Goal: Task Accomplishment & Management: Manage account settings

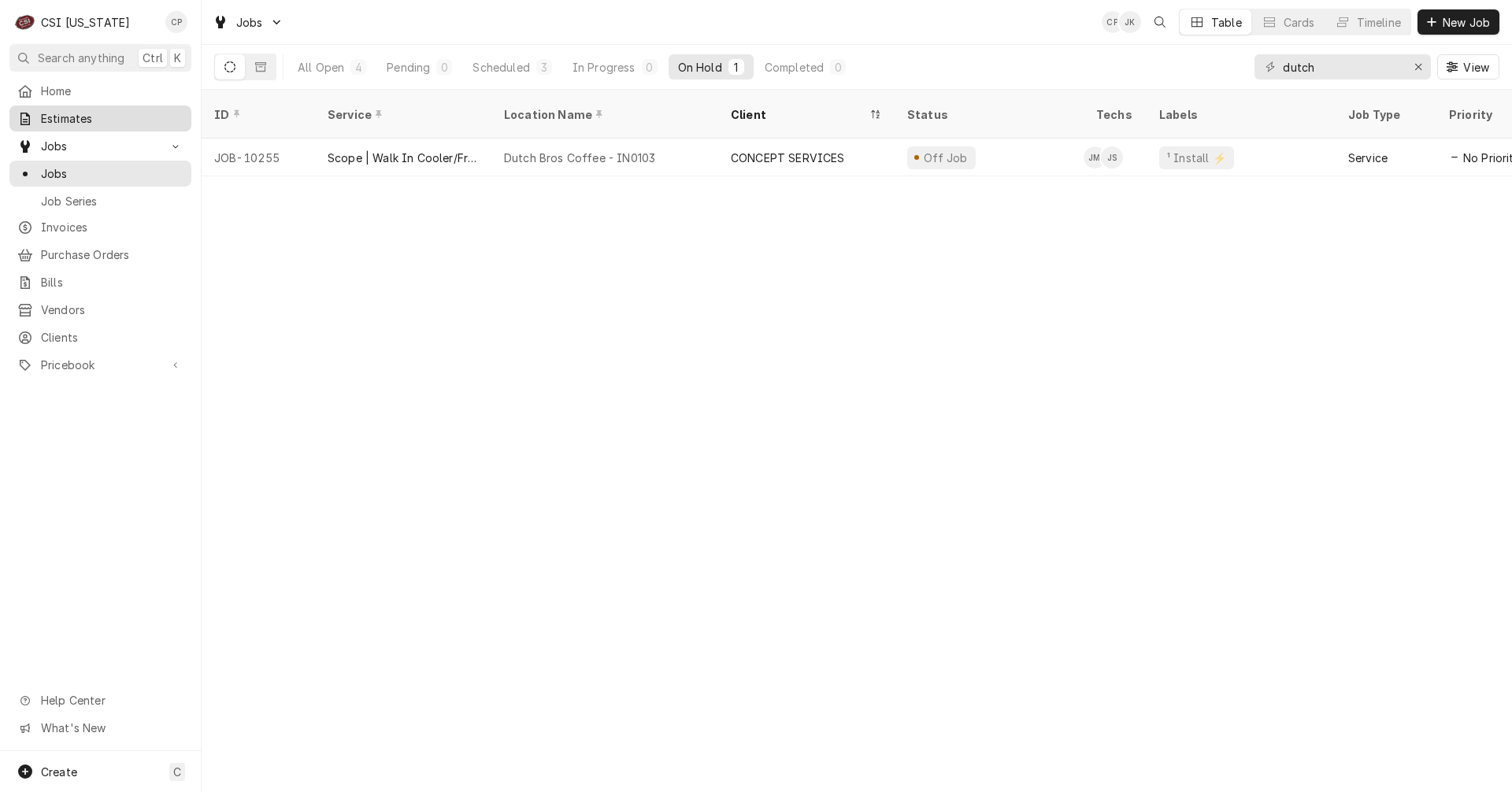
click at [98, 110] on span "Estimates" at bounding box center [112, 118] width 142 height 17
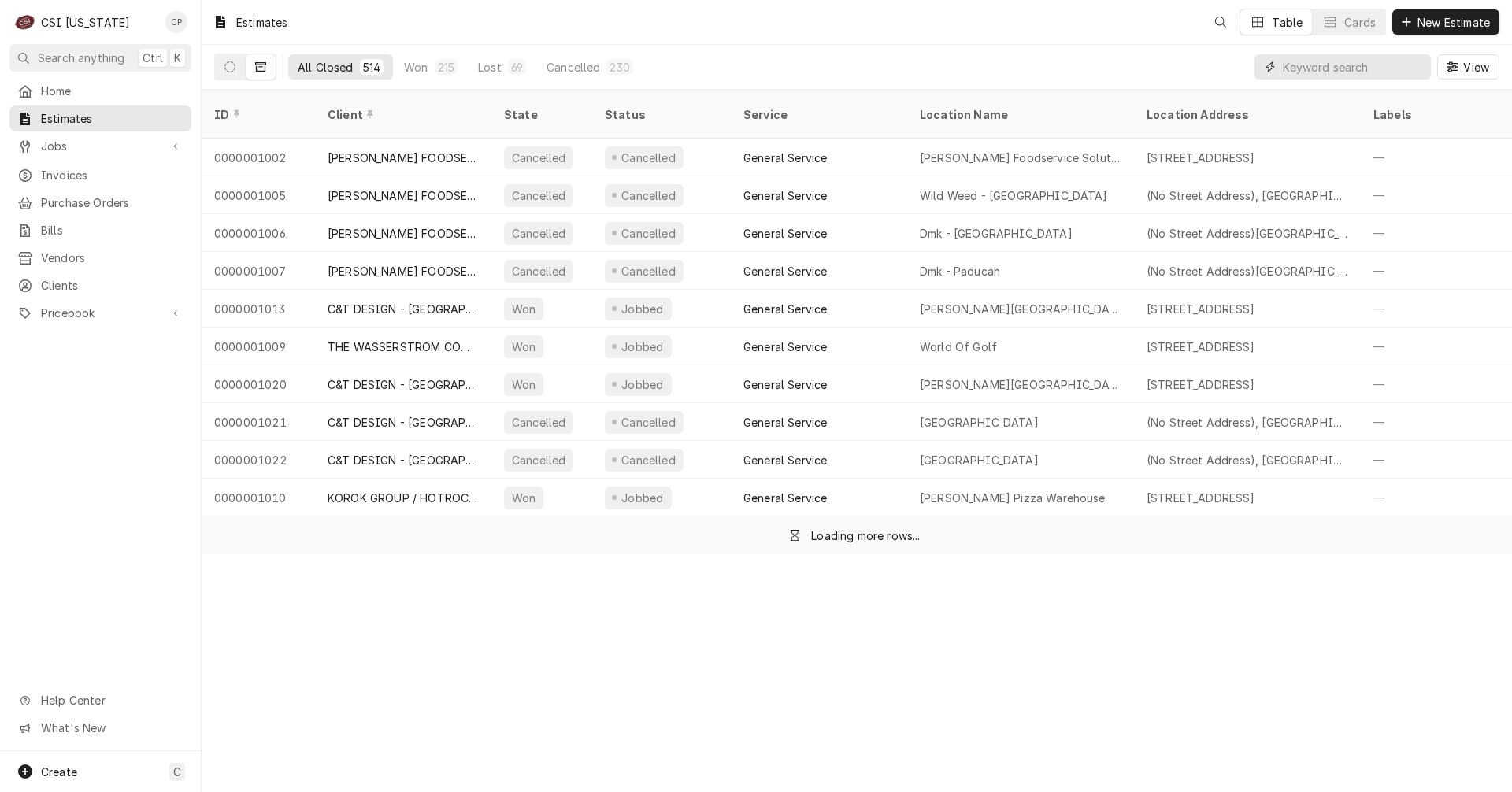
click at [1324, 73] on input "Dynamic Content Wrapper" at bounding box center [1353, 67] width 141 height 25
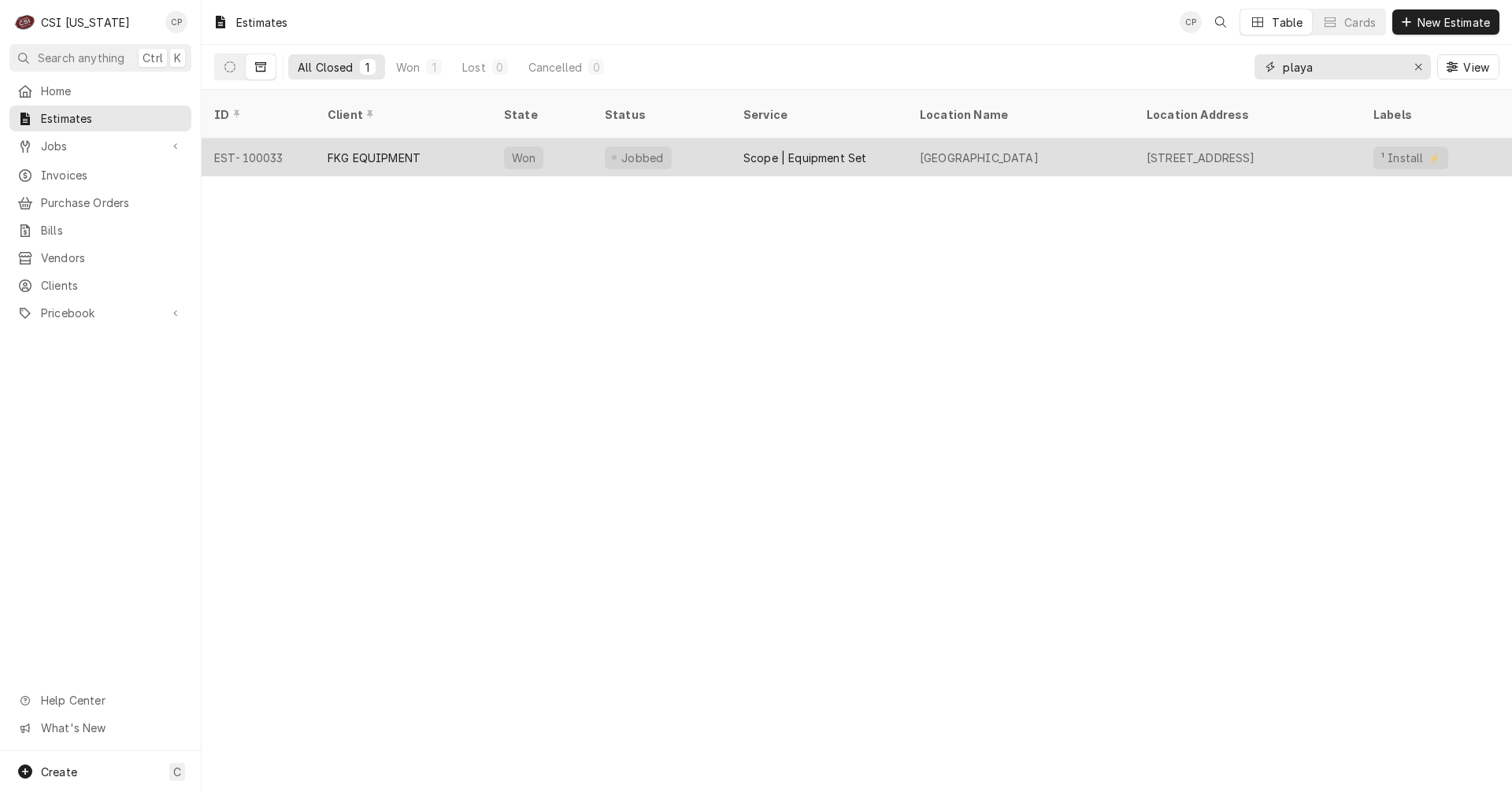
type input "playa"
click at [387, 151] on div "FKG EQUIPMENT" at bounding box center [403, 158] width 176 height 38
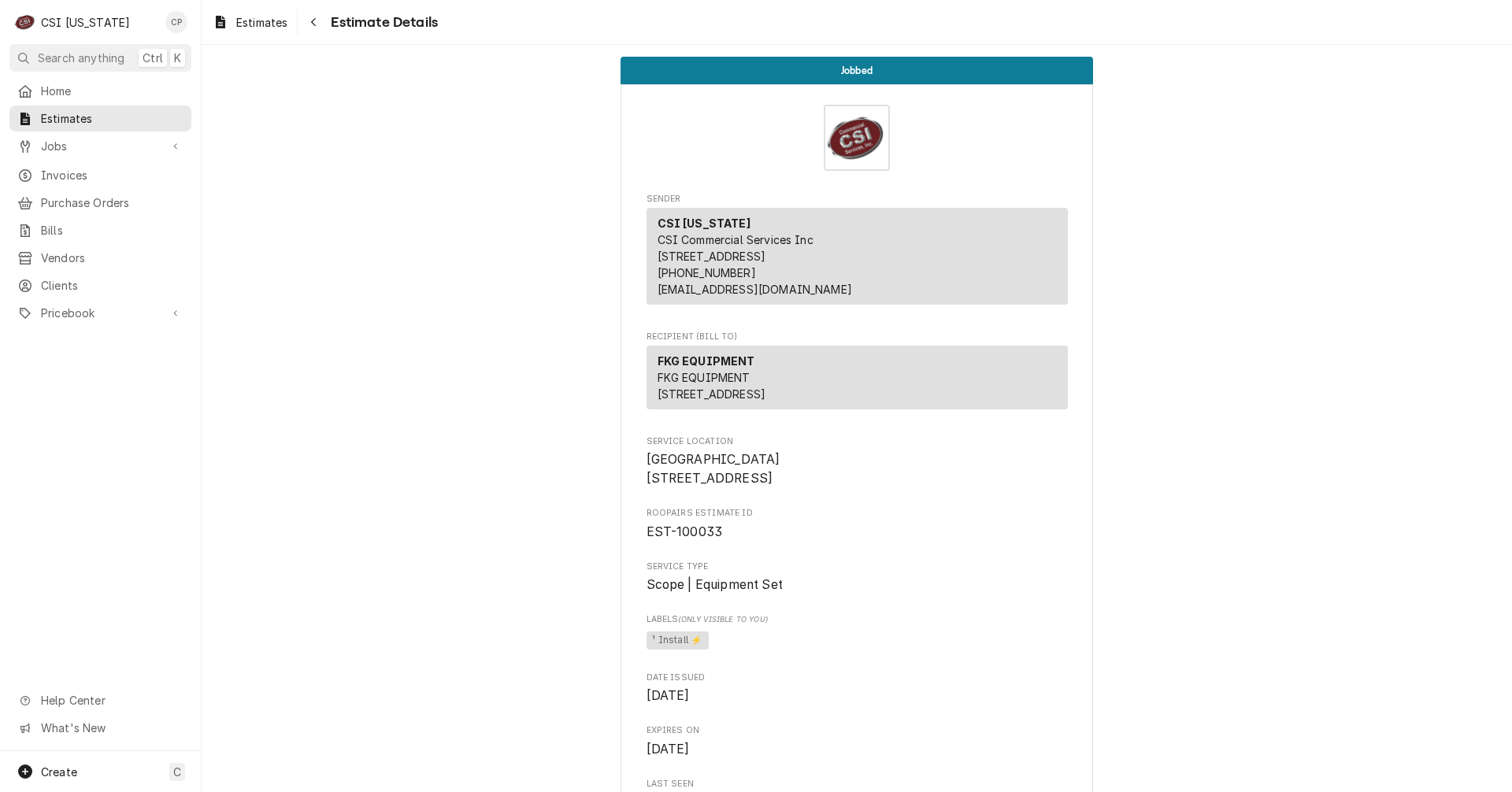
click at [805, 66] on div "Jobbed" at bounding box center [856, 70] width 472 height 27
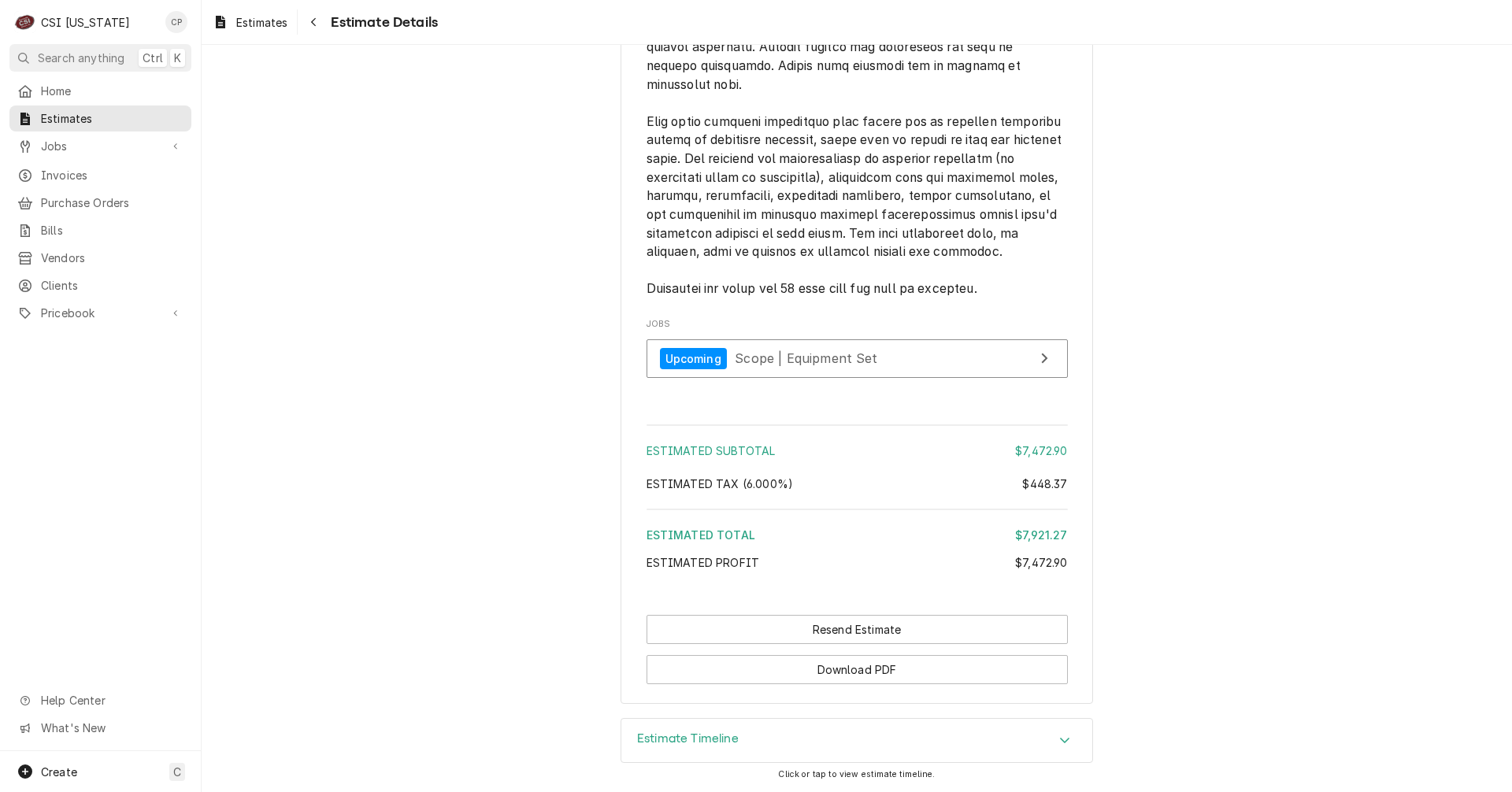
scroll to position [3037, 0]
click at [908, 363] on link "Upcoming Scope | Equipment Set" at bounding box center [857, 359] width 422 height 39
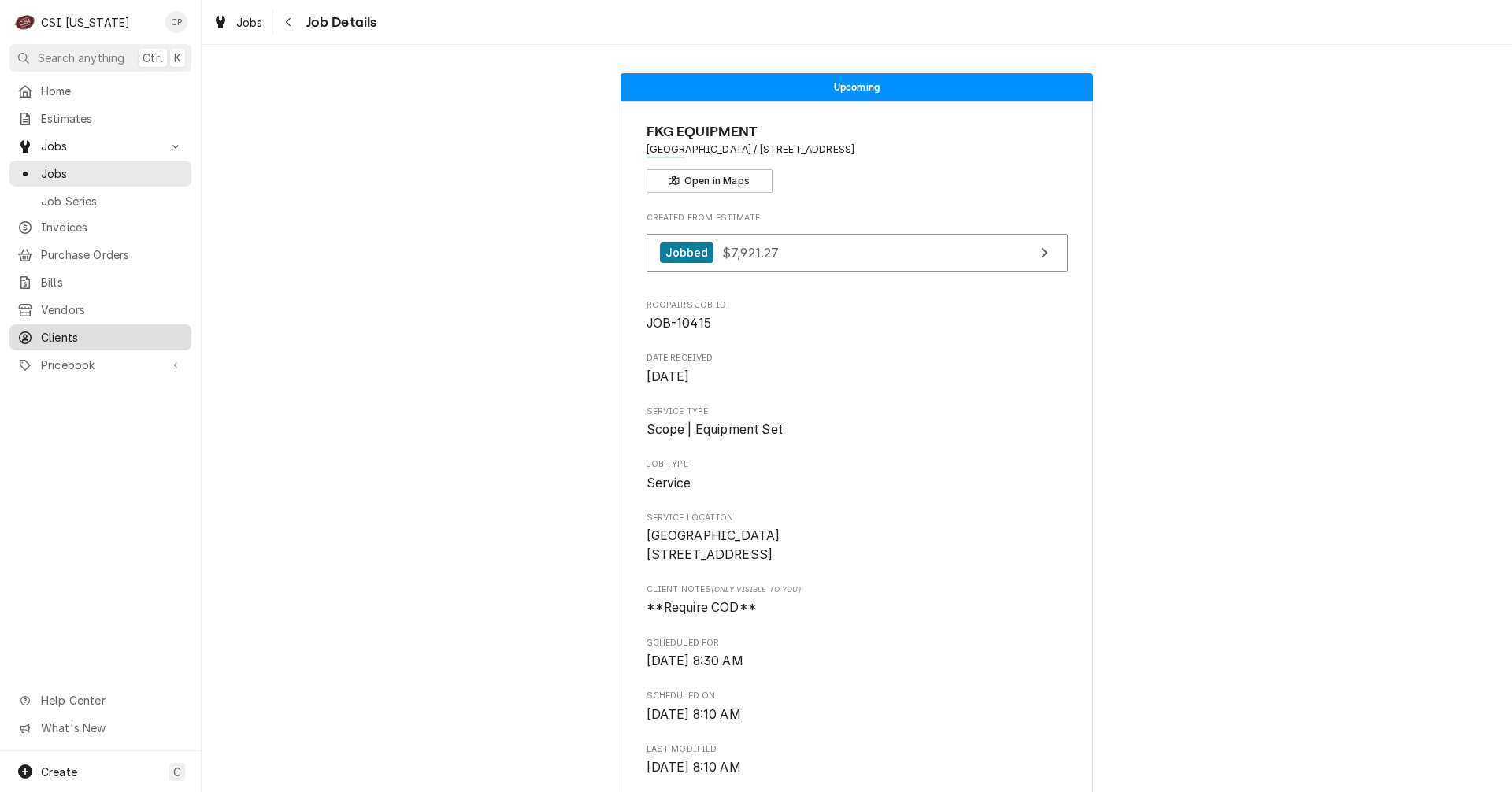
click at [60, 330] on span "Clients" at bounding box center [112, 337] width 142 height 17
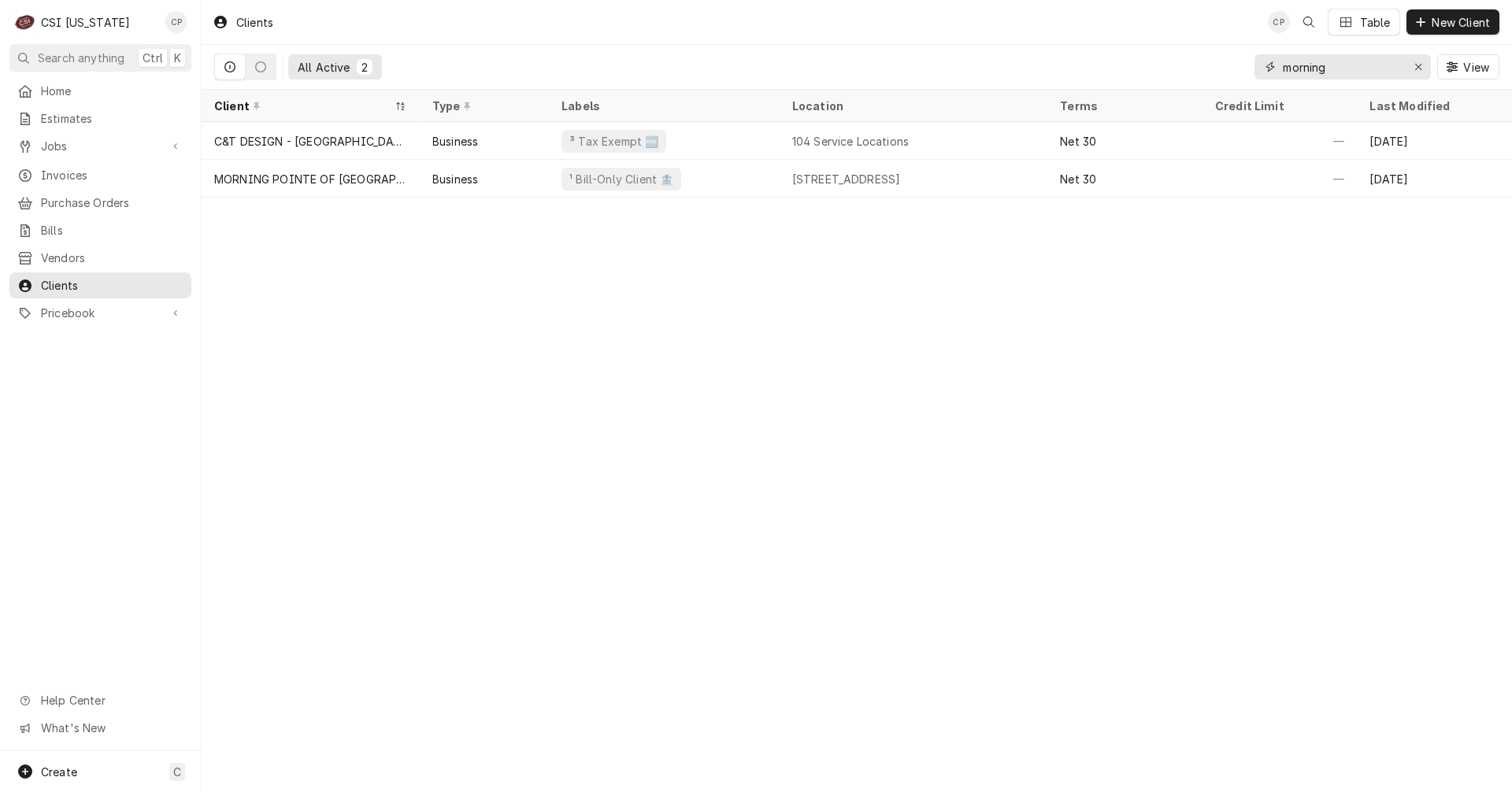
drag, startPoint x: 1345, startPoint y: 74, endPoint x: 1118, endPoint y: 62, distance: 227.3
click at [1118, 62] on div "All Active 2 morning View" at bounding box center [856, 66] width 1285 height 44
type input "fkg"
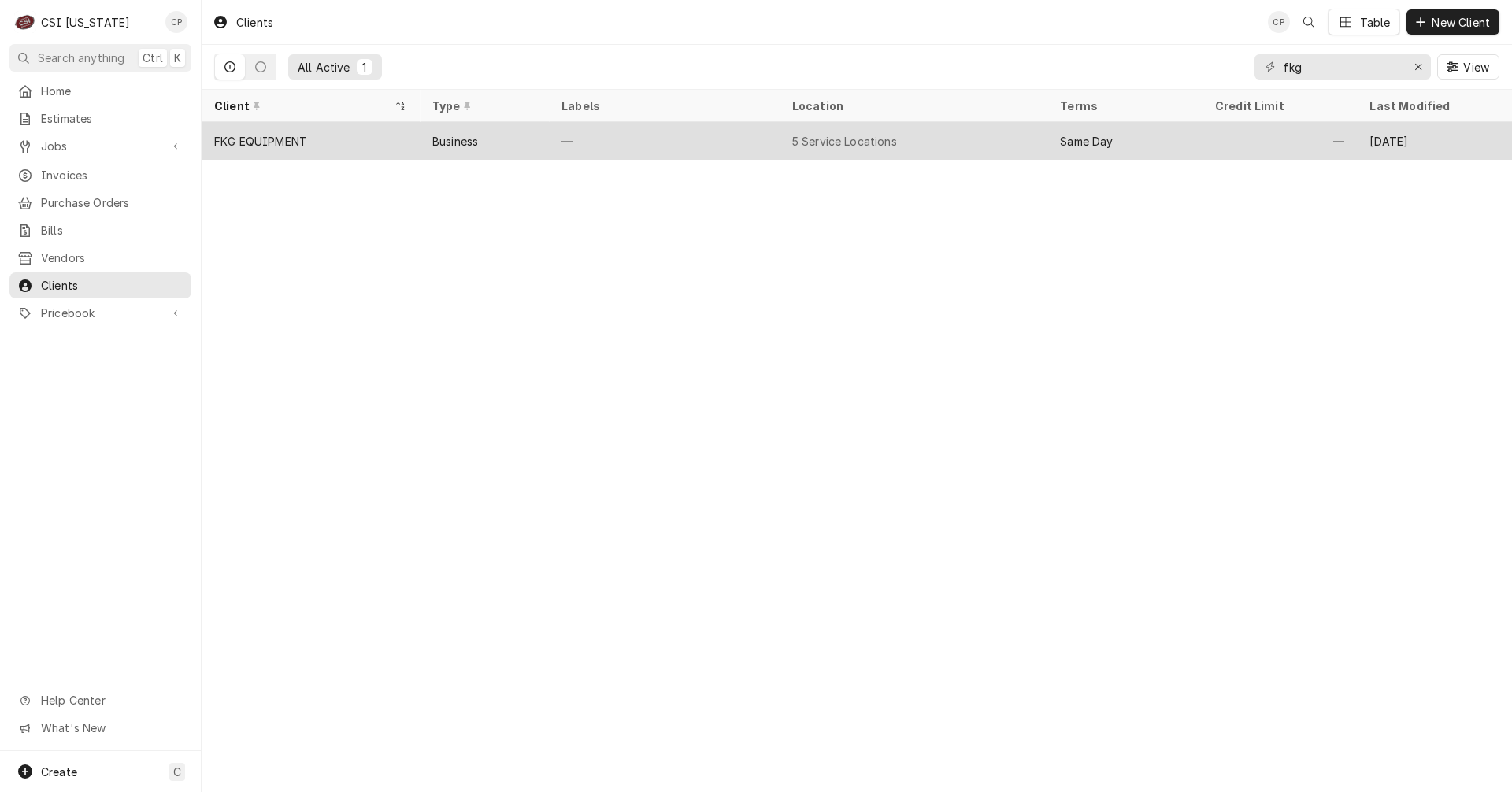
click at [456, 140] on div "Business" at bounding box center [455, 141] width 45 height 17
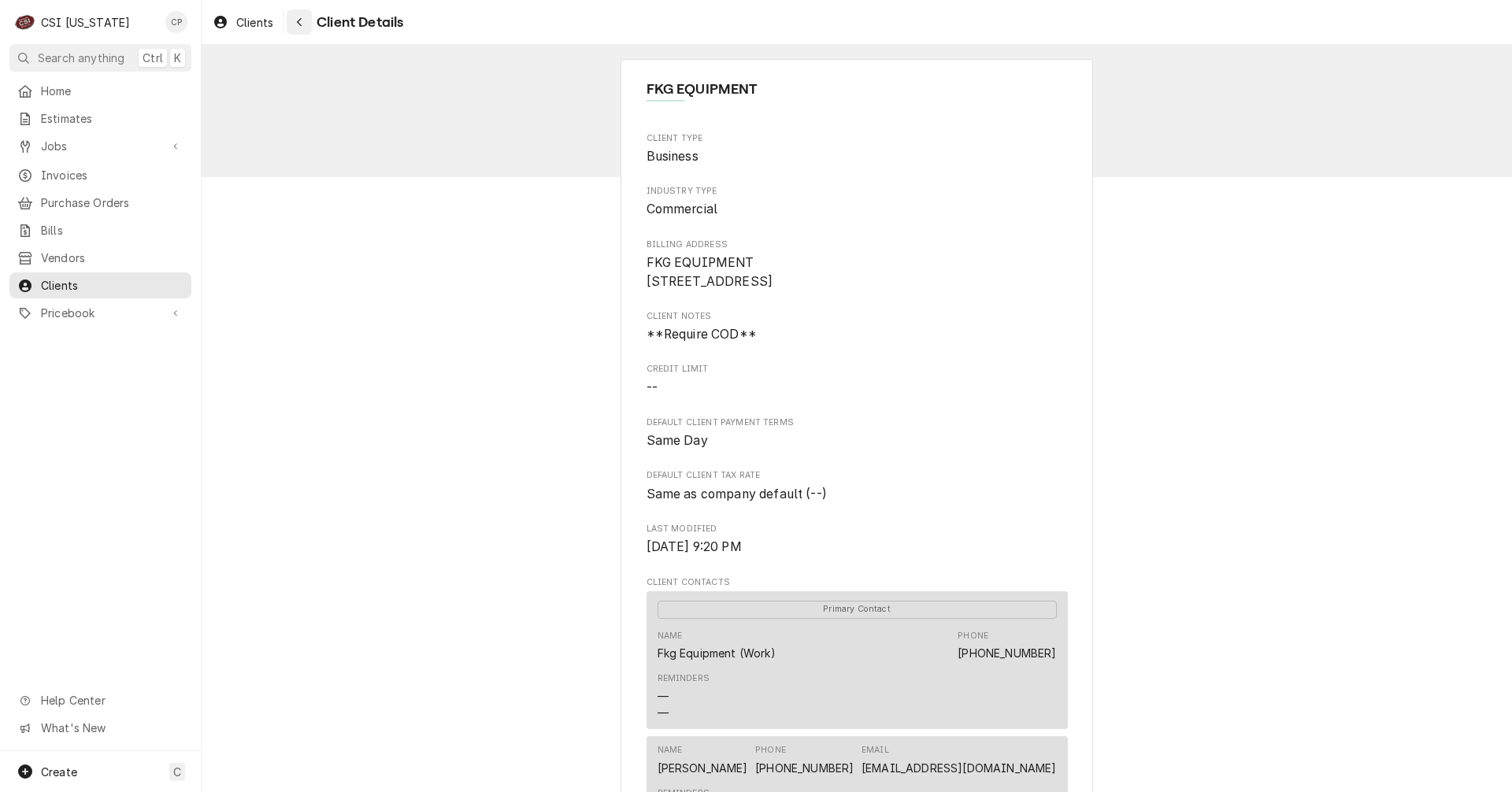
click at [305, 21] on div "Navigate back" at bounding box center [298, 21] width 16 height 16
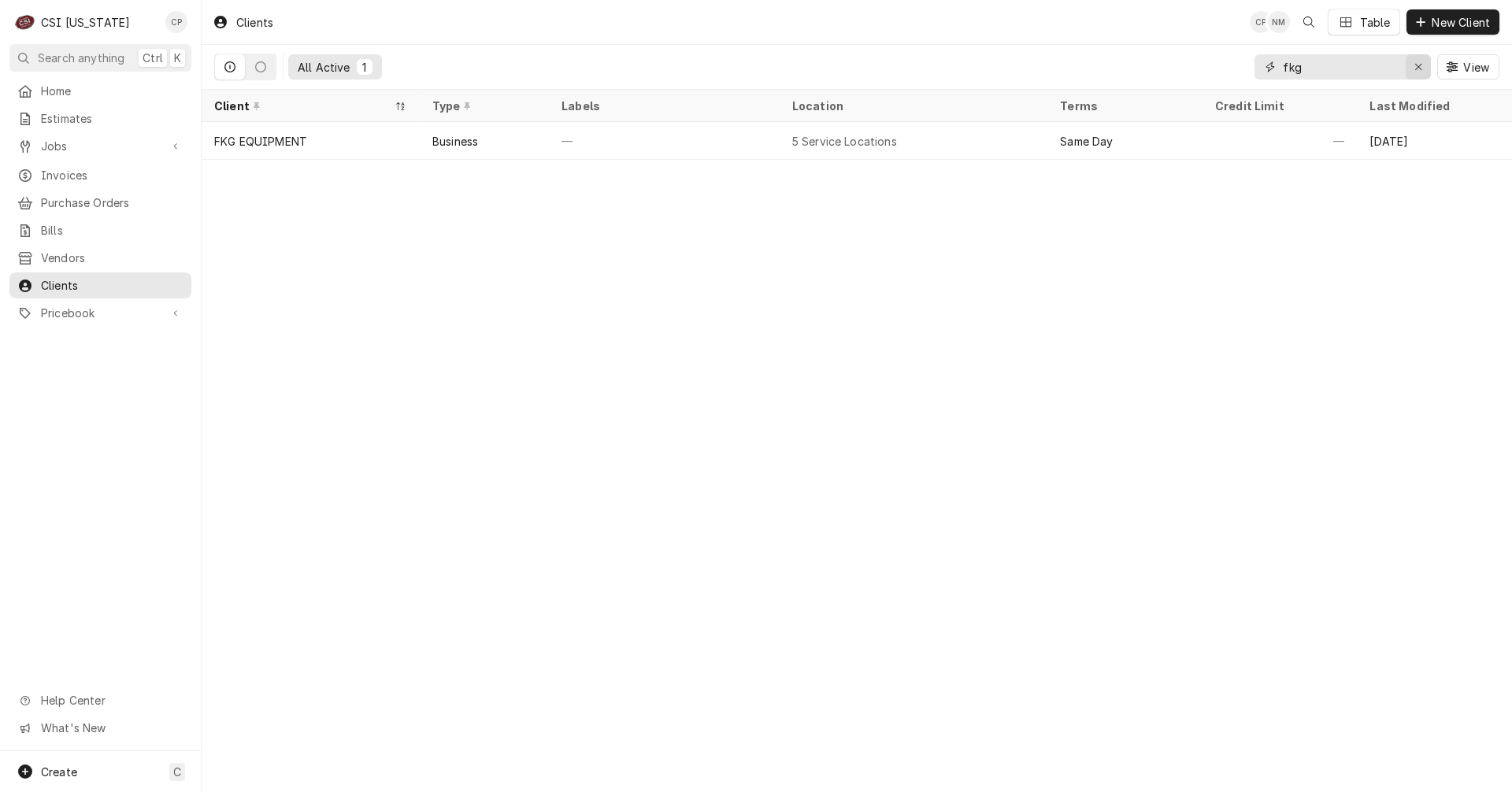
click at [1414, 66] on icon "Erase input" at bounding box center [1419, 66] width 8 height 11
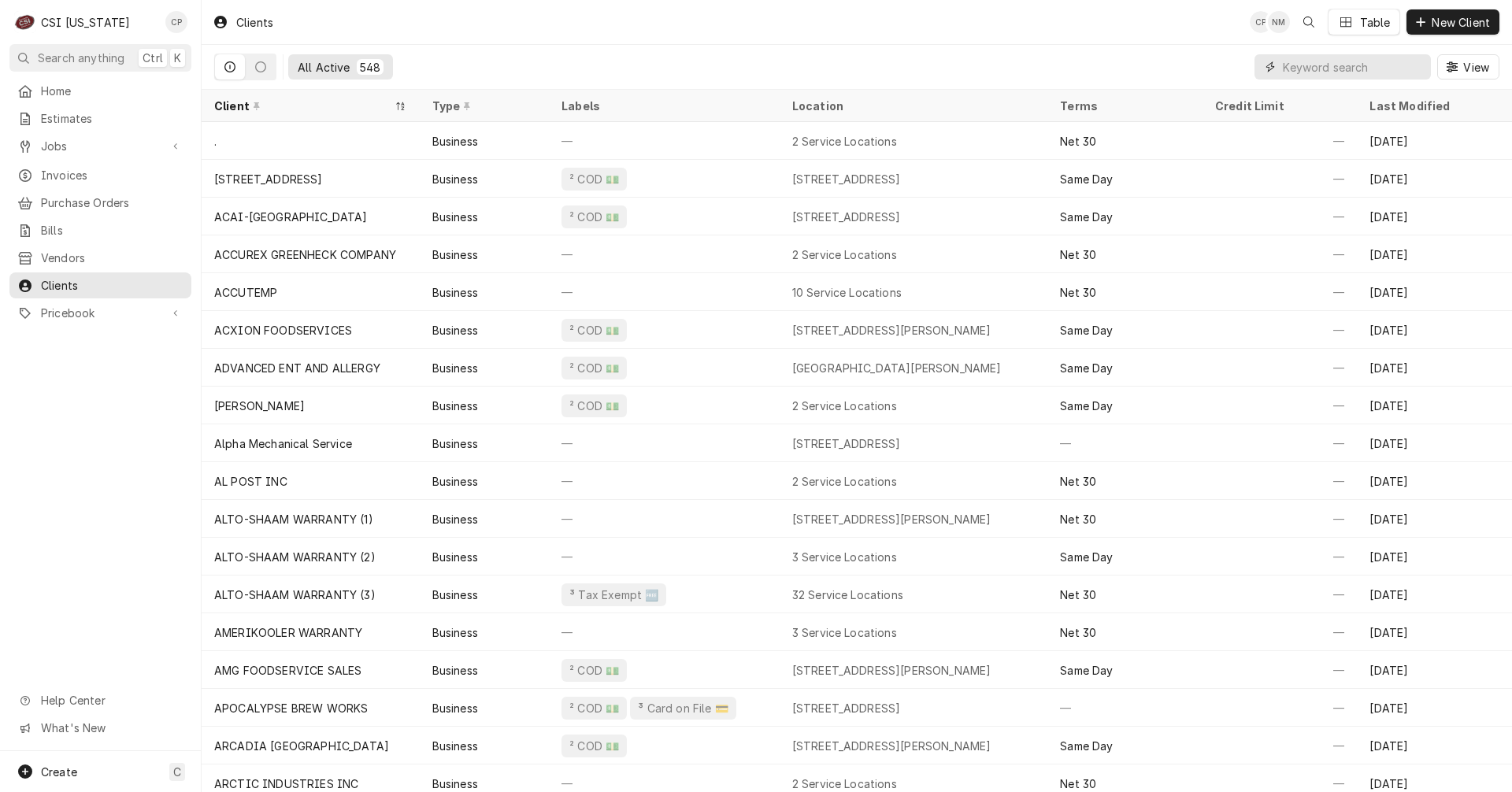
click at [1300, 65] on input "Dynamic Content Wrapper" at bounding box center [1353, 67] width 141 height 25
type input "fkg"
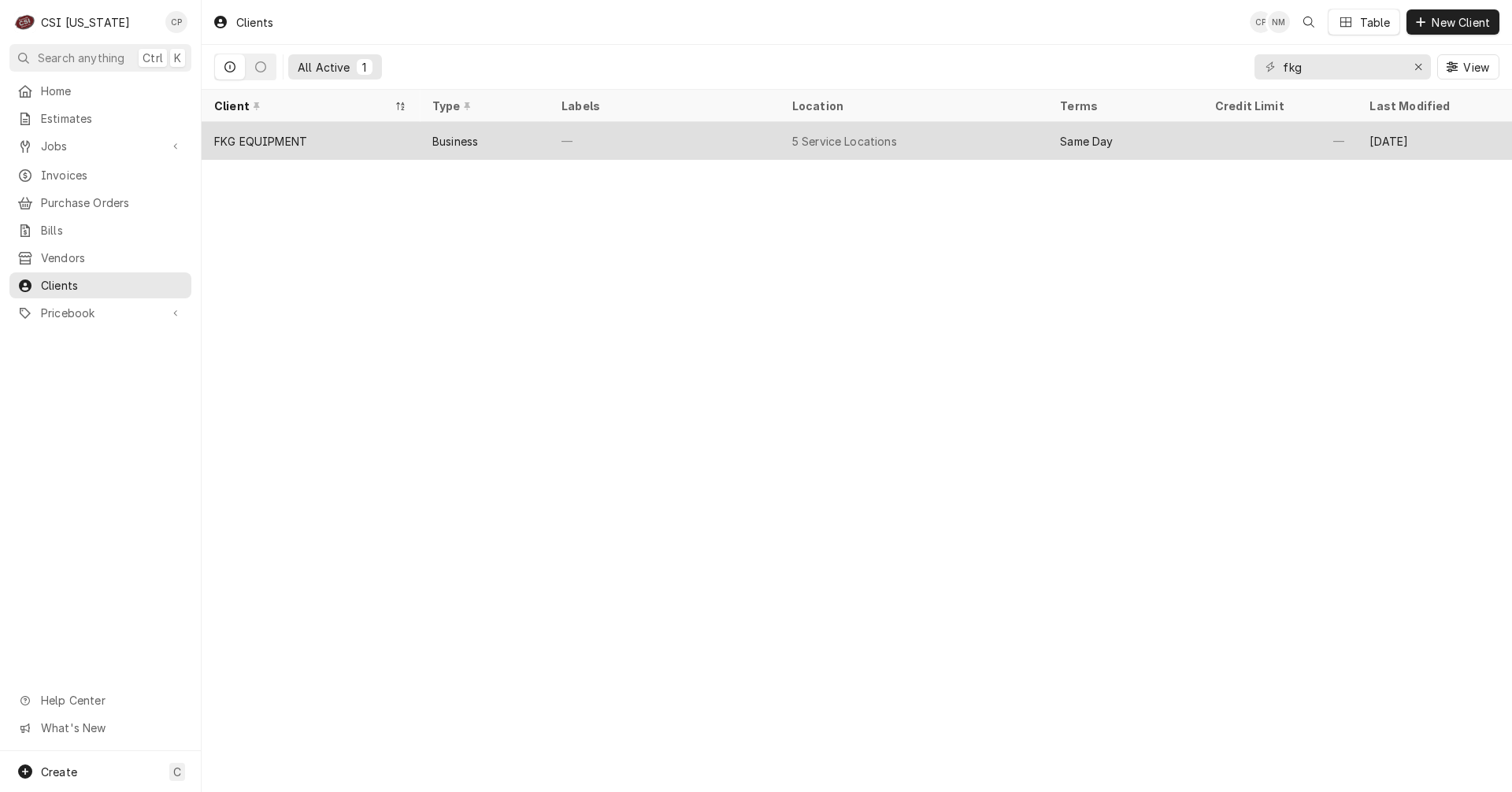
click at [351, 146] on div "FKG EQUIPMENT" at bounding box center [311, 141] width 218 height 38
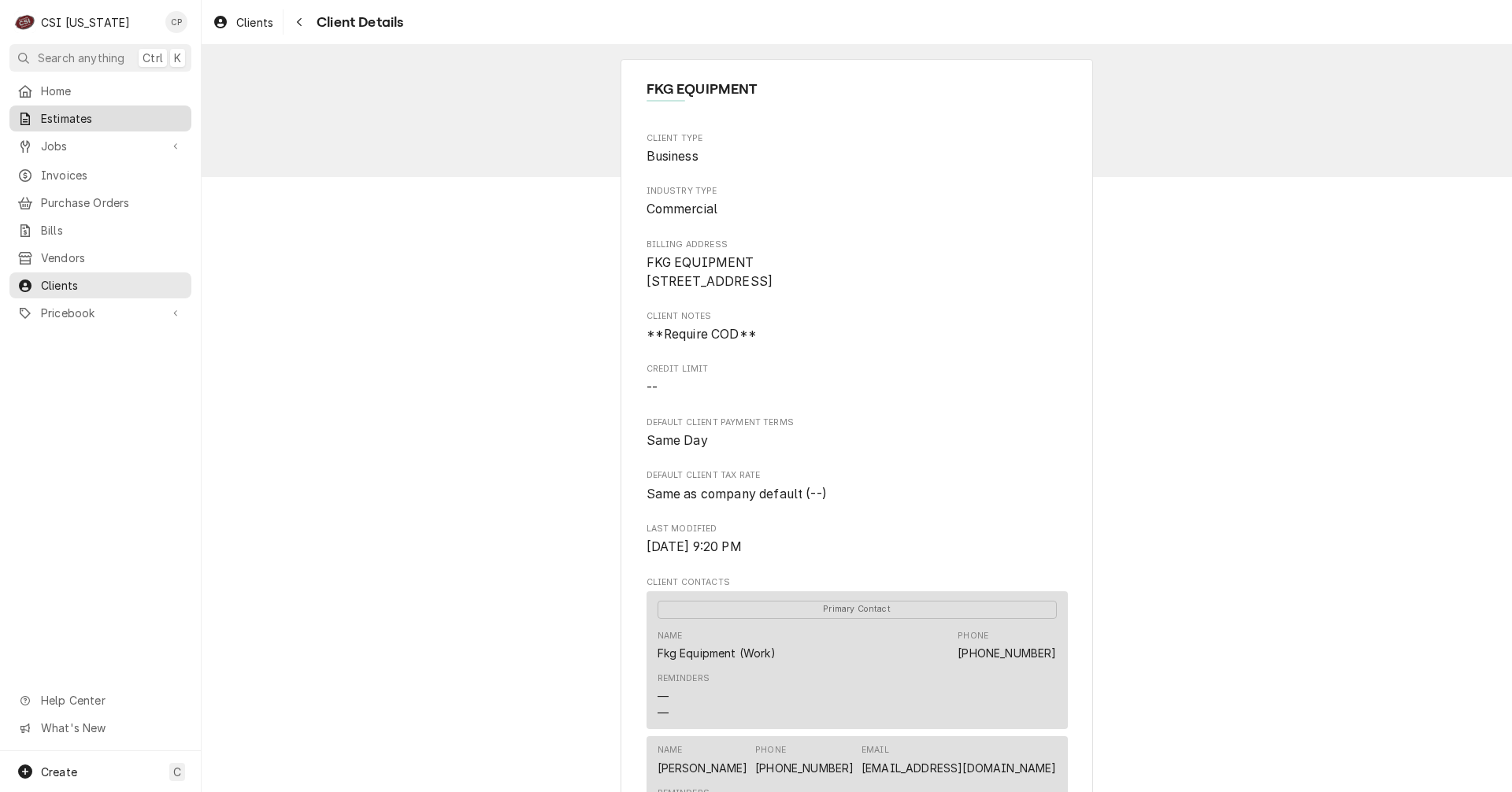
click at [62, 116] on span "Estimates" at bounding box center [112, 118] width 142 height 17
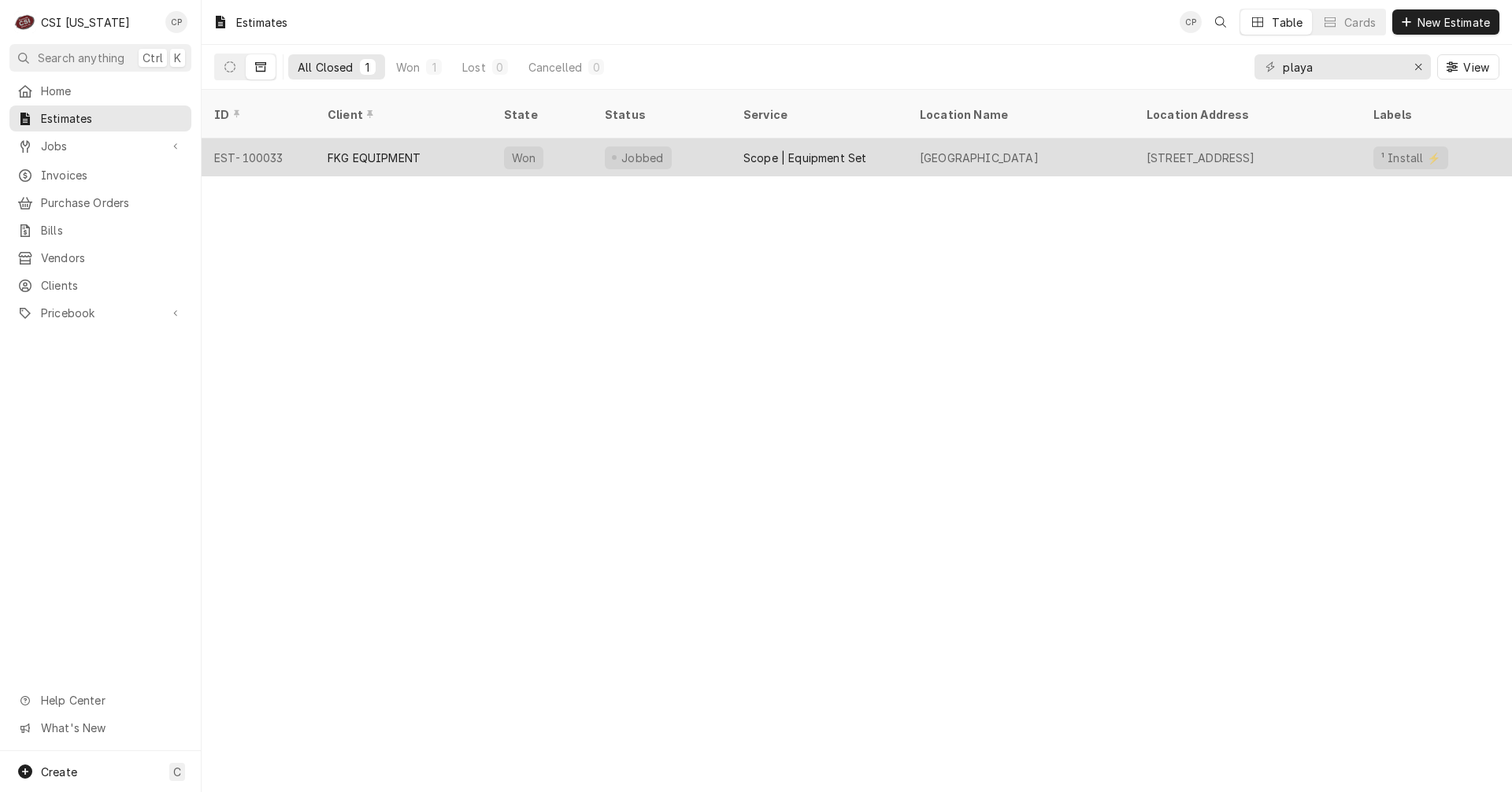
click at [967, 139] on div "Playa Bowls" at bounding box center [1020, 158] width 227 height 38
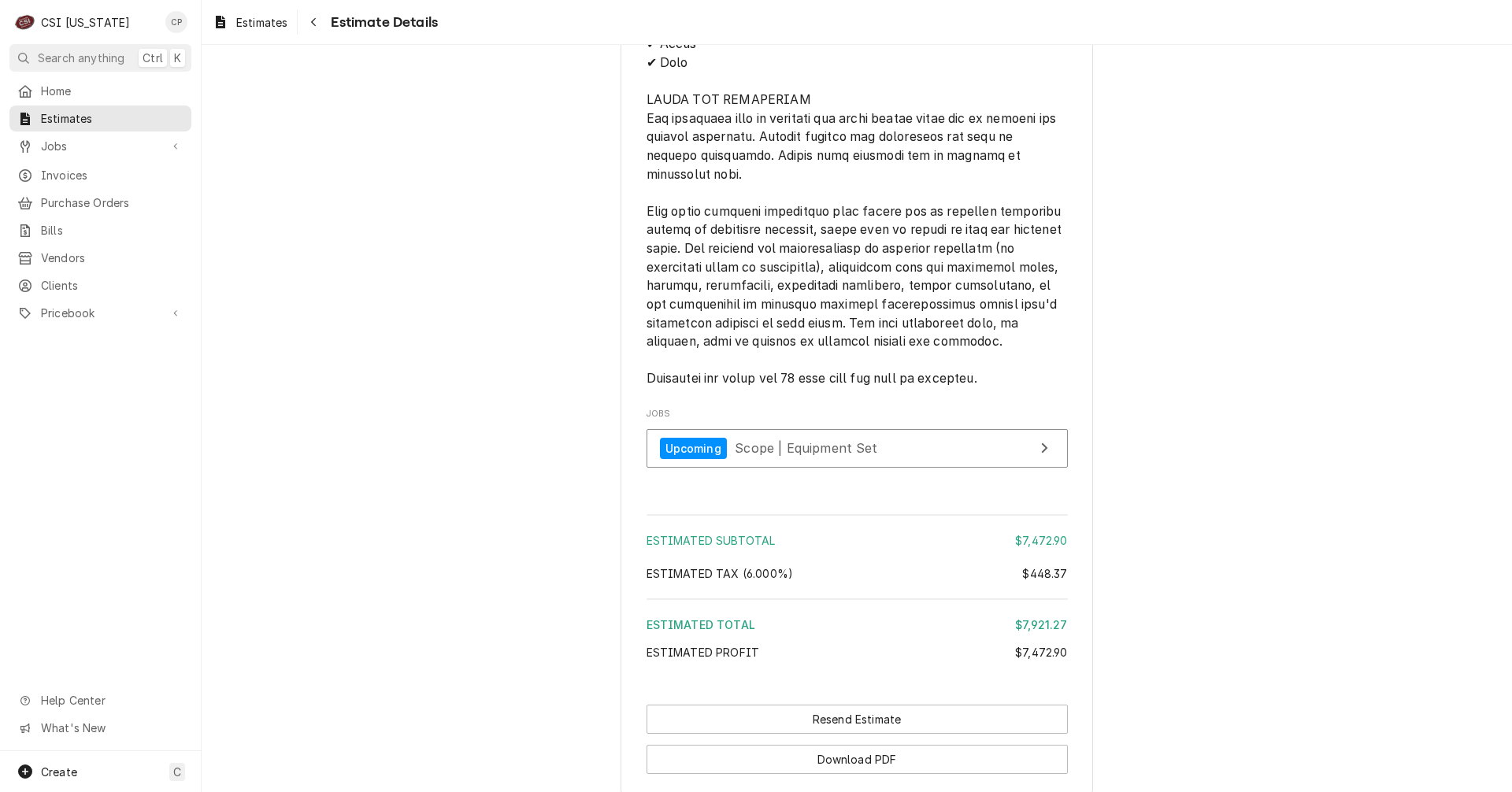
scroll to position [2992, 0]
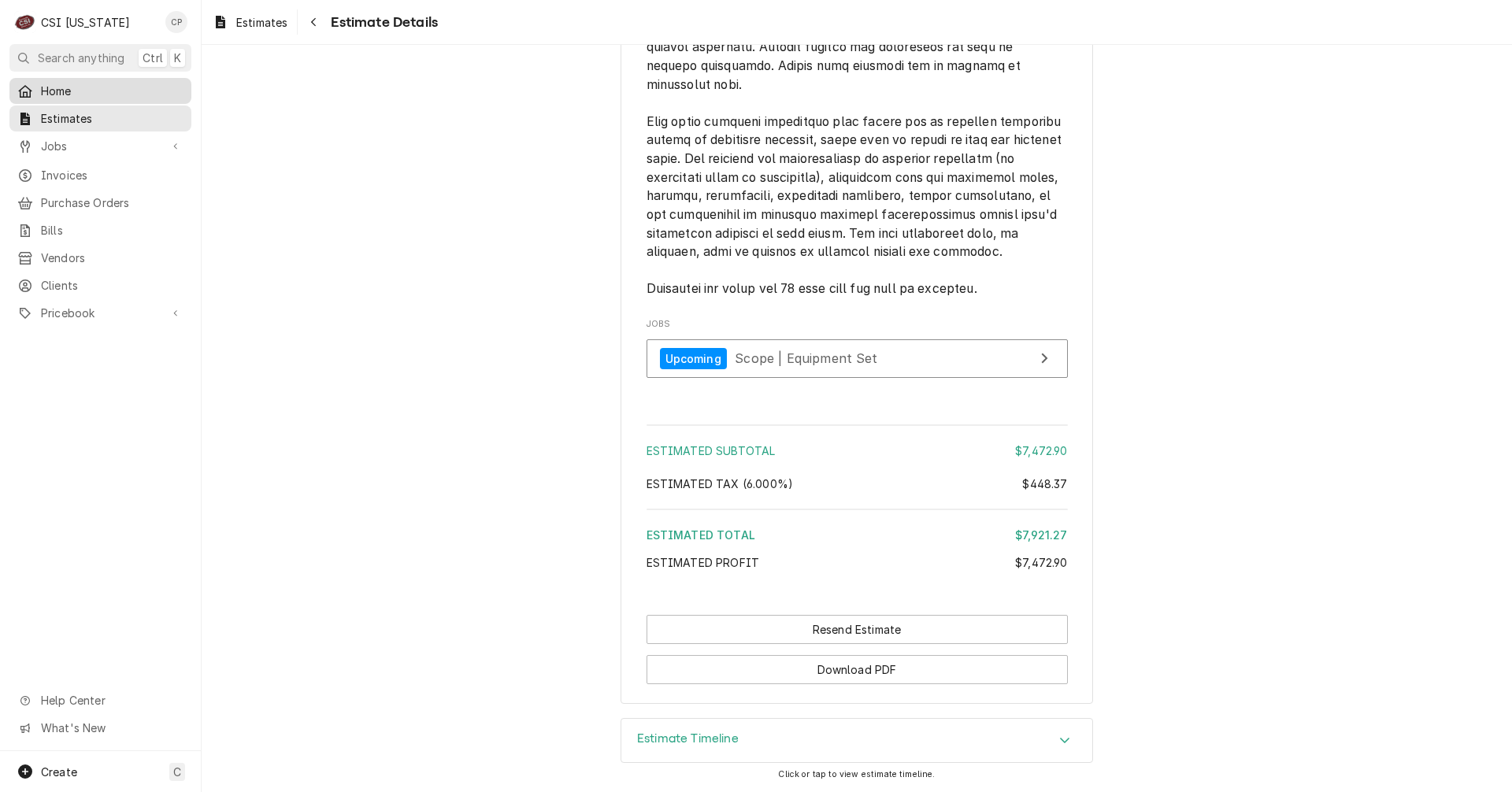
click at [75, 89] on span "Home" at bounding box center [112, 91] width 142 height 17
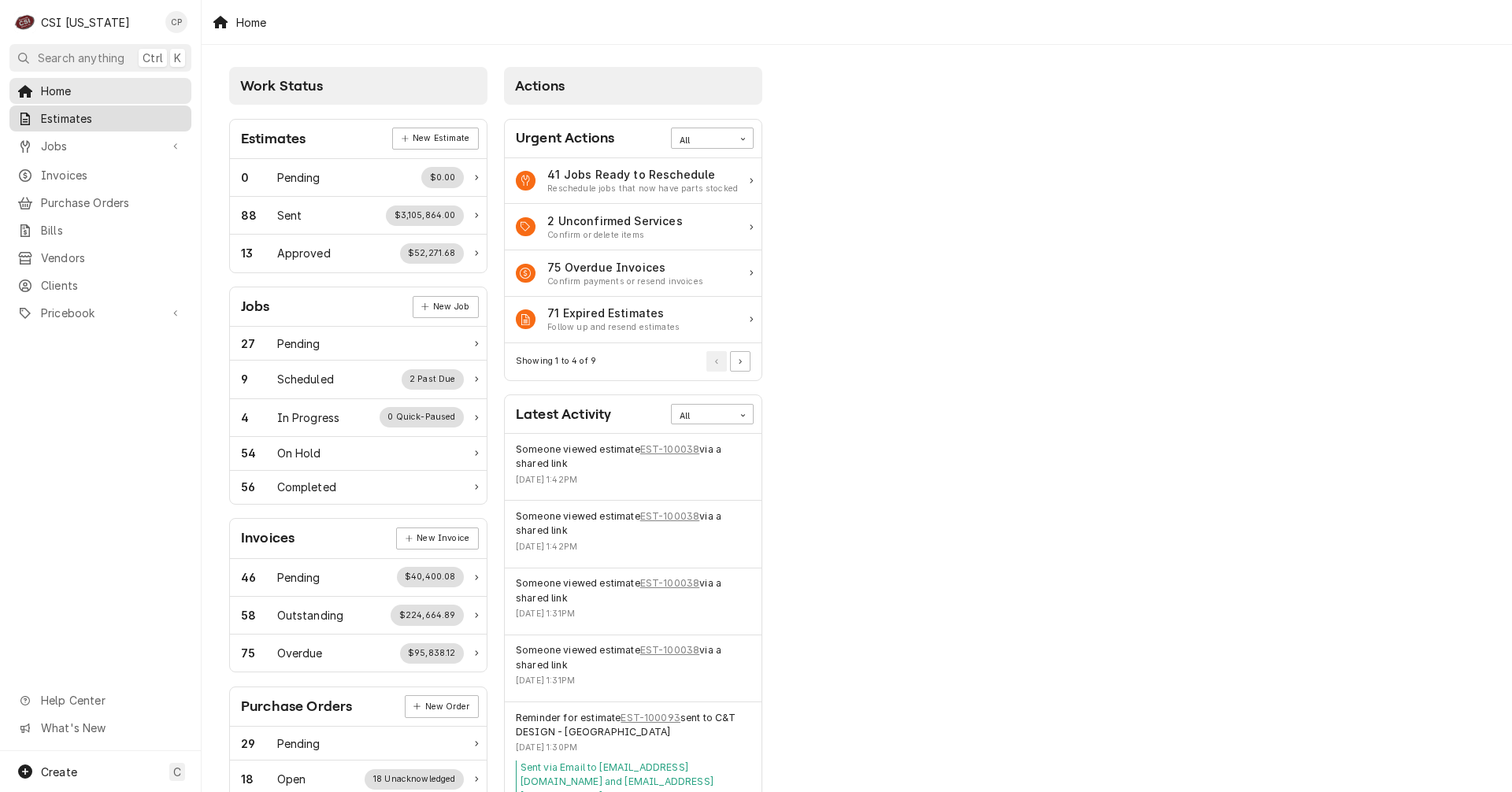
click at [74, 115] on span "Estimates" at bounding box center [112, 118] width 142 height 17
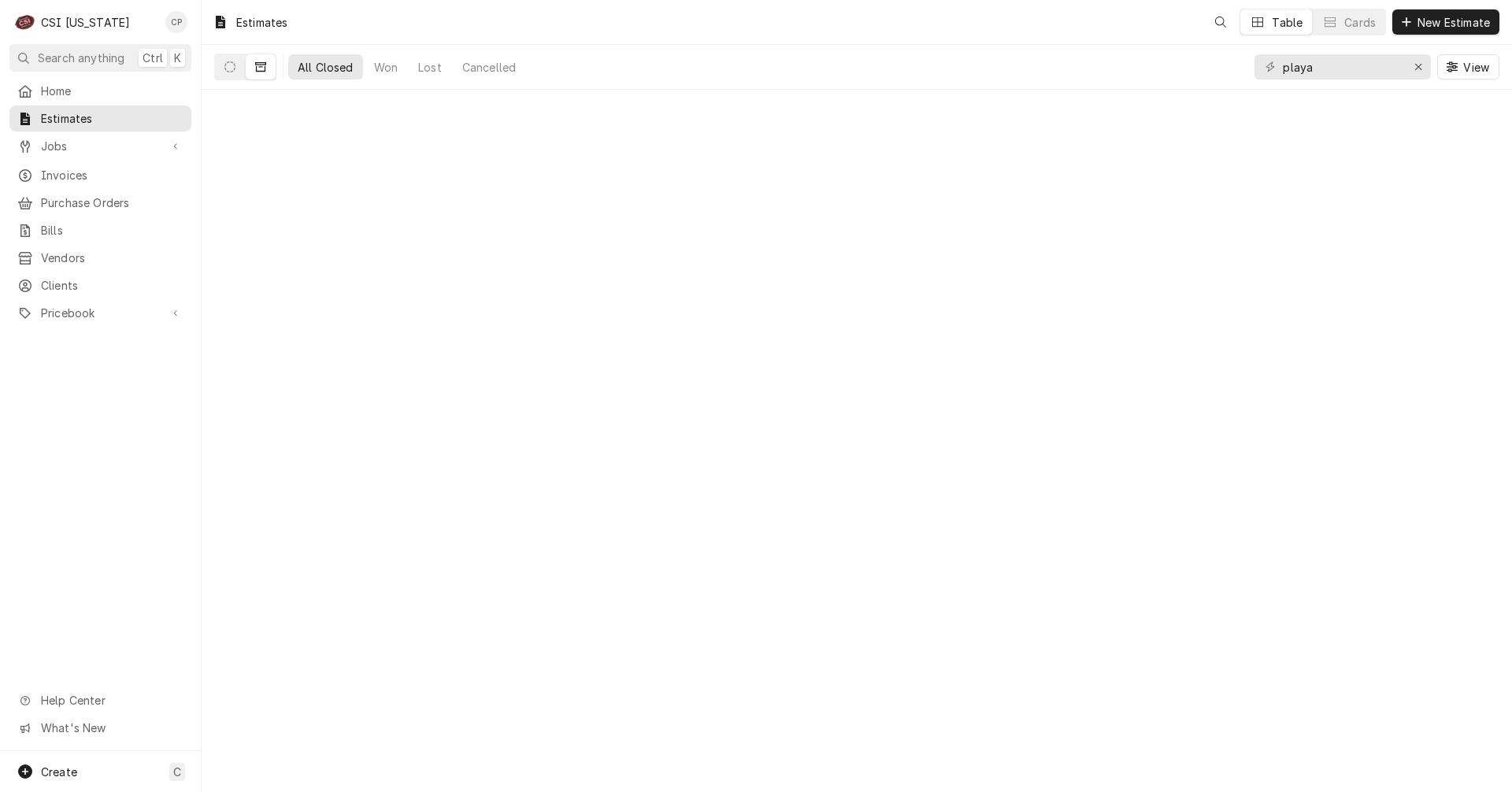
click at [74, 93] on span "Home" at bounding box center [112, 91] width 142 height 17
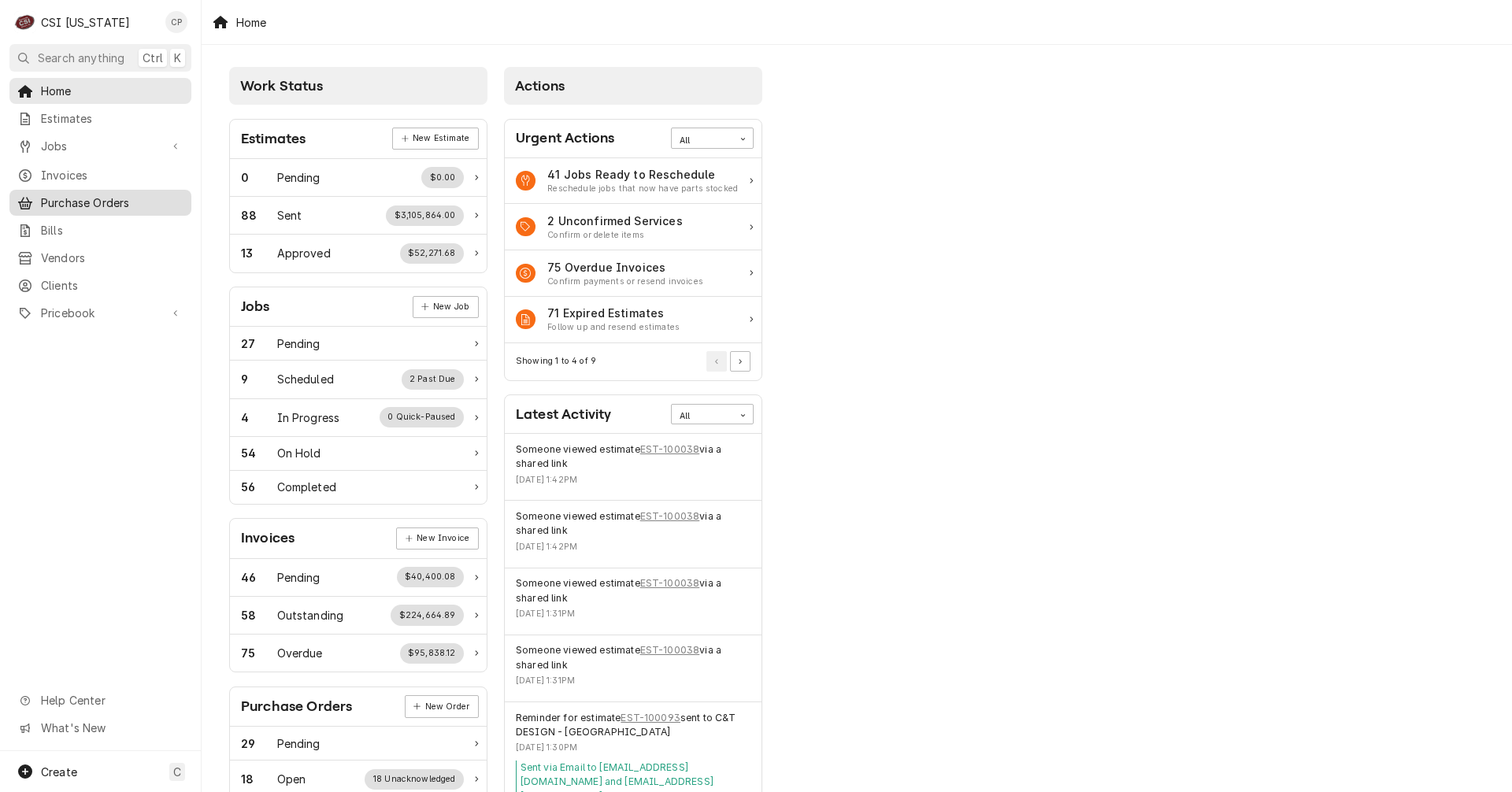
click at [134, 202] on span "Purchase Orders" at bounding box center [112, 203] width 142 height 17
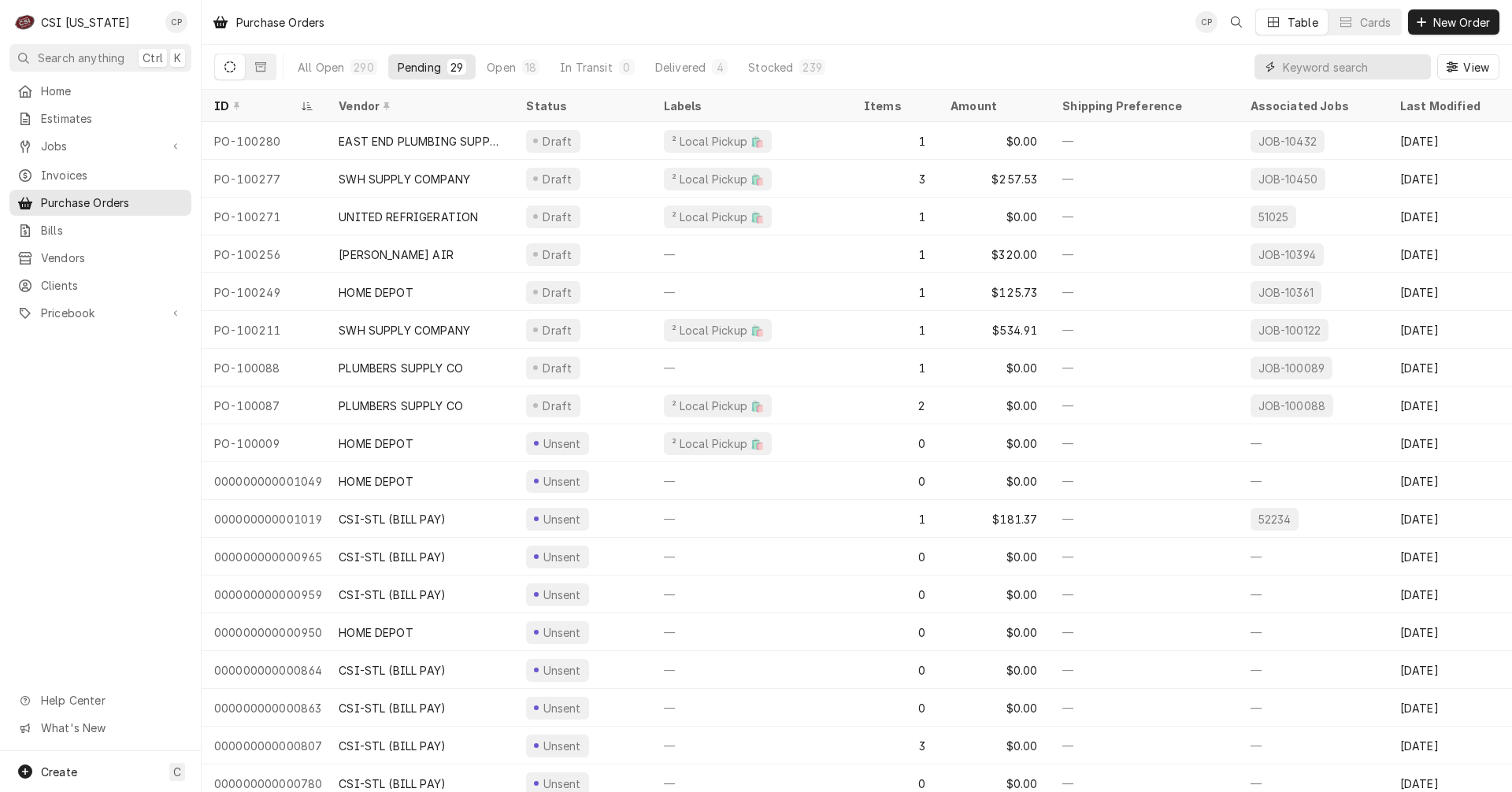
click at [1351, 69] on input "Dynamic Content Wrapper" at bounding box center [1353, 67] width 141 height 25
type input "100276"
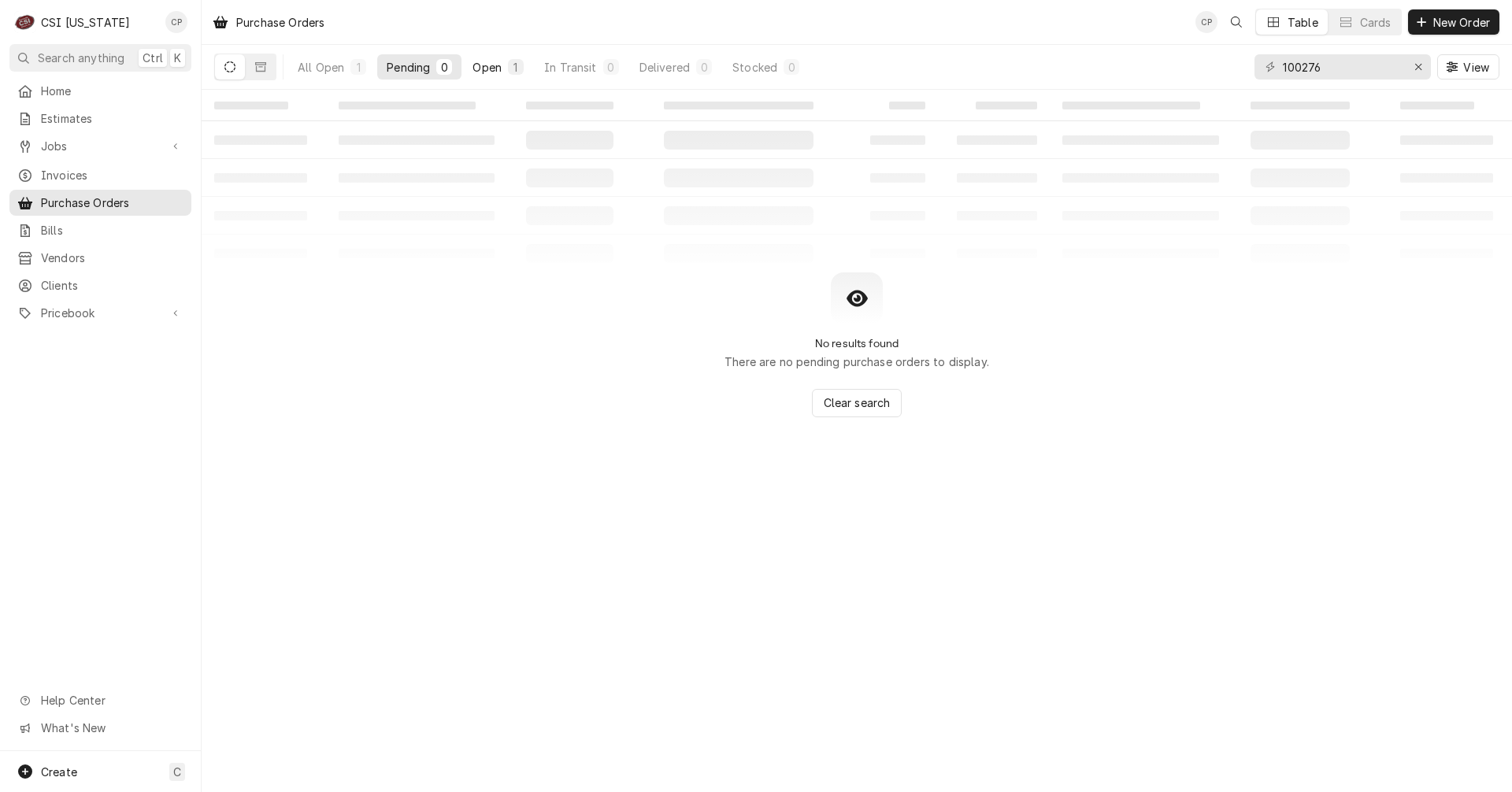
click at [489, 68] on div "Open" at bounding box center [486, 67] width 29 height 17
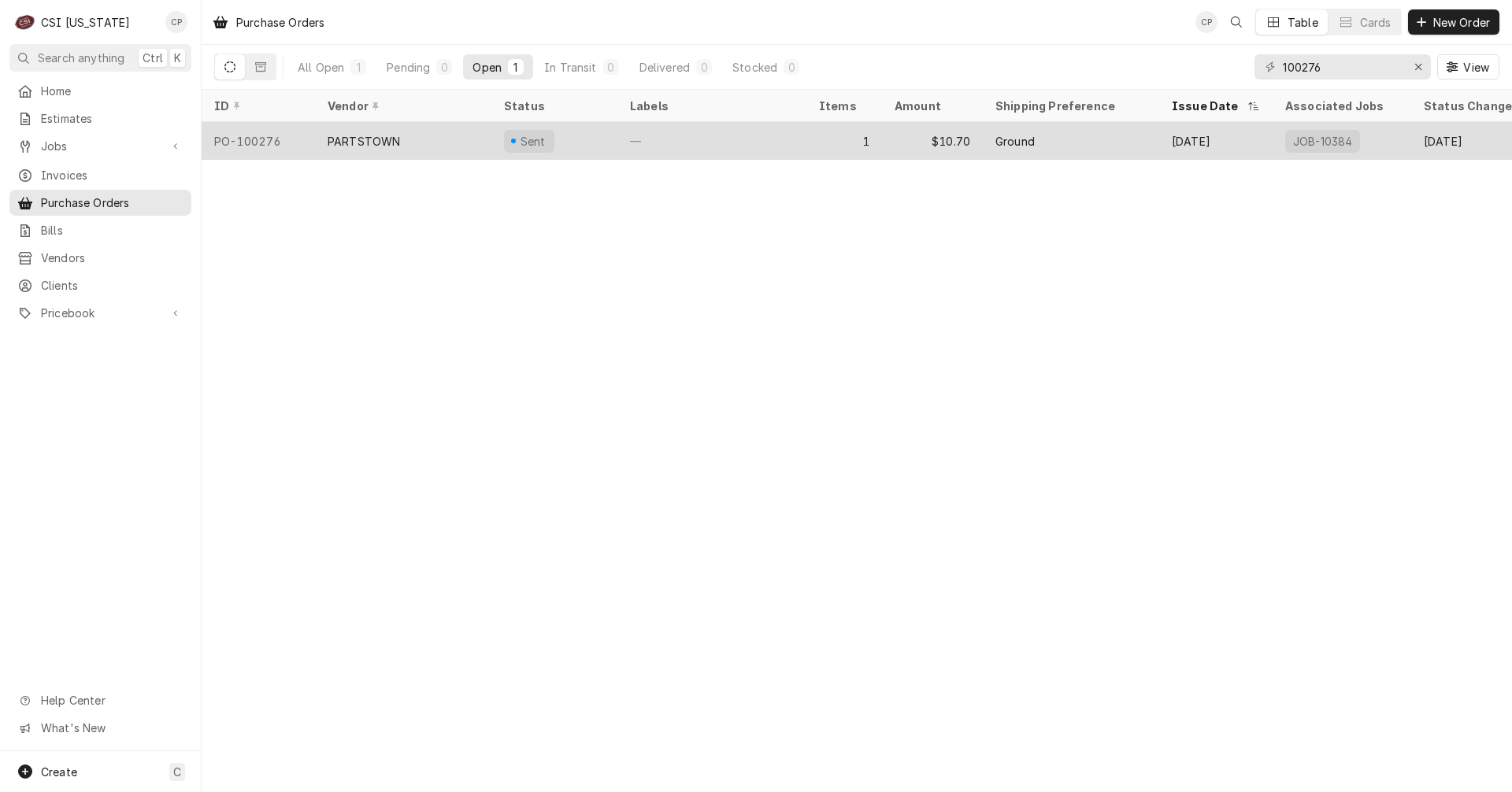
click at [454, 146] on div "PARTSTOWN" at bounding box center [403, 141] width 176 height 38
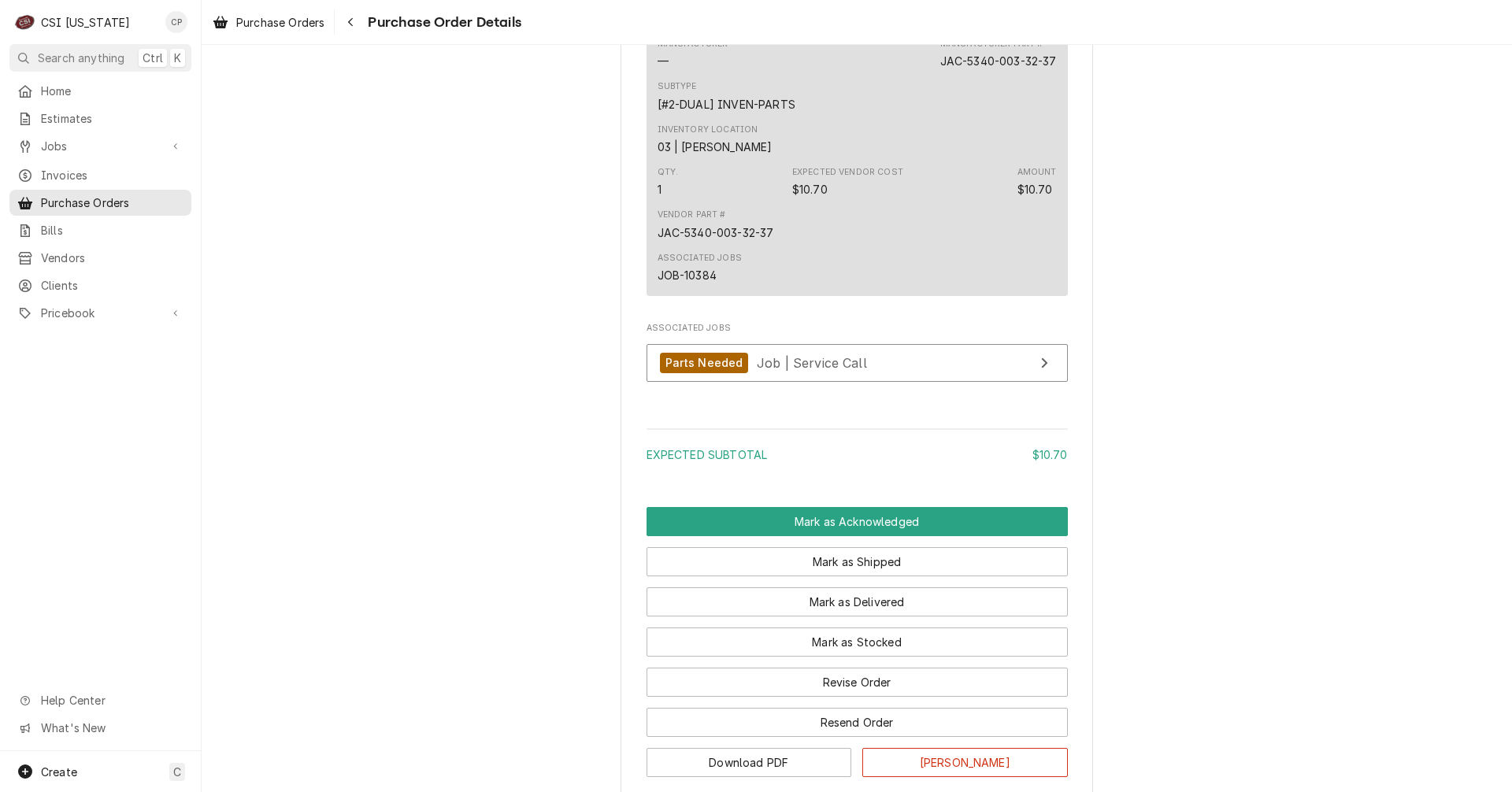
scroll to position [1023, 0]
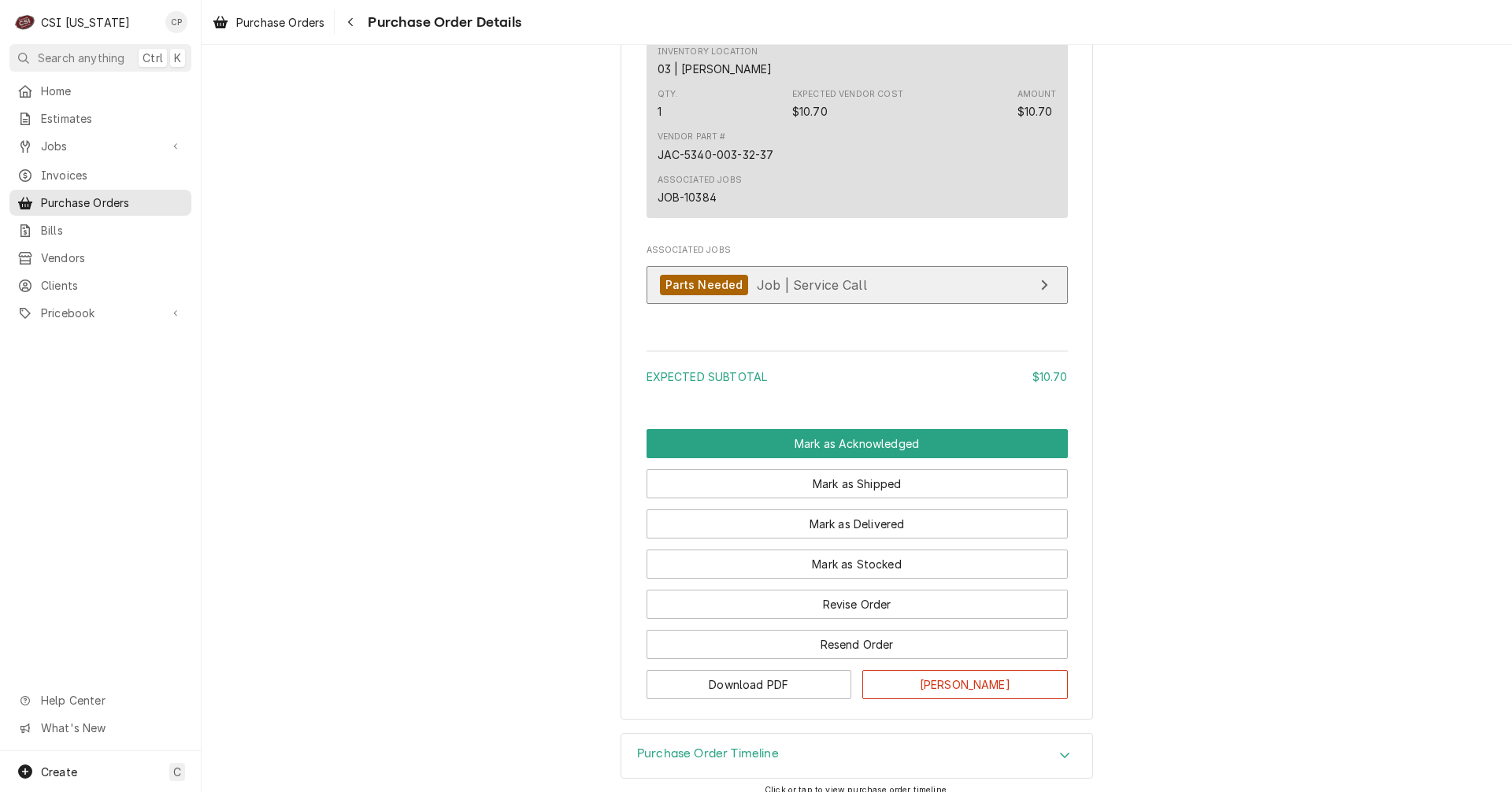
click at [918, 305] on link "Parts Needed Job | Service Call" at bounding box center [857, 285] width 422 height 39
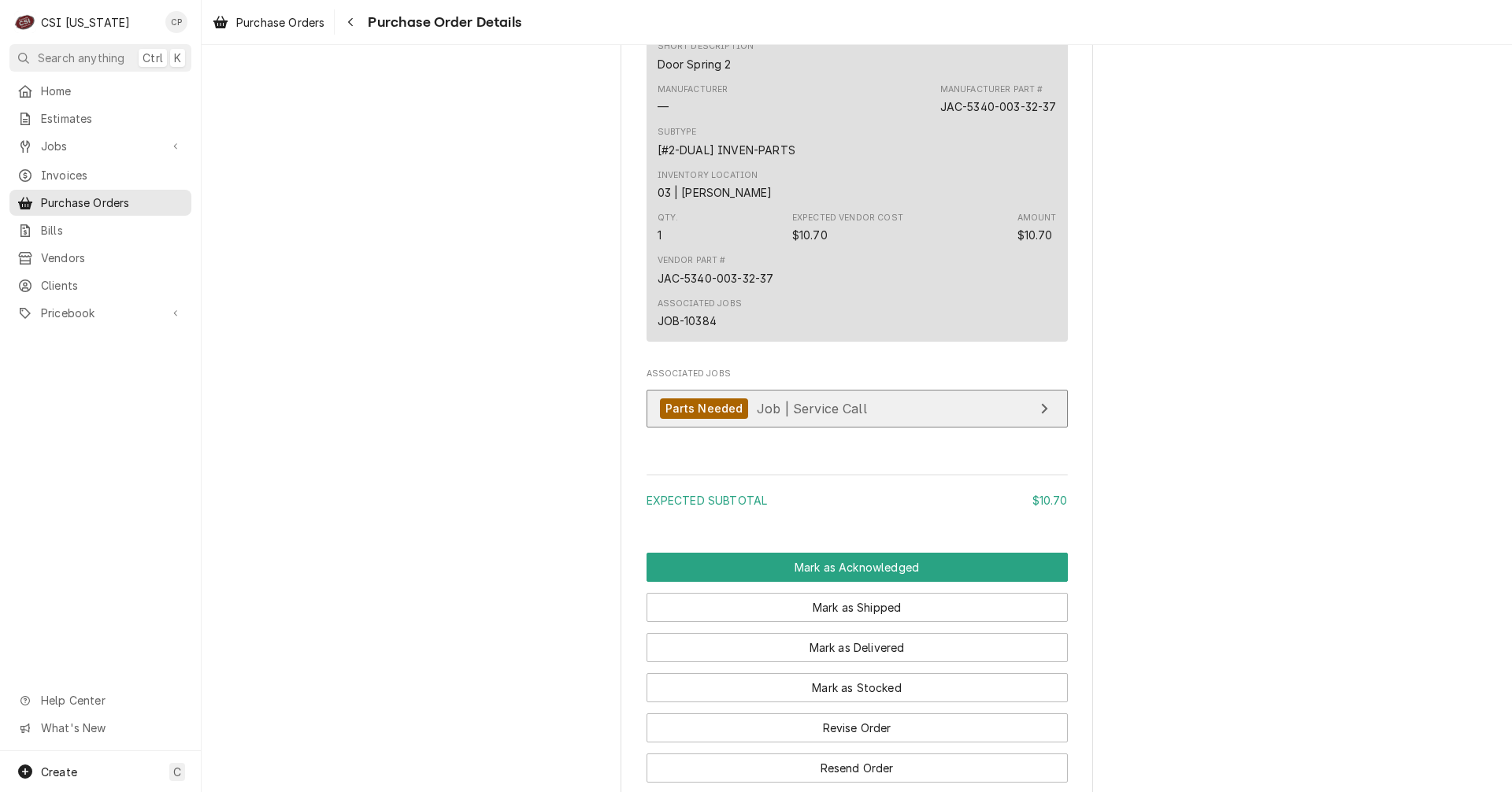
scroll to position [945, 0]
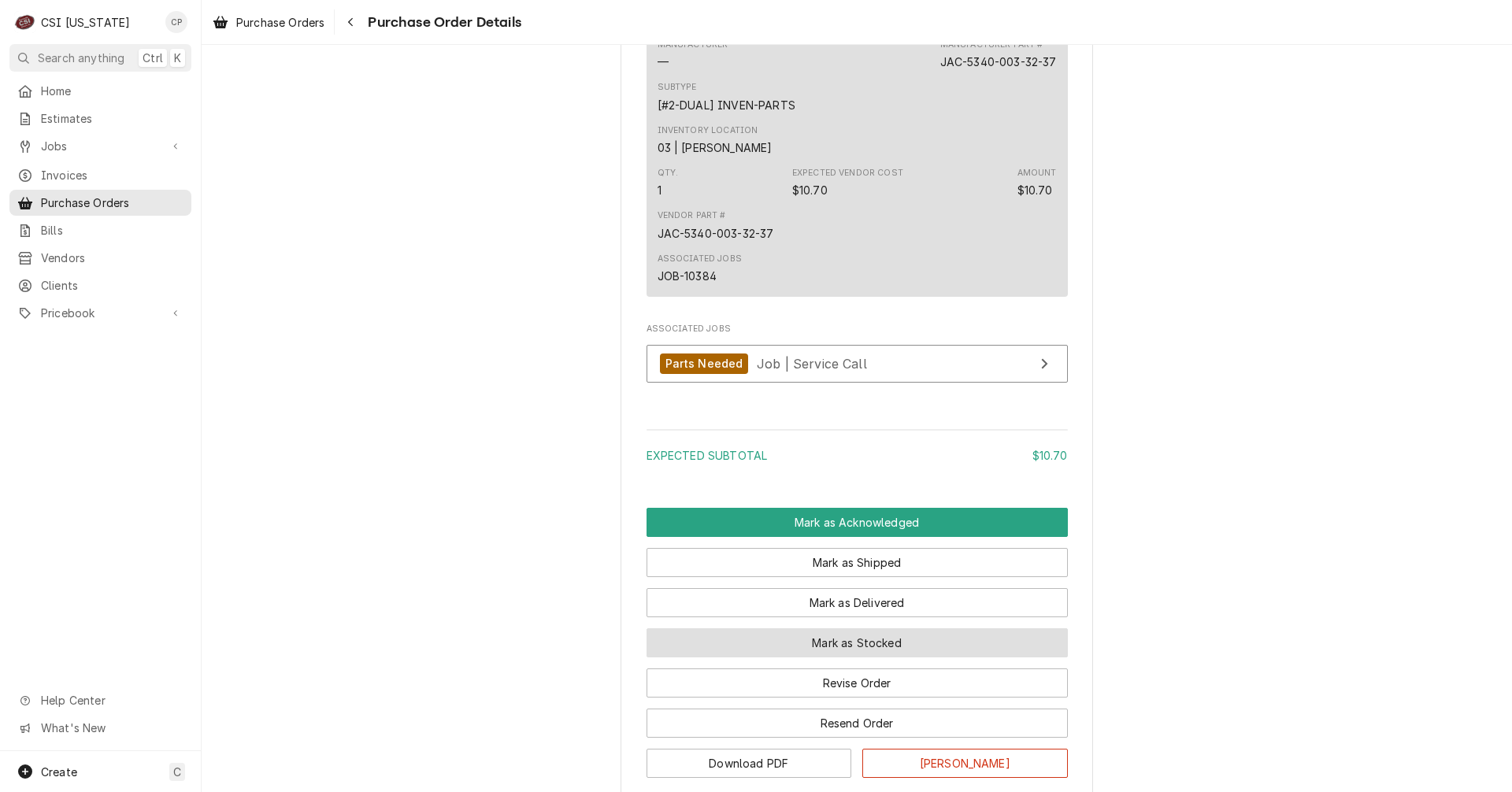
click at [874, 657] on button "Mark as Stocked" at bounding box center [857, 642] width 422 height 29
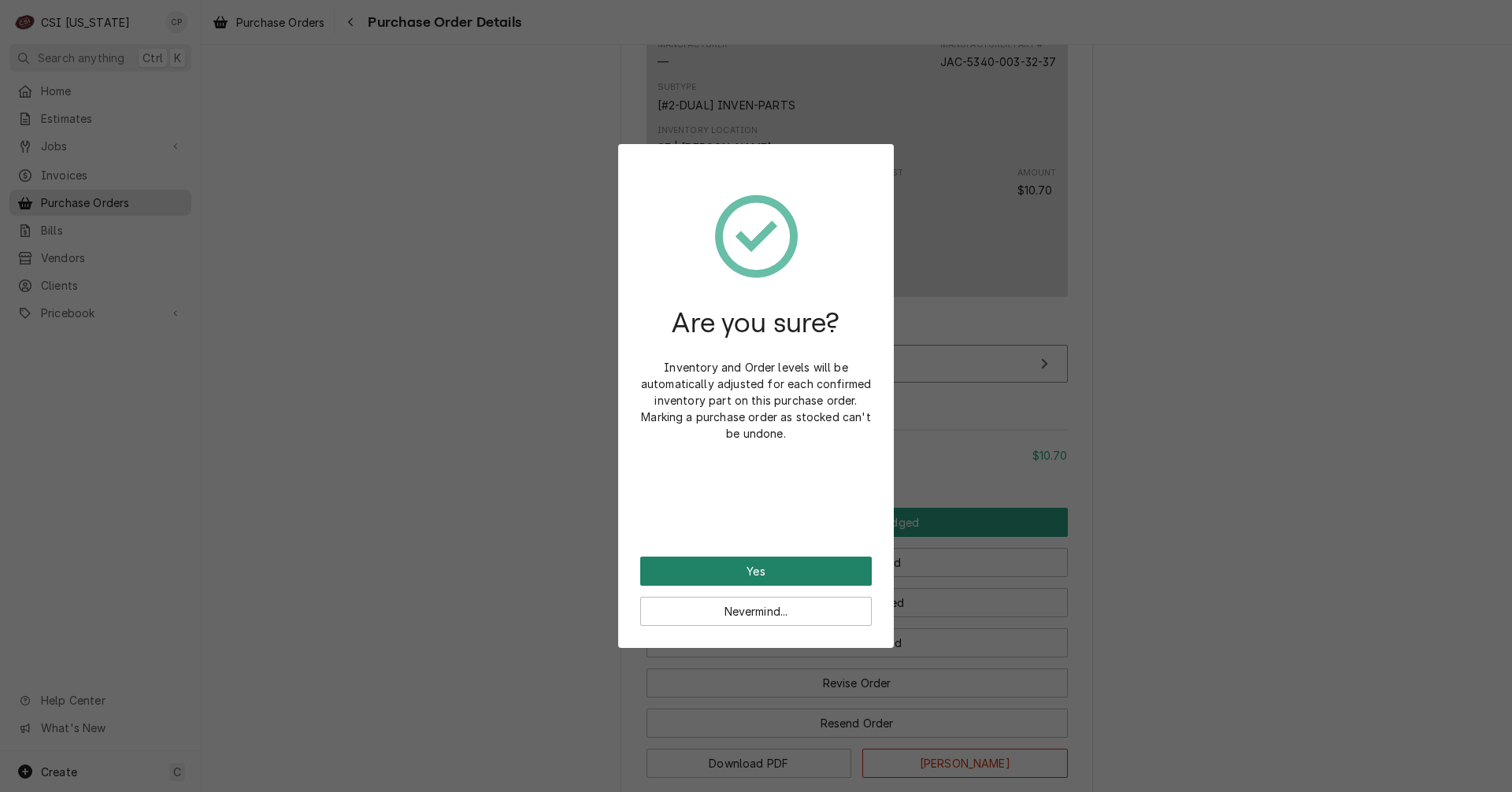
click at [780, 579] on button "Yes" at bounding box center [756, 570] width 231 height 29
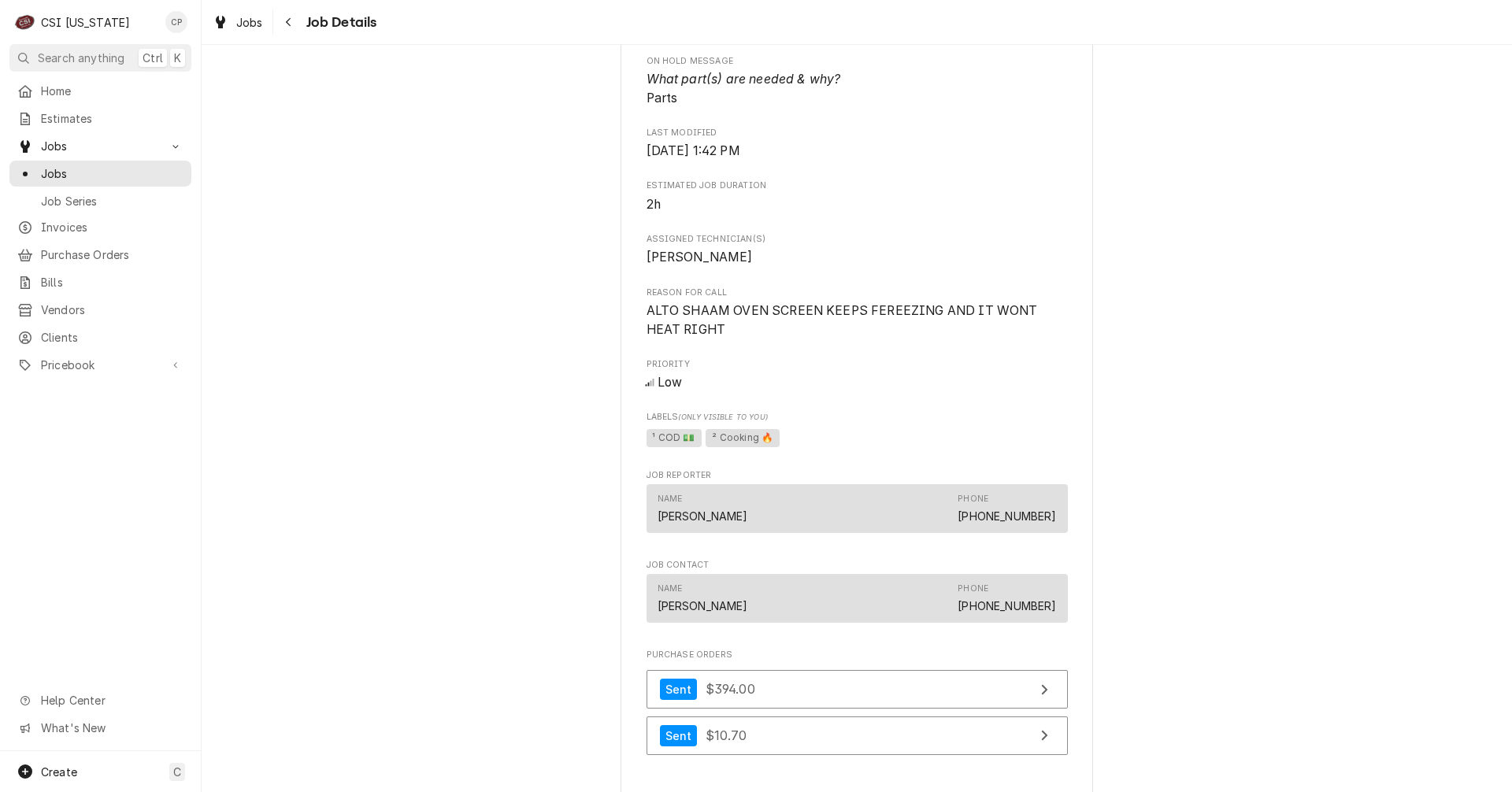
scroll to position [1260, 0]
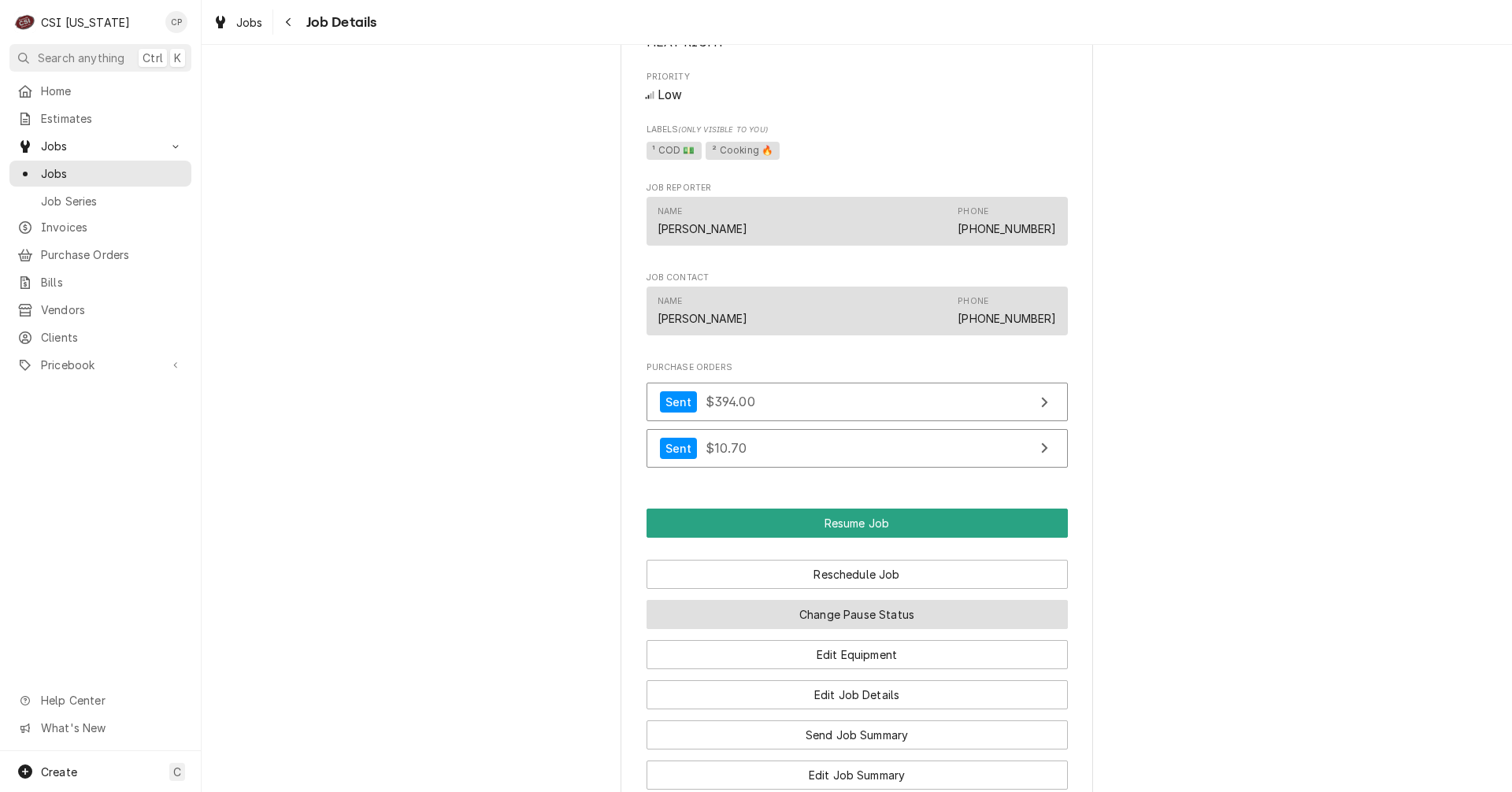
click at [862, 629] on button "Change Pause Status" at bounding box center [857, 614] width 422 height 29
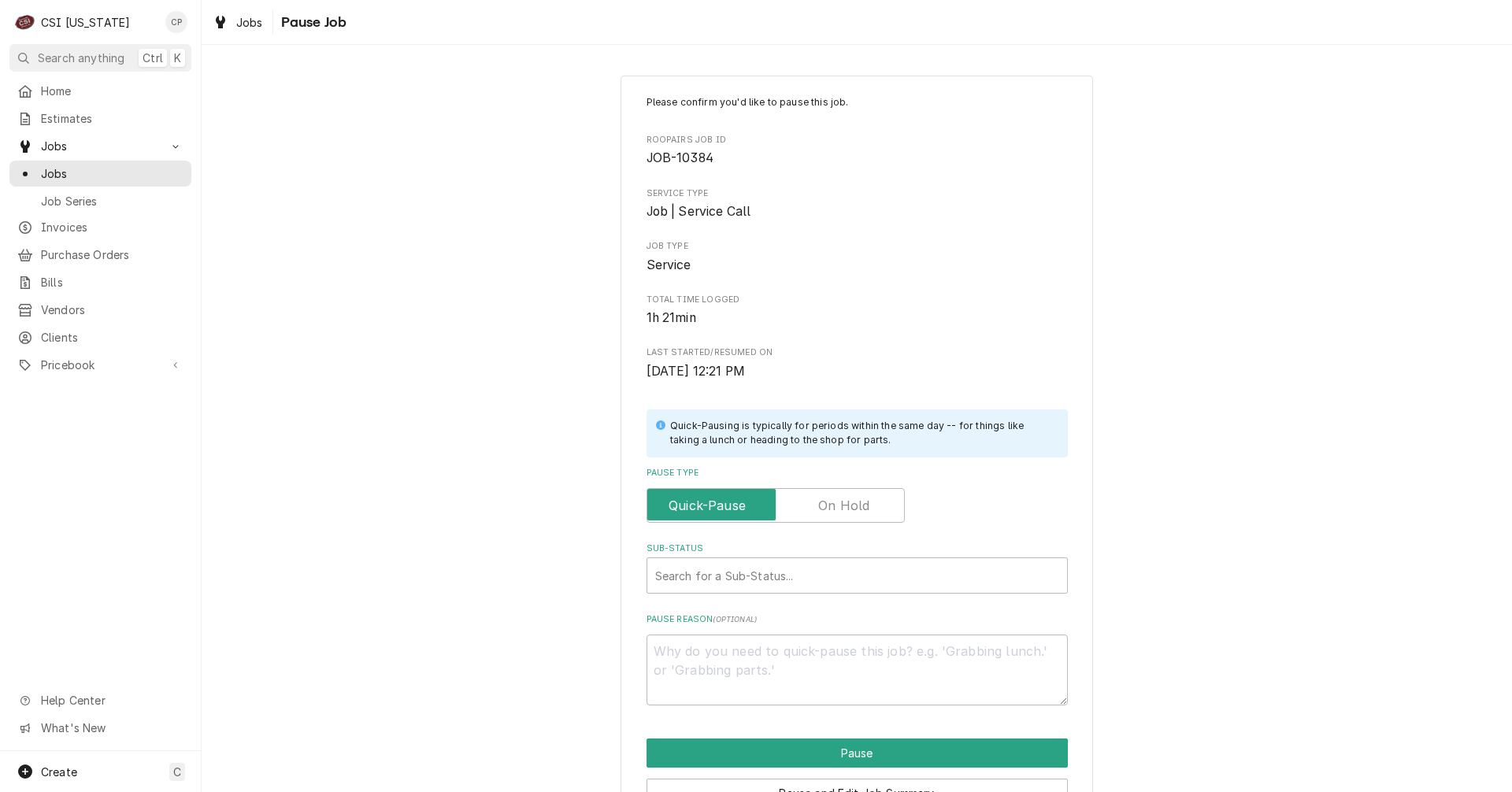
click at [840, 505] on label "Pause Type" at bounding box center [775, 506] width 258 height 35
click at [840, 505] on input "Pause Type" at bounding box center [775, 506] width 244 height 35
checkbox input "true"
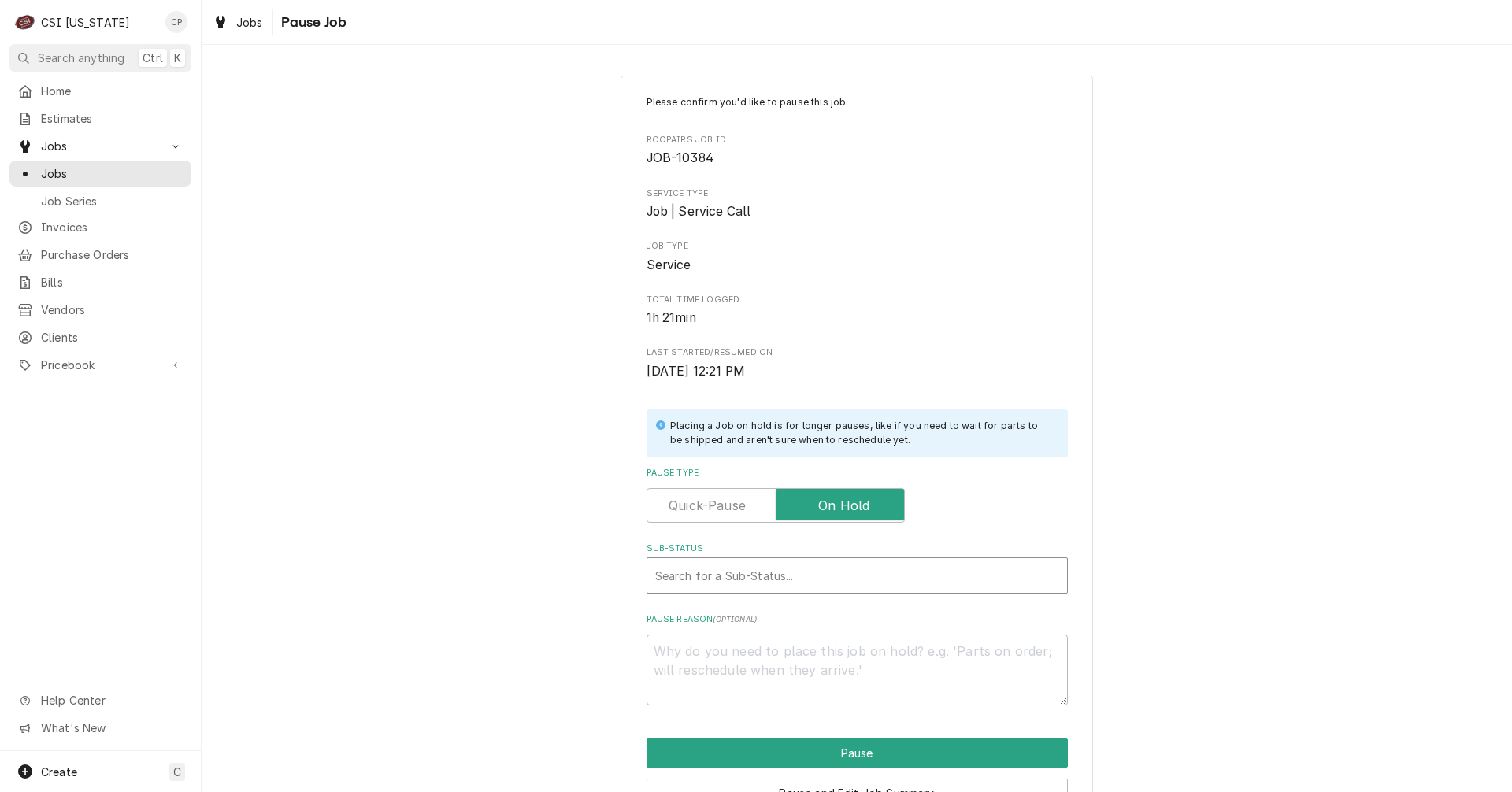
click at [792, 577] on div "Sub-Status" at bounding box center [856, 575] width 404 height 28
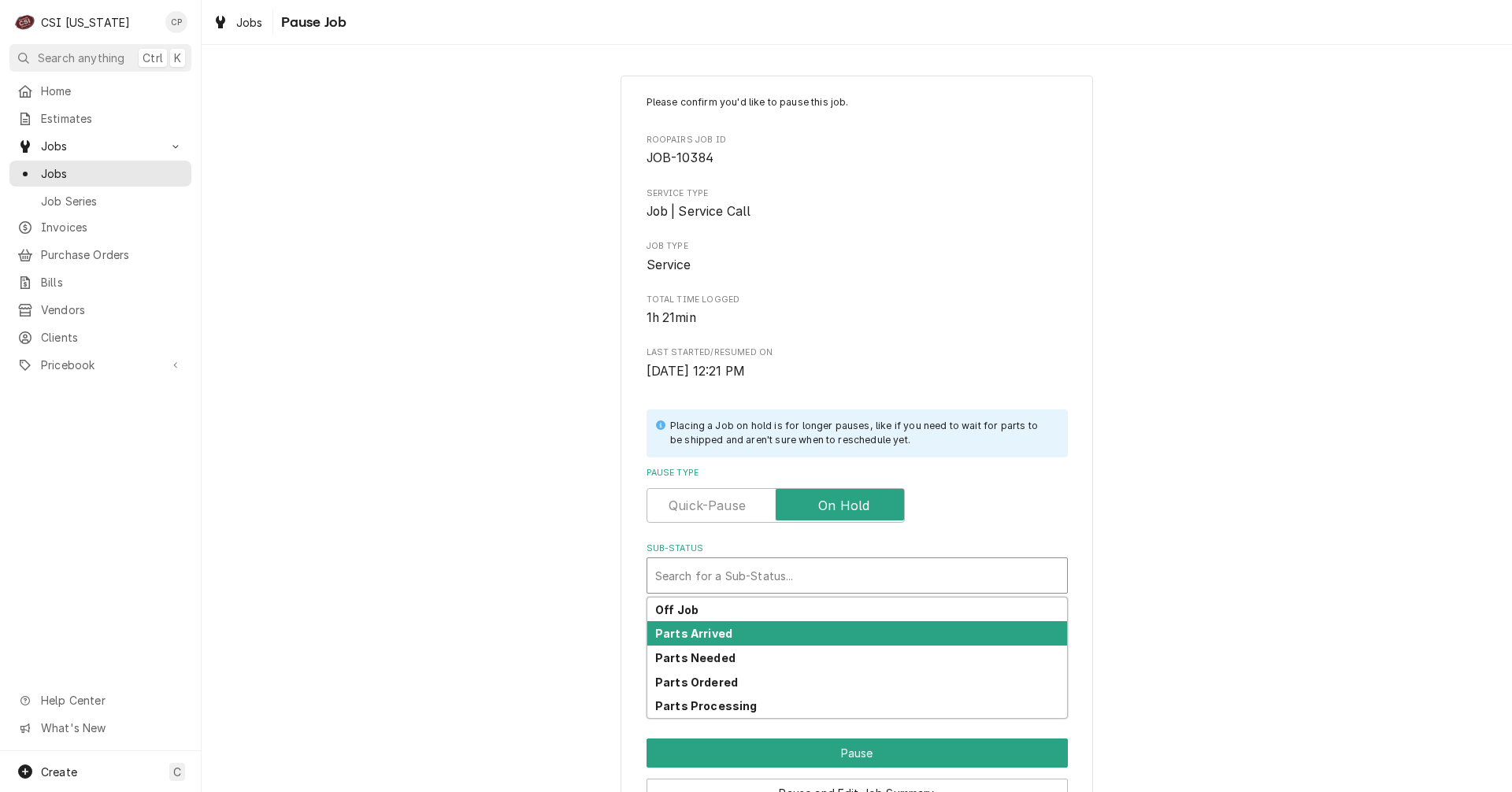
click at [730, 626] on div "Parts Arrived" at bounding box center [857, 633] width 420 height 25
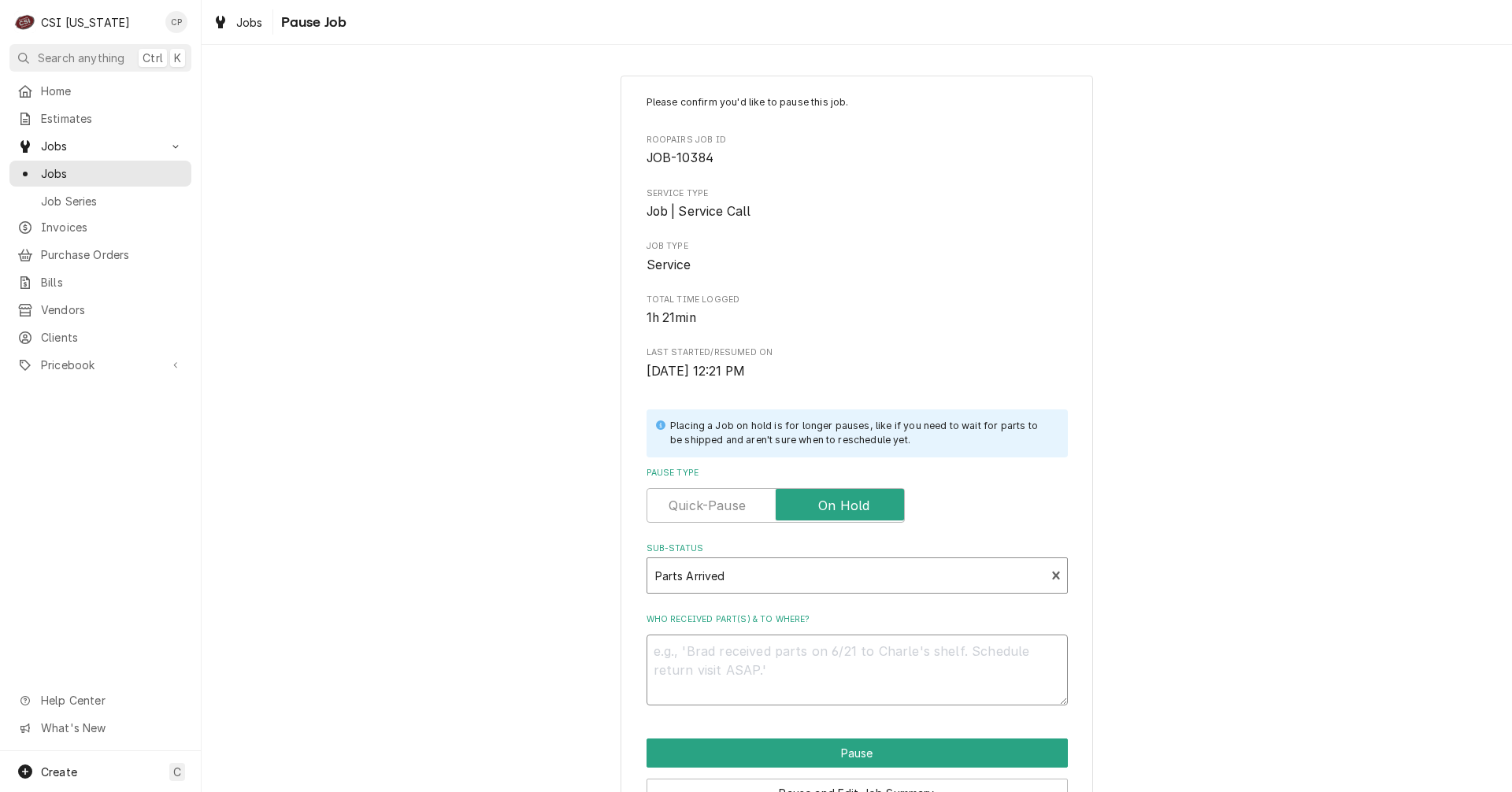
click at [720, 651] on textarea "Who received part(s) & to where?" at bounding box center [857, 670] width 422 height 71
type textarea "x"
type textarea "P"
type textarea "x"
type textarea "Pa"
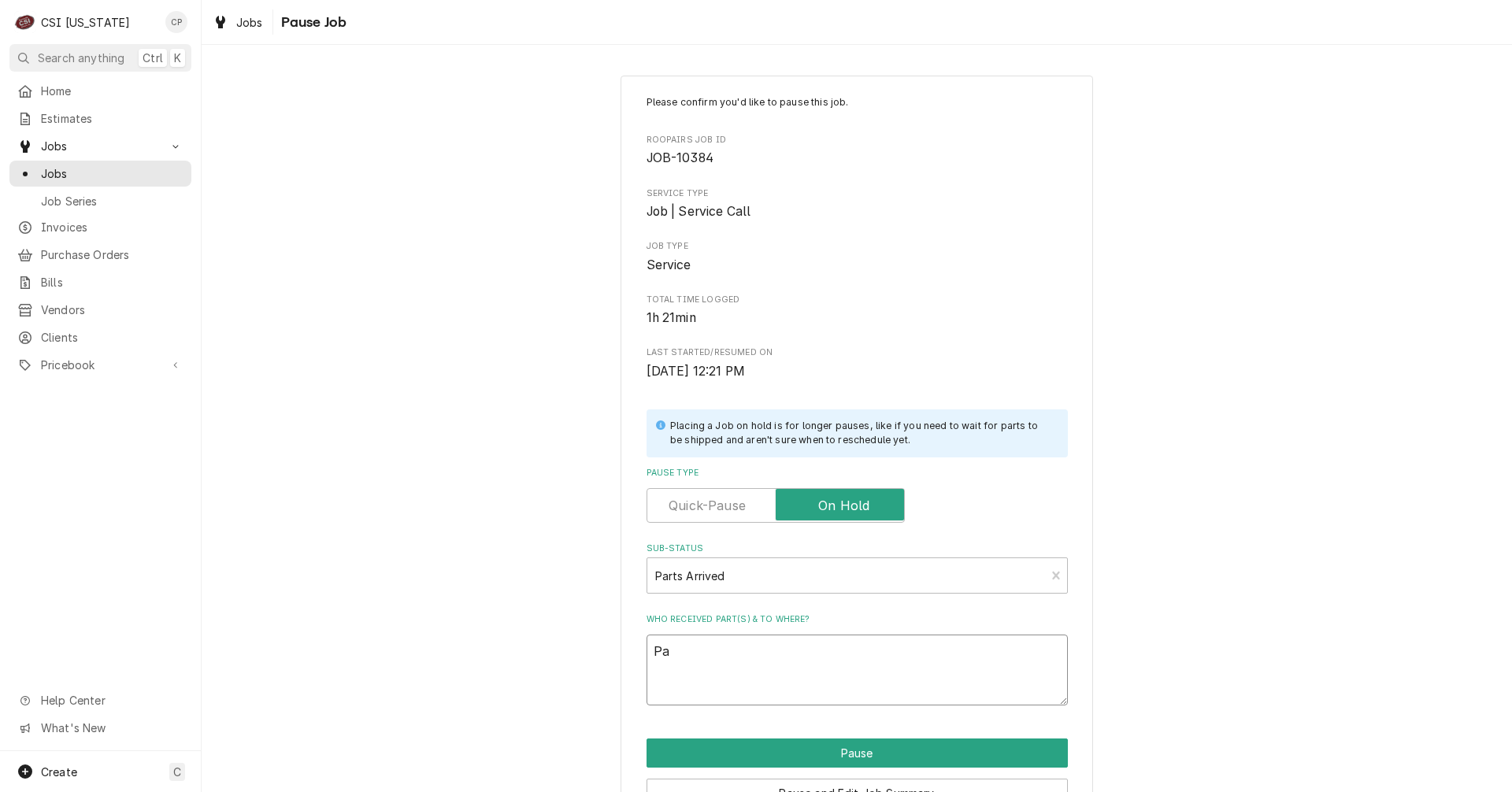
type textarea "x"
type textarea "Par"
type textarea "x"
type textarea "Part"
type textarea "x"
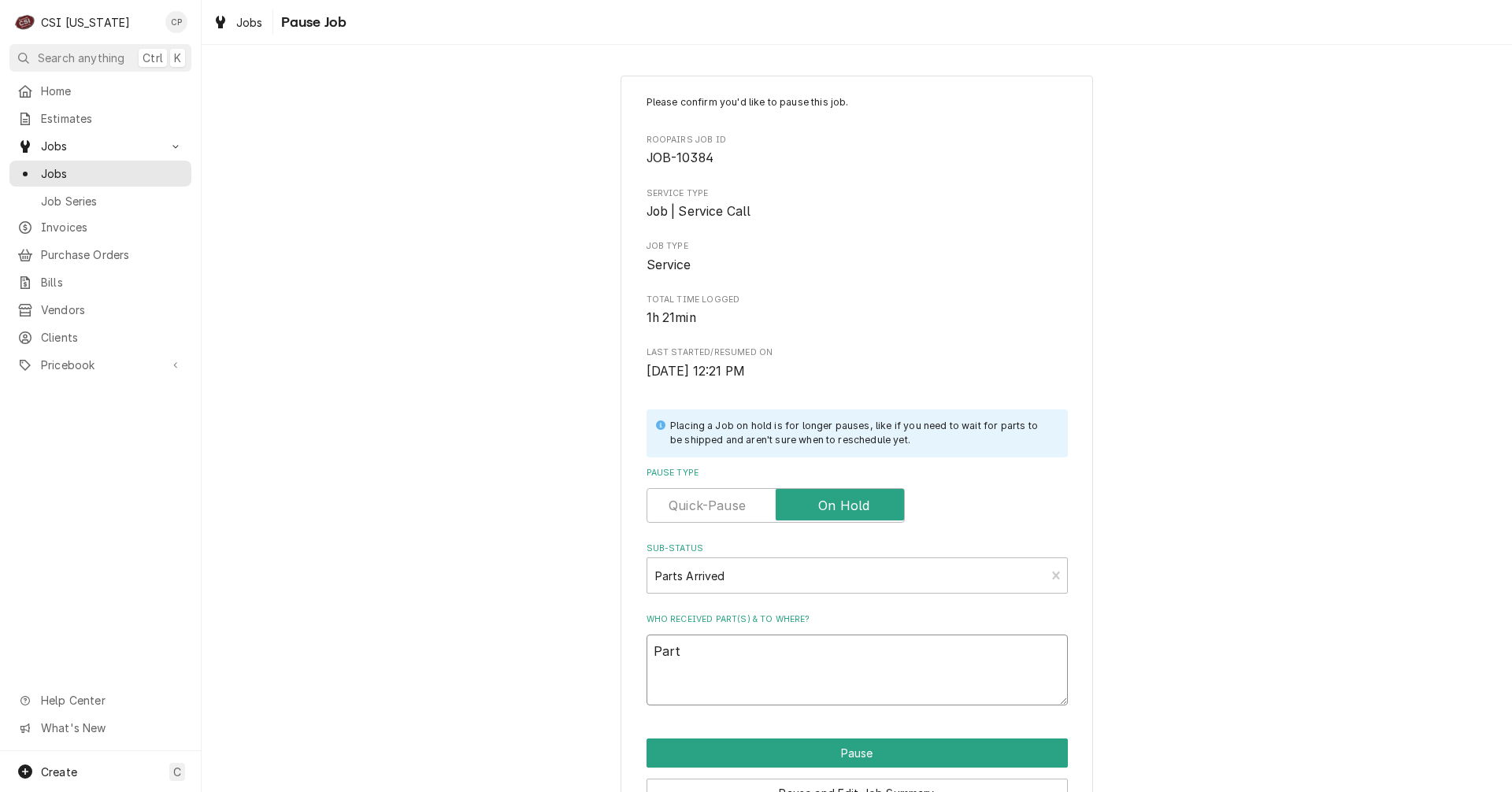
type textarea "Parts"
type textarea "x"
type textarea "Parts"
type textarea "x"
type textarea "Parts a"
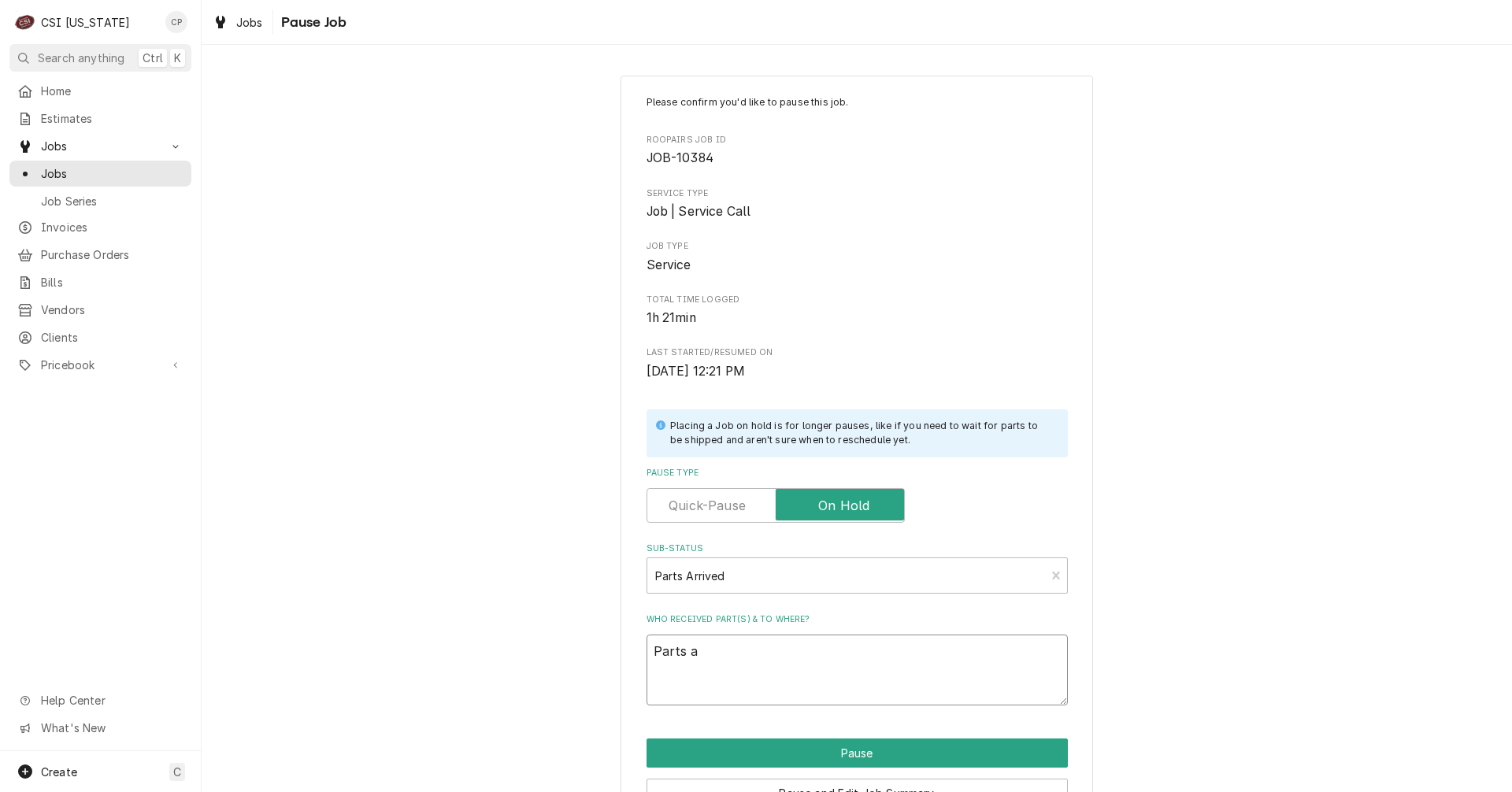
type textarea "x"
type textarea "Parts ar"
type textarea "x"
type textarea "Parts arr"
type textarea "x"
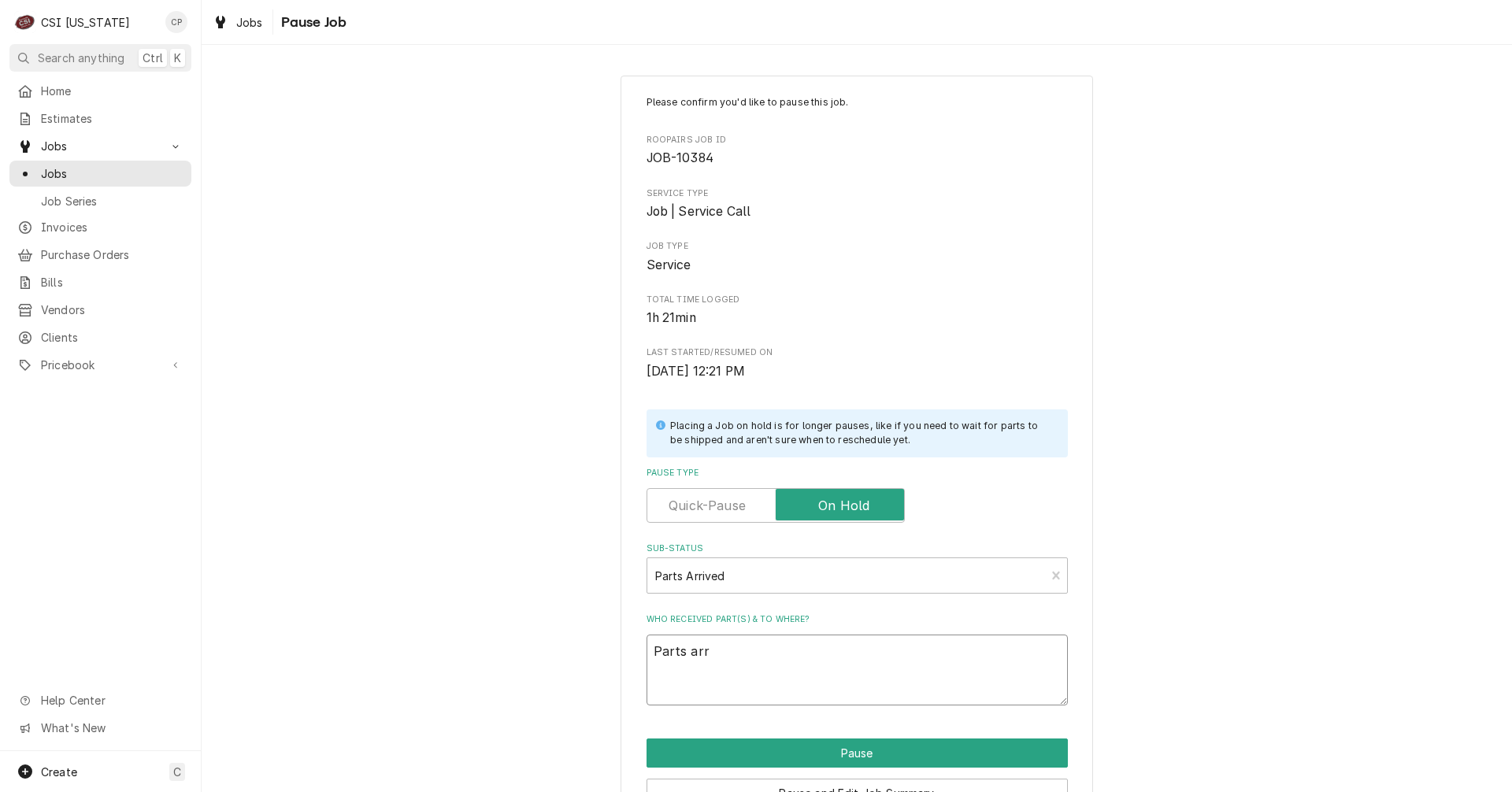
type textarea "Parts arri"
type textarea "x"
type textarea "Parts arriv"
type textarea "x"
type textarea "Parts arrive"
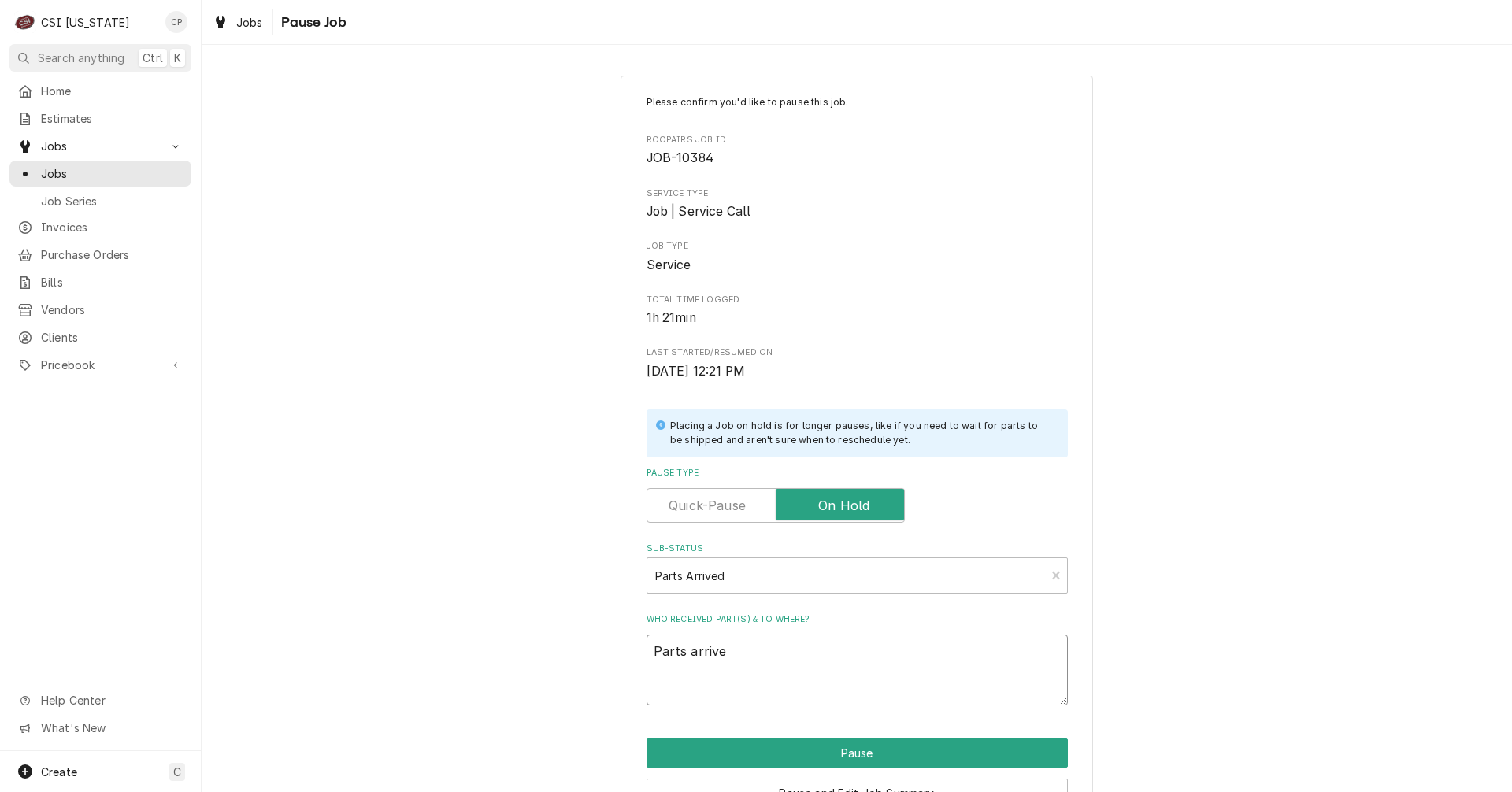
type textarea "x"
type textarea "Parts arrived"
type textarea "x"
type textarea "Parts arrived"
type textarea "x"
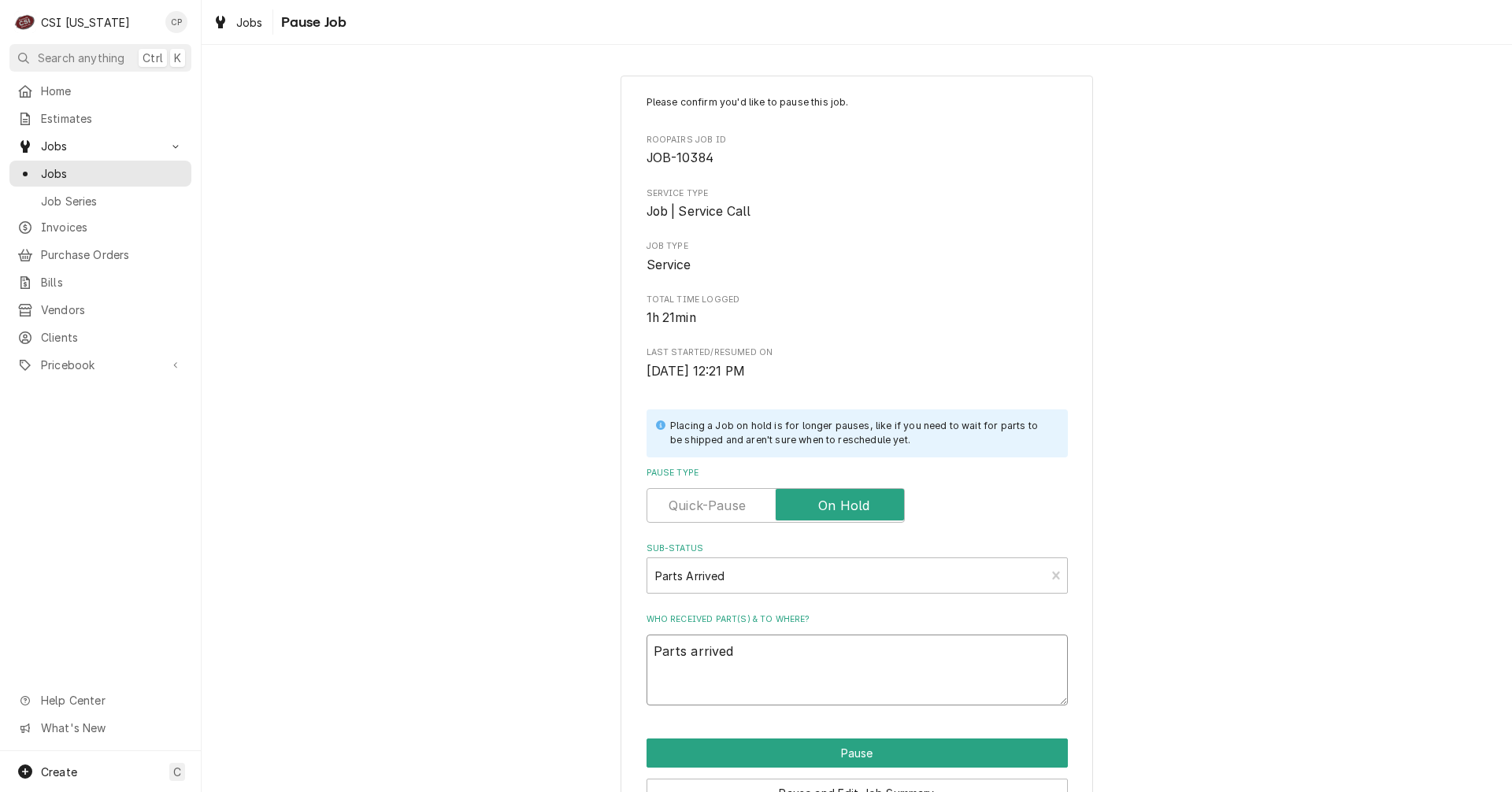
type textarea "Parts arrived a"
type textarea "x"
type textarea "Parts arrived an"
type textarea "x"
type textarea "Parts arrived and"
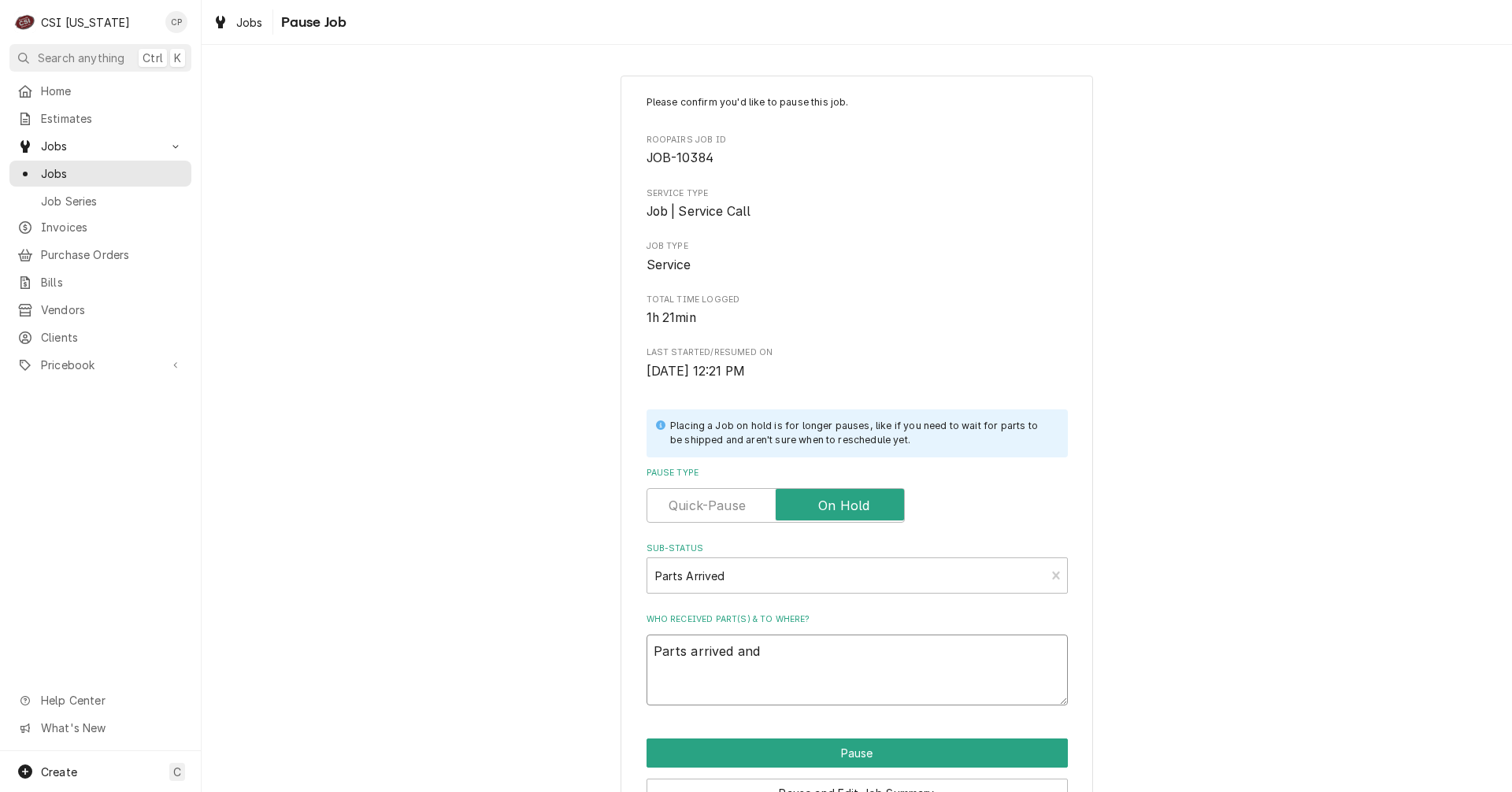
type textarea "x"
type textarea "Parts arrived and"
type textarea "x"
type textarea "Parts arrived and p"
type textarea "x"
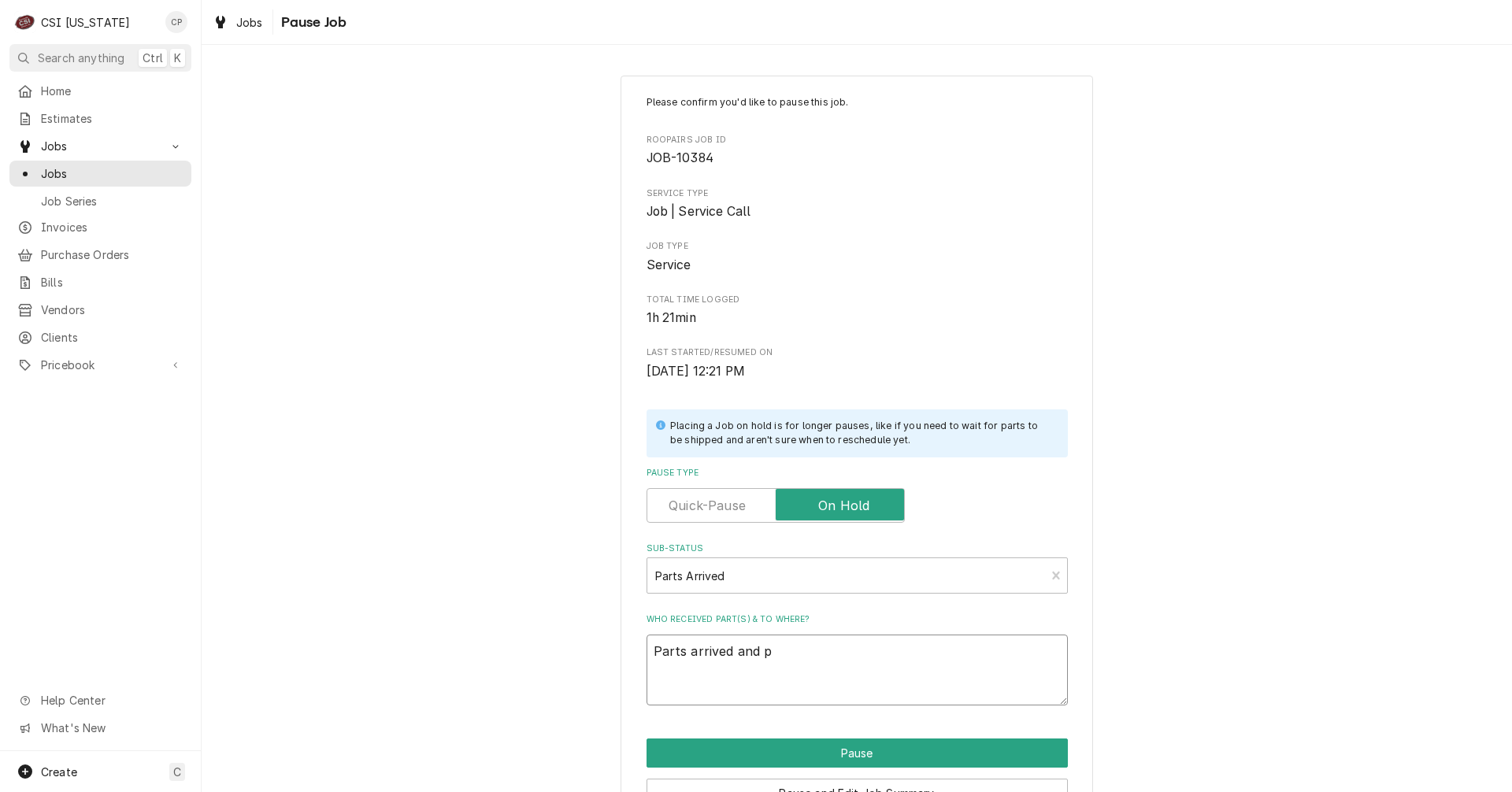
type textarea "Parts arrived and pl"
type textarea "x"
type textarea "Parts arrived and pla"
type textarea "x"
type textarea "Parts arrived and plac"
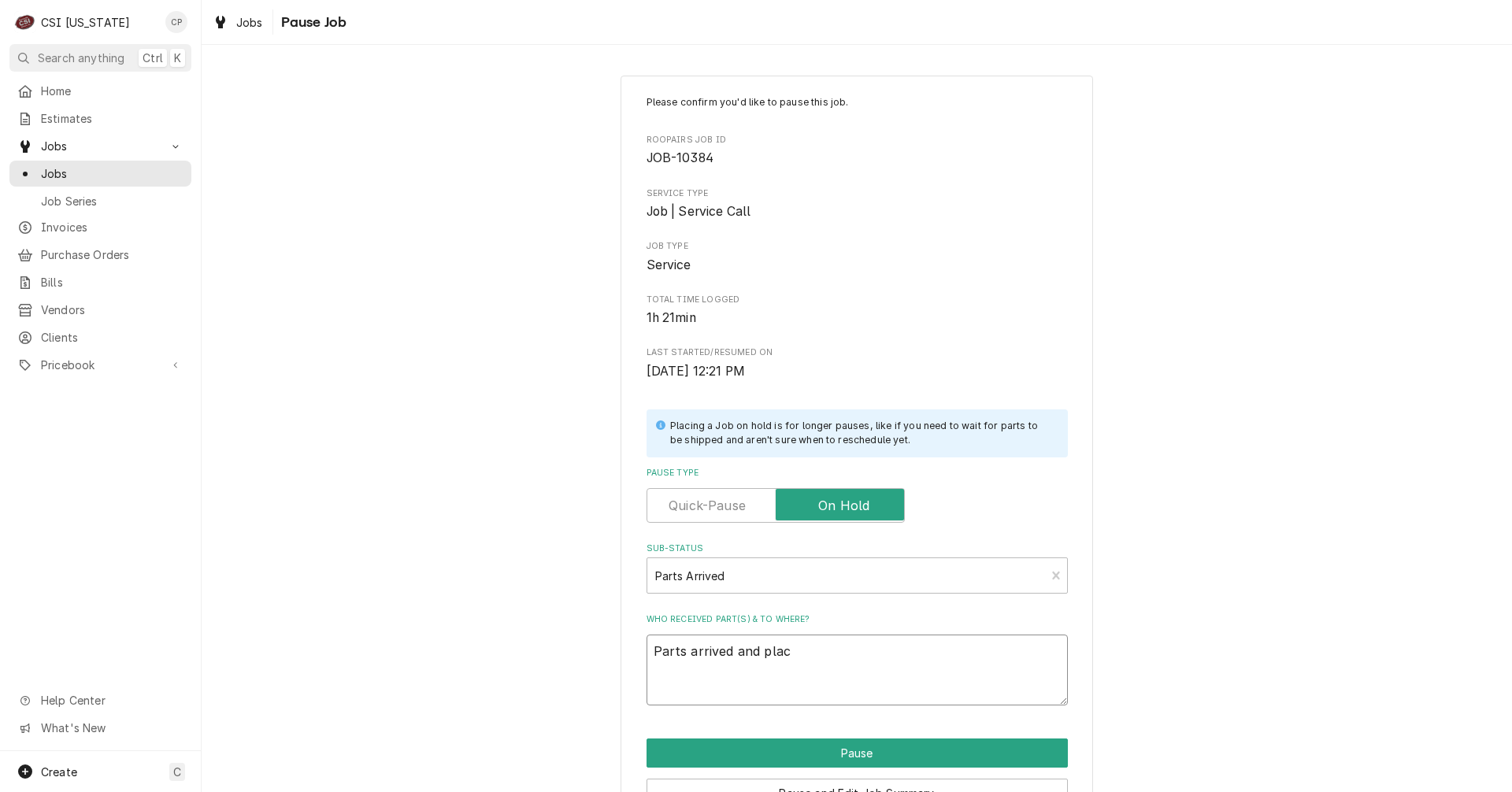
type textarea "x"
type textarea "Parts arrived and place"
type textarea "x"
type textarea "Parts arrived and placed"
type textarea "x"
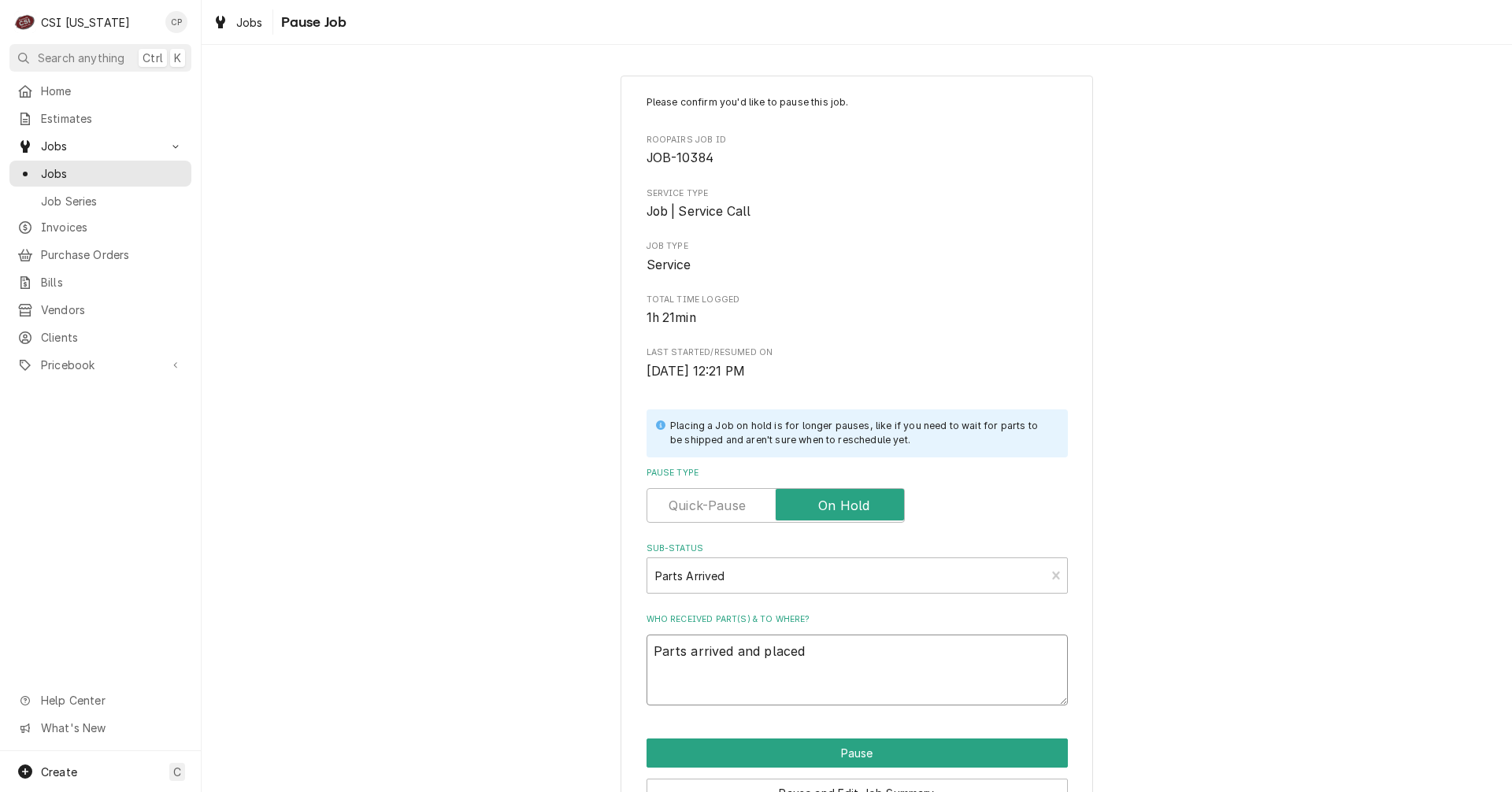
type textarea "Parts arrived and placed"
type textarea "x"
type textarea "Parts arrived and placed o"
type textarea "x"
type textarea "Parts arrived and placed on"
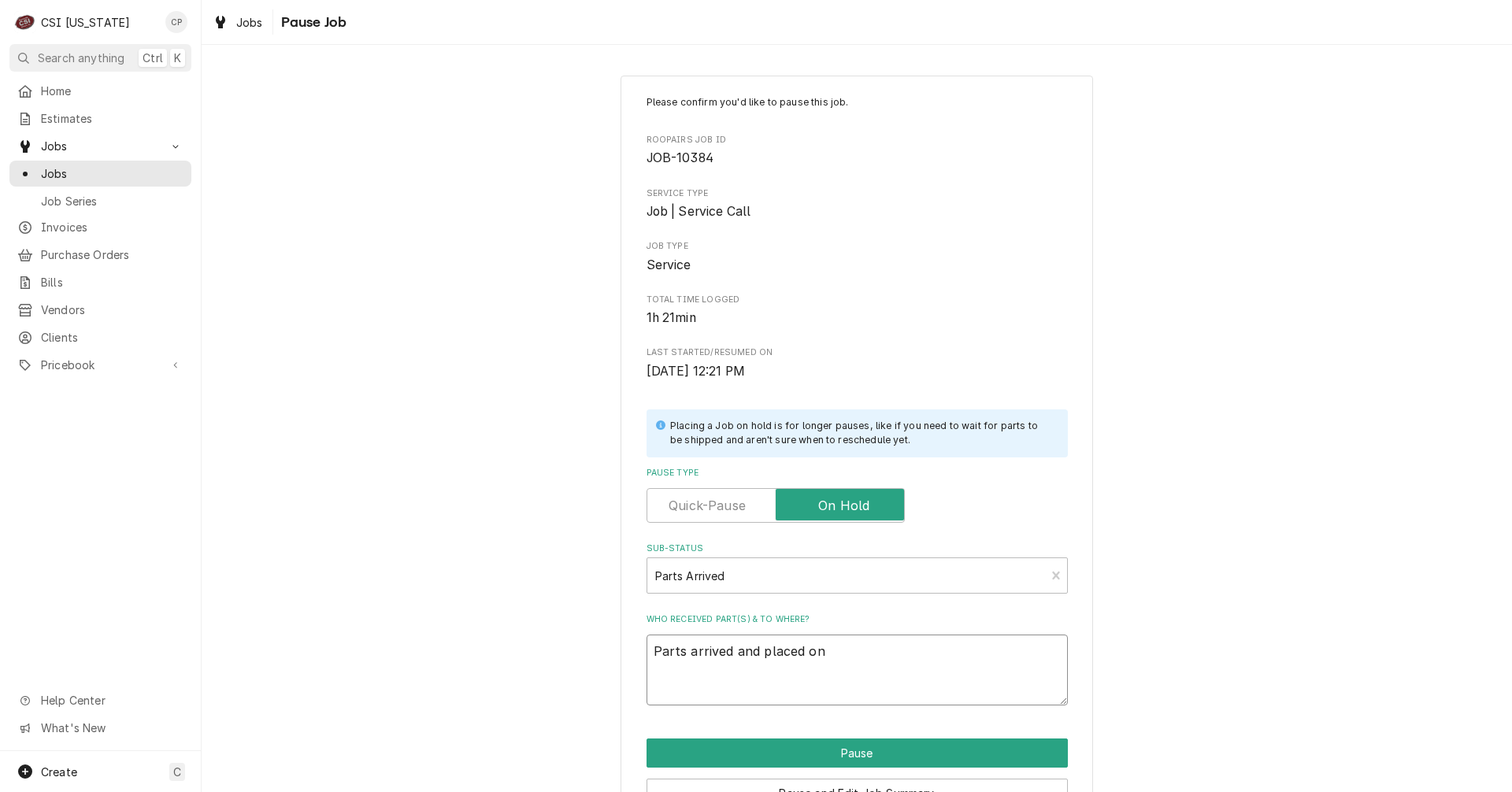
type textarea "x"
type textarea "Parts arrived and placed on"
type textarea "x"
type textarea "Parts arrived and placed on M"
type textarea "x"
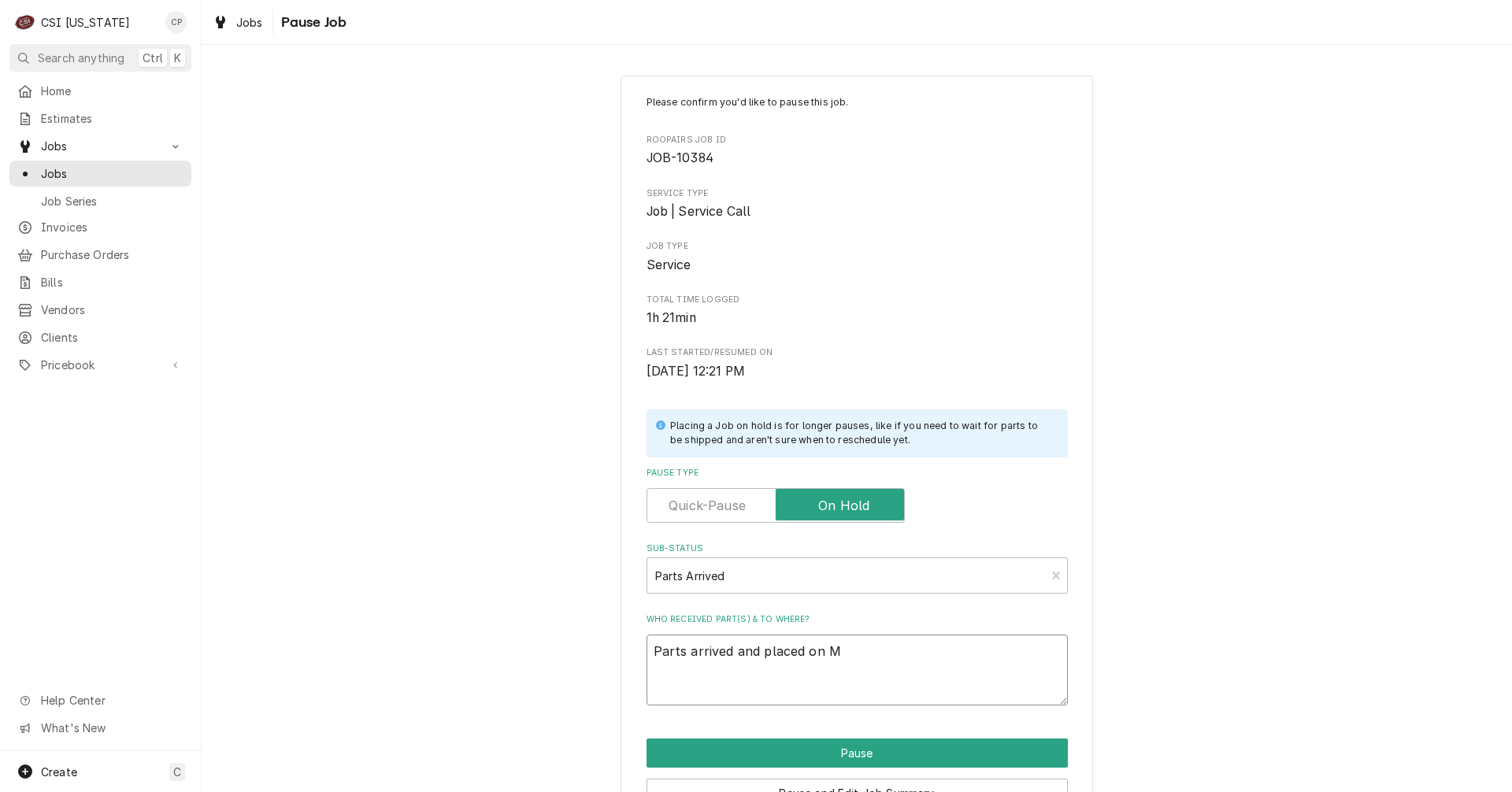
type textarea "Parts arrived and placed on Ma"
type textarea "x"
type textarea "Parts arrived and placed on Mat"
type textarea "x"
type textarea "Parts arrived and placed on Matt"
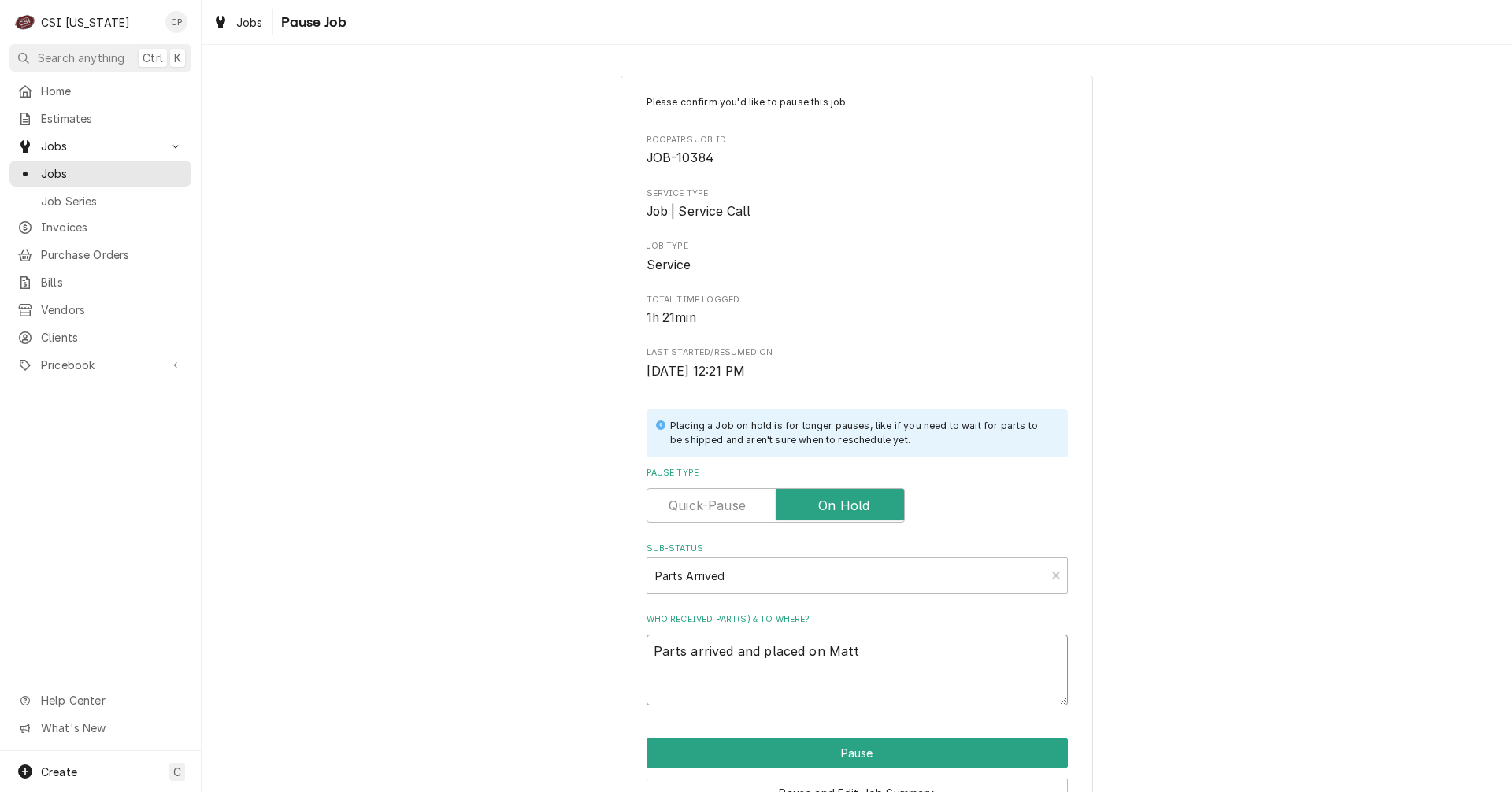
type textarea "x"
type textarea "Parts arrived and placed on Matts"
type textarea "x"
type textarea "Parts arrived and placed on Matts"
type textarea "x"
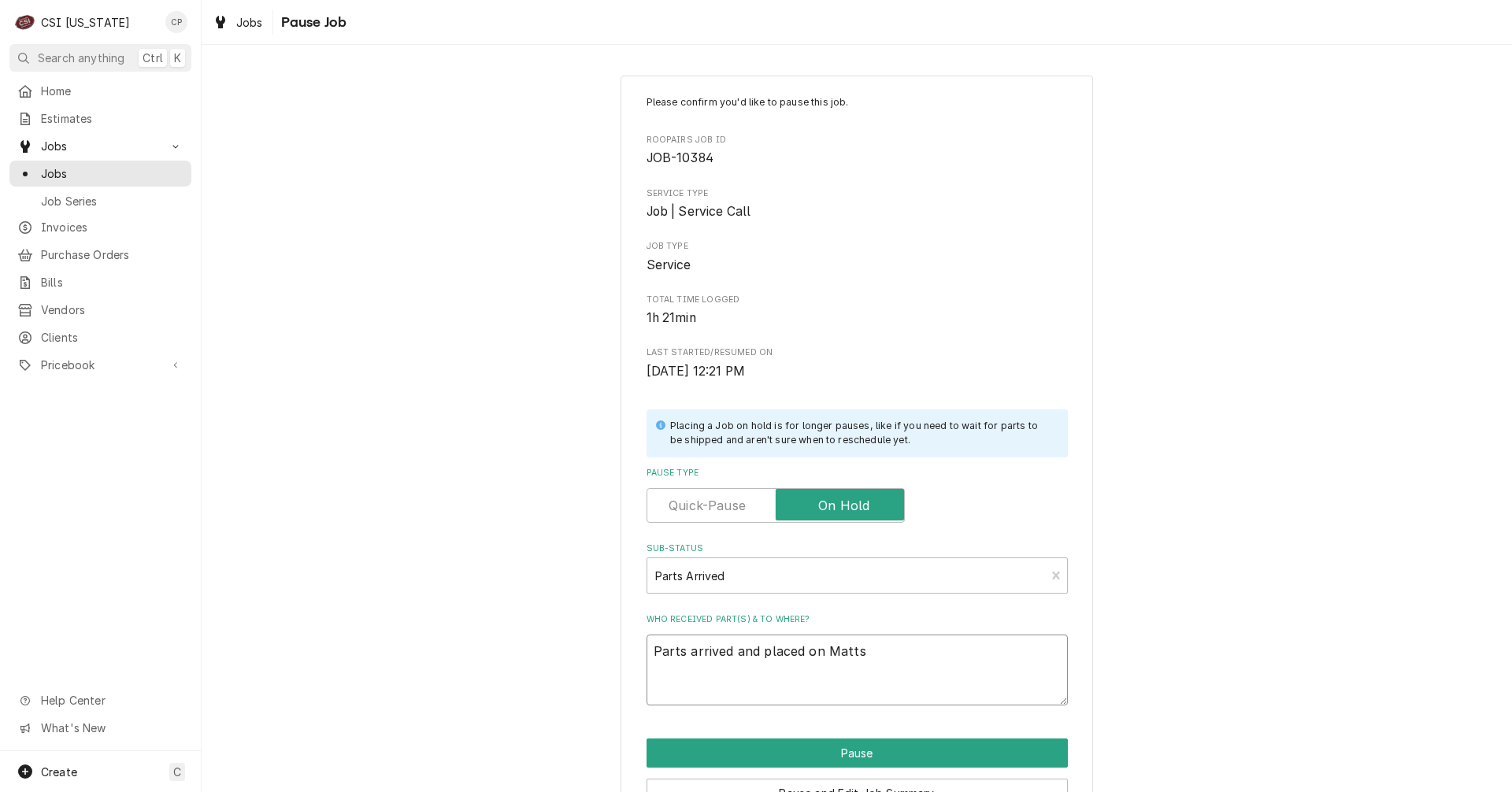
type textarea "Parts arrived and placed on Matts s"
type textarea "x"
type textarea "Parts arrived and placed on Matts sh"
type textarea "x"
type textarea "Parts arrived and placed on Matts she"
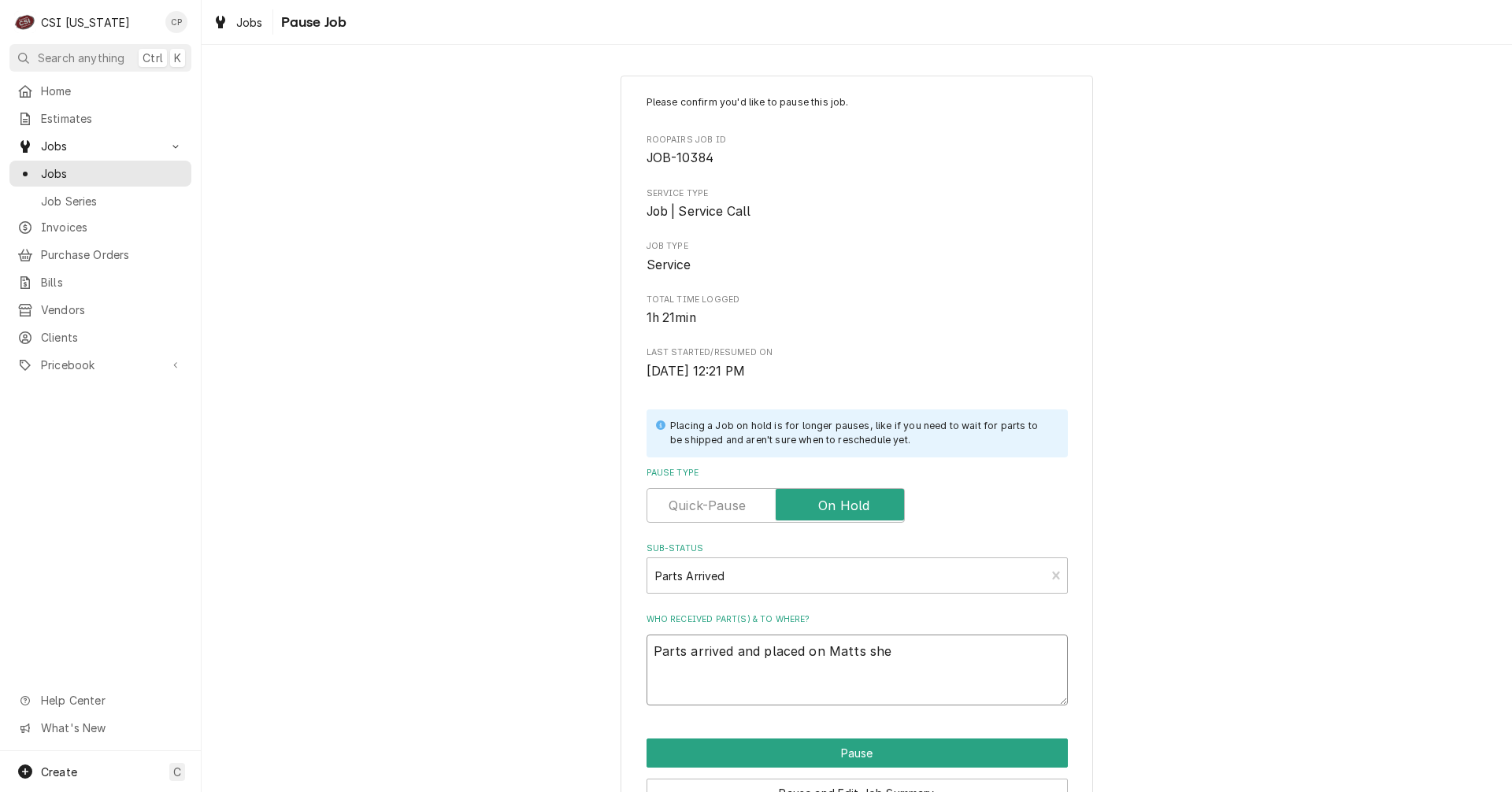
type textarea "x"
type textarea "Parts arrived and placed on Matts shel"
type textarea "x"
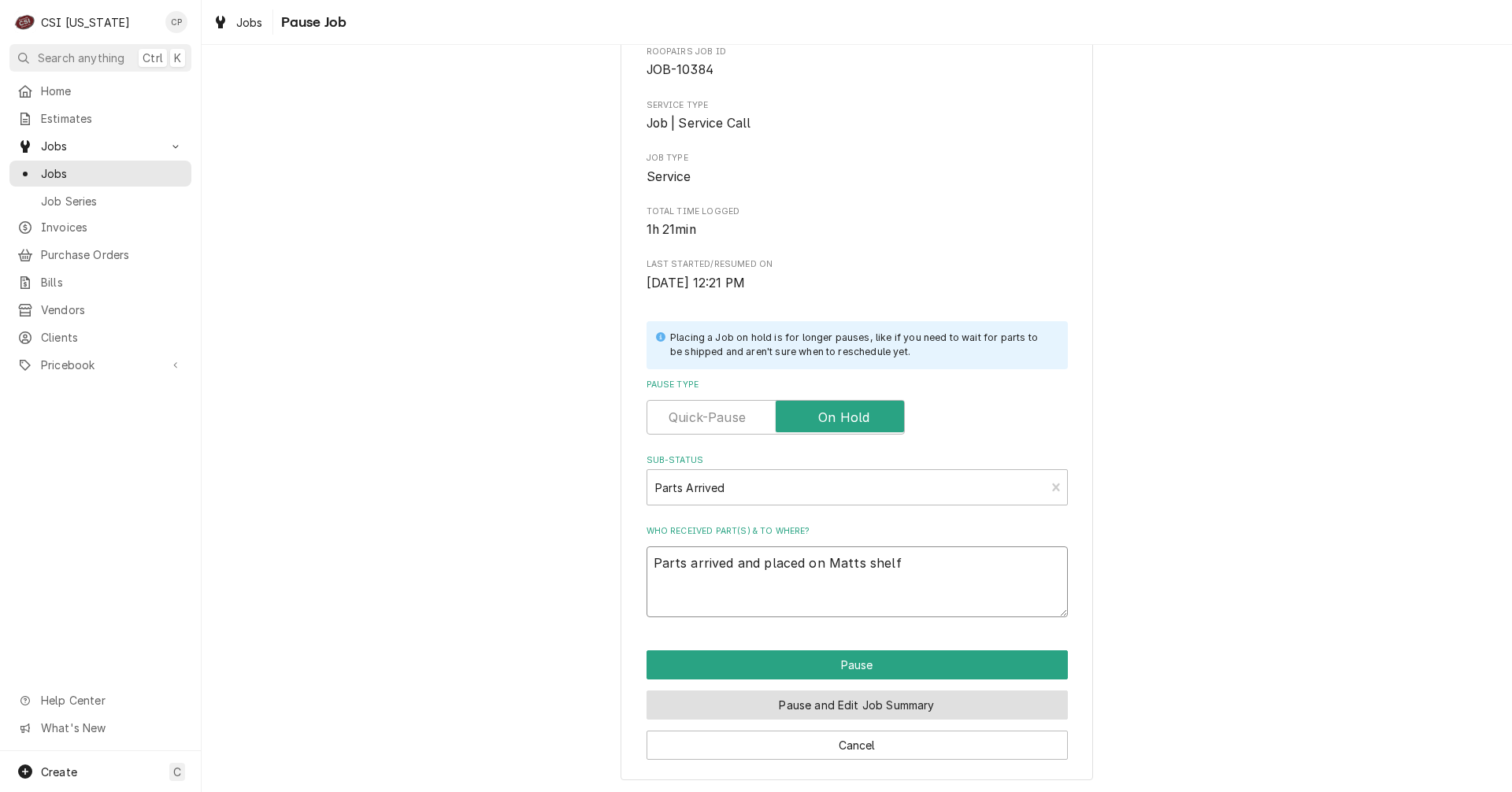
scroll to position [90, 0]
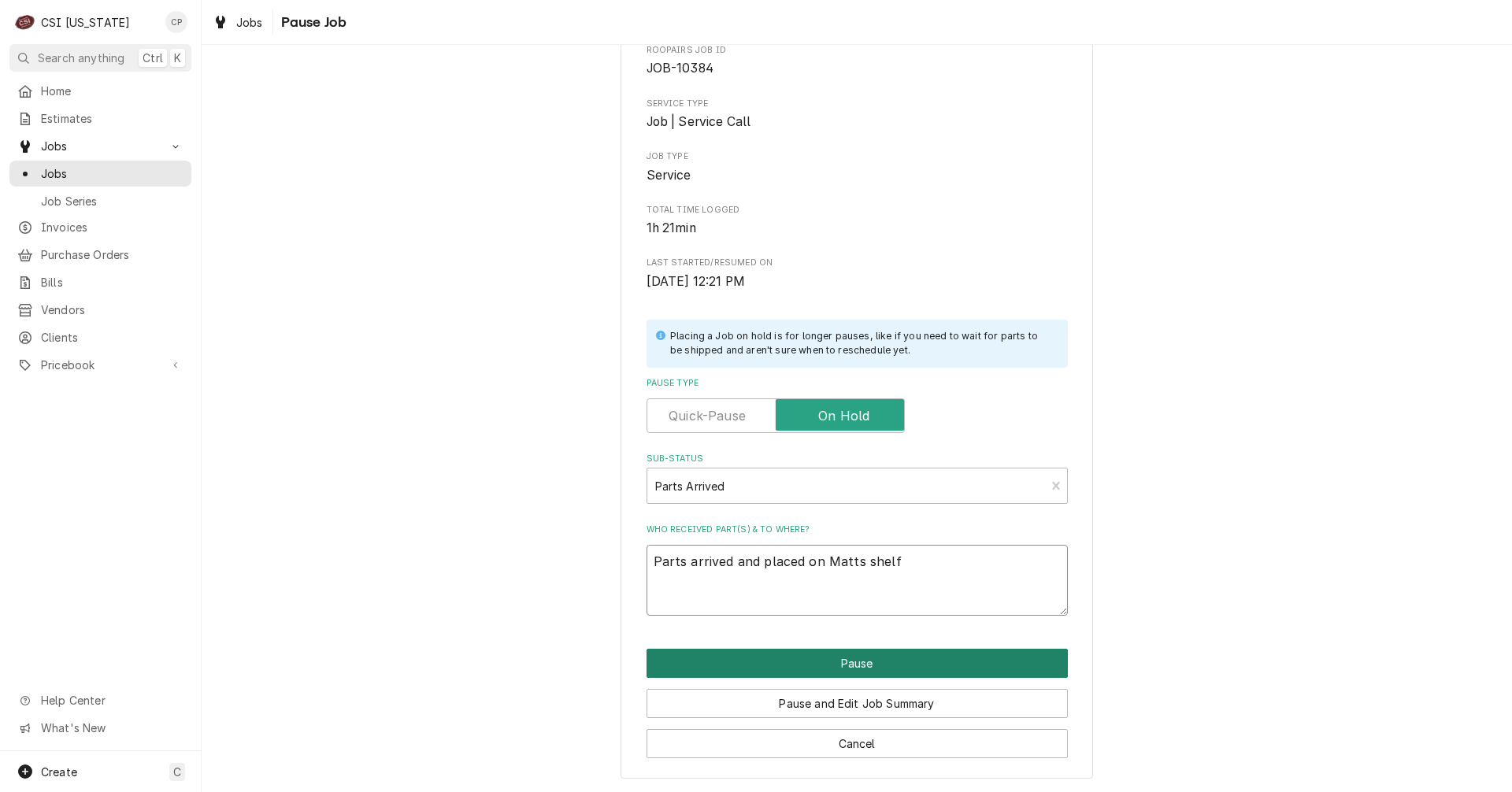
type textarea "Parts arrived and placed on Matts shelf"
click at [887, 655] on button "Pause" at bounding box center [857, 663] width 422 height 29
type textarea "x"
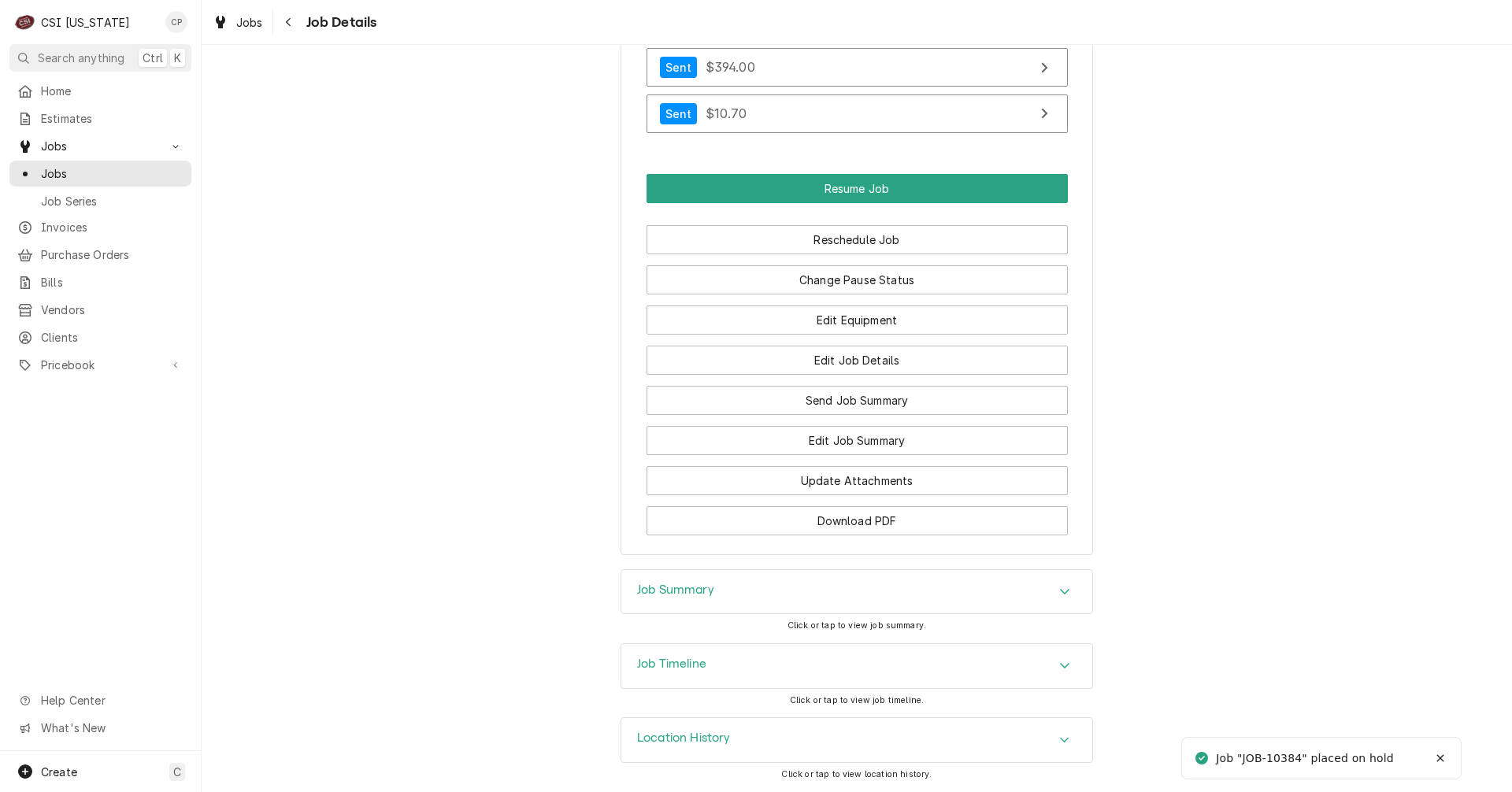
scroll to position [1631, 0]
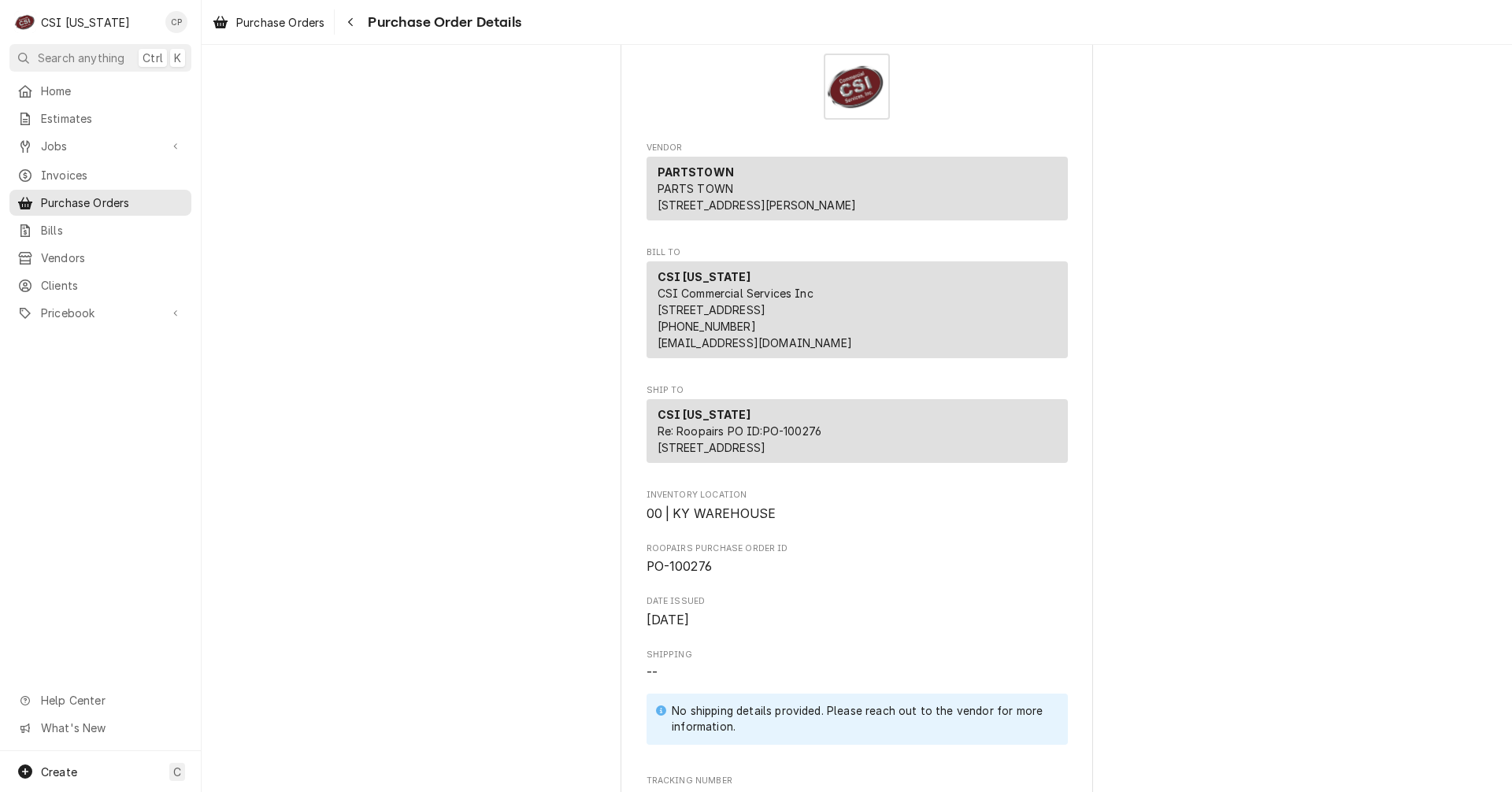
scroll to position [79, 0]
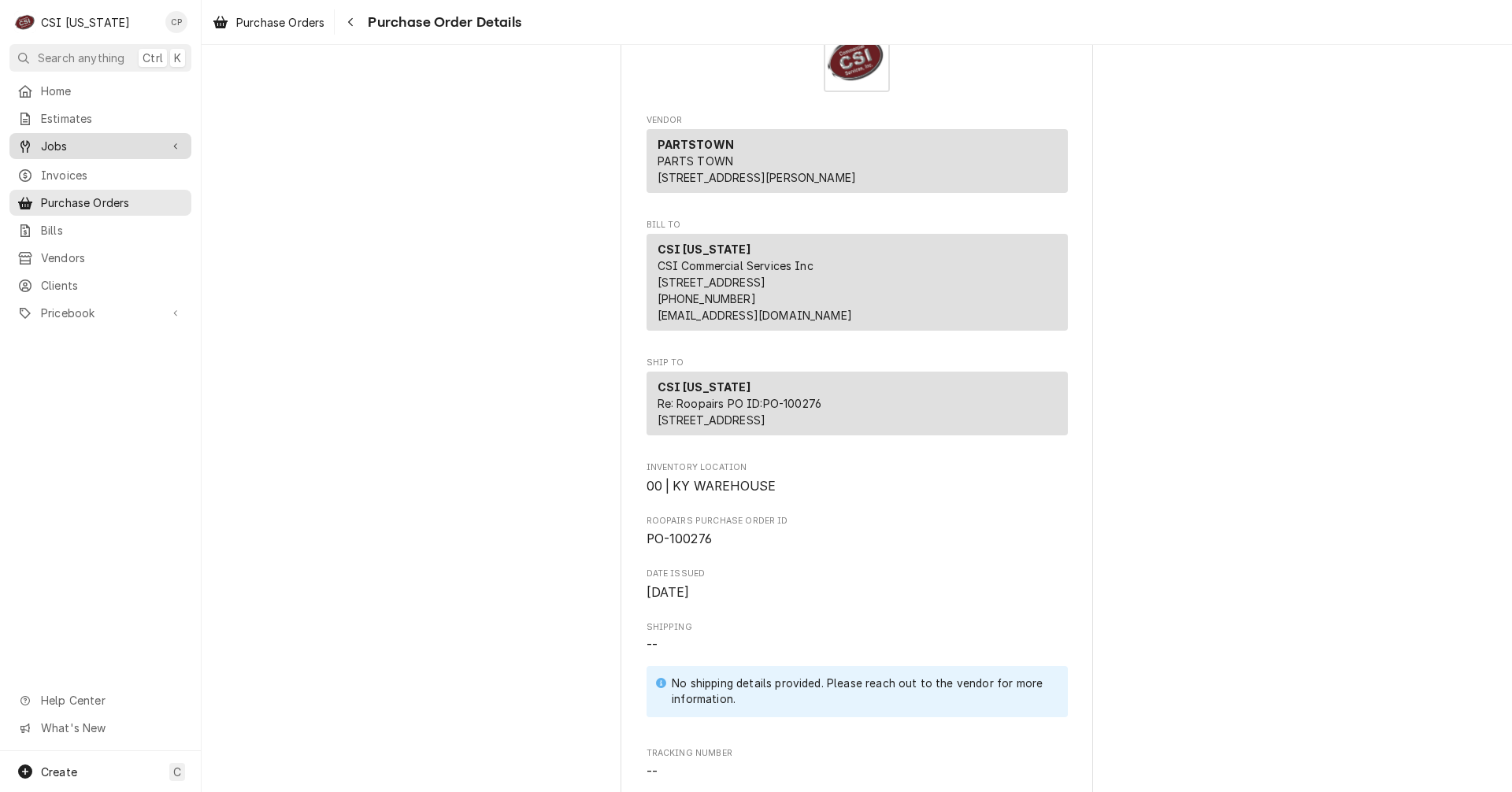
click at [79, 141] on span "Jobs" at bounding box center [101, 146] width 119 height 17
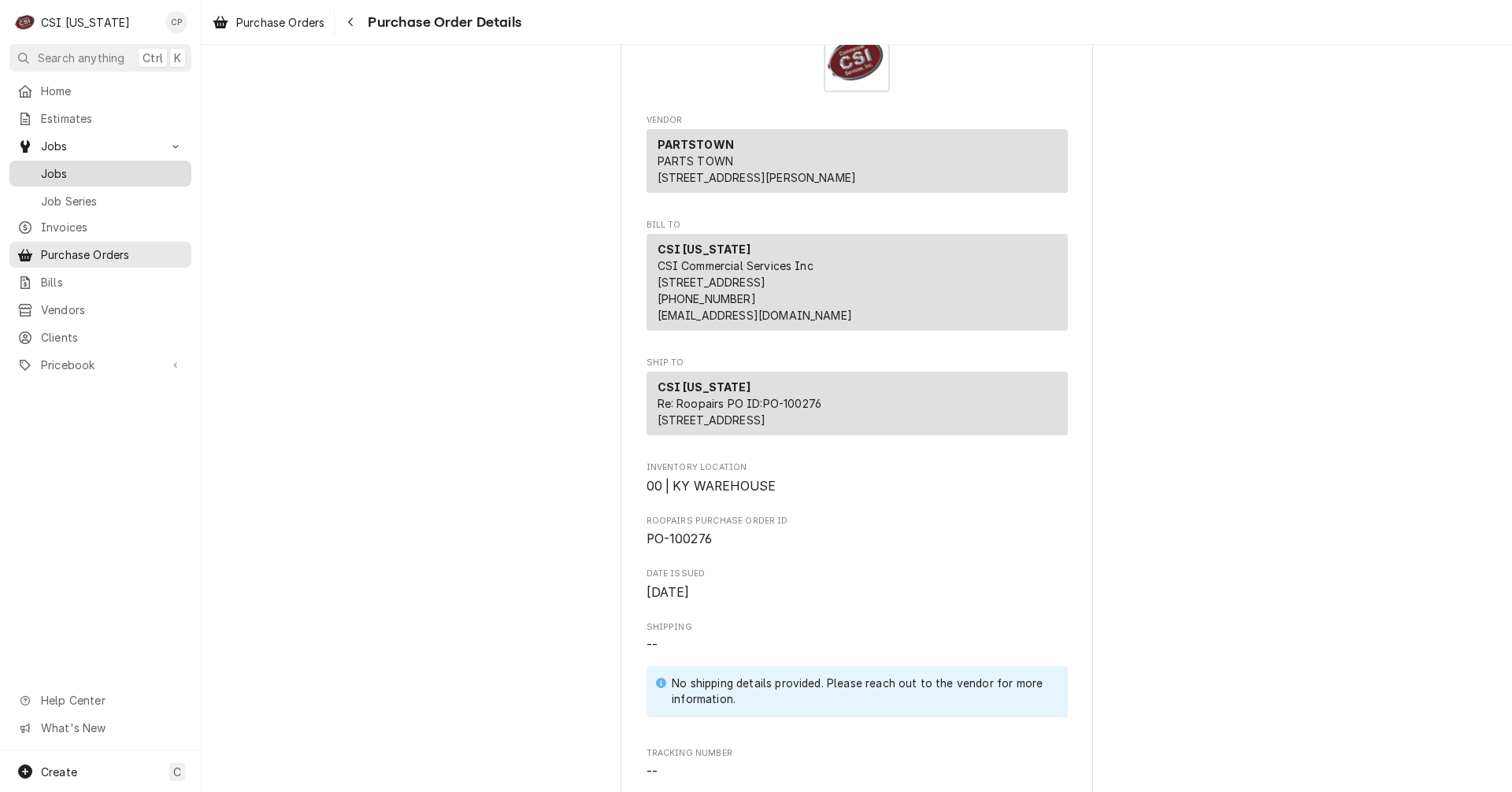
click at [71, 165] on span "Jobs" at bounding box center [112, 174] width 142 height 17
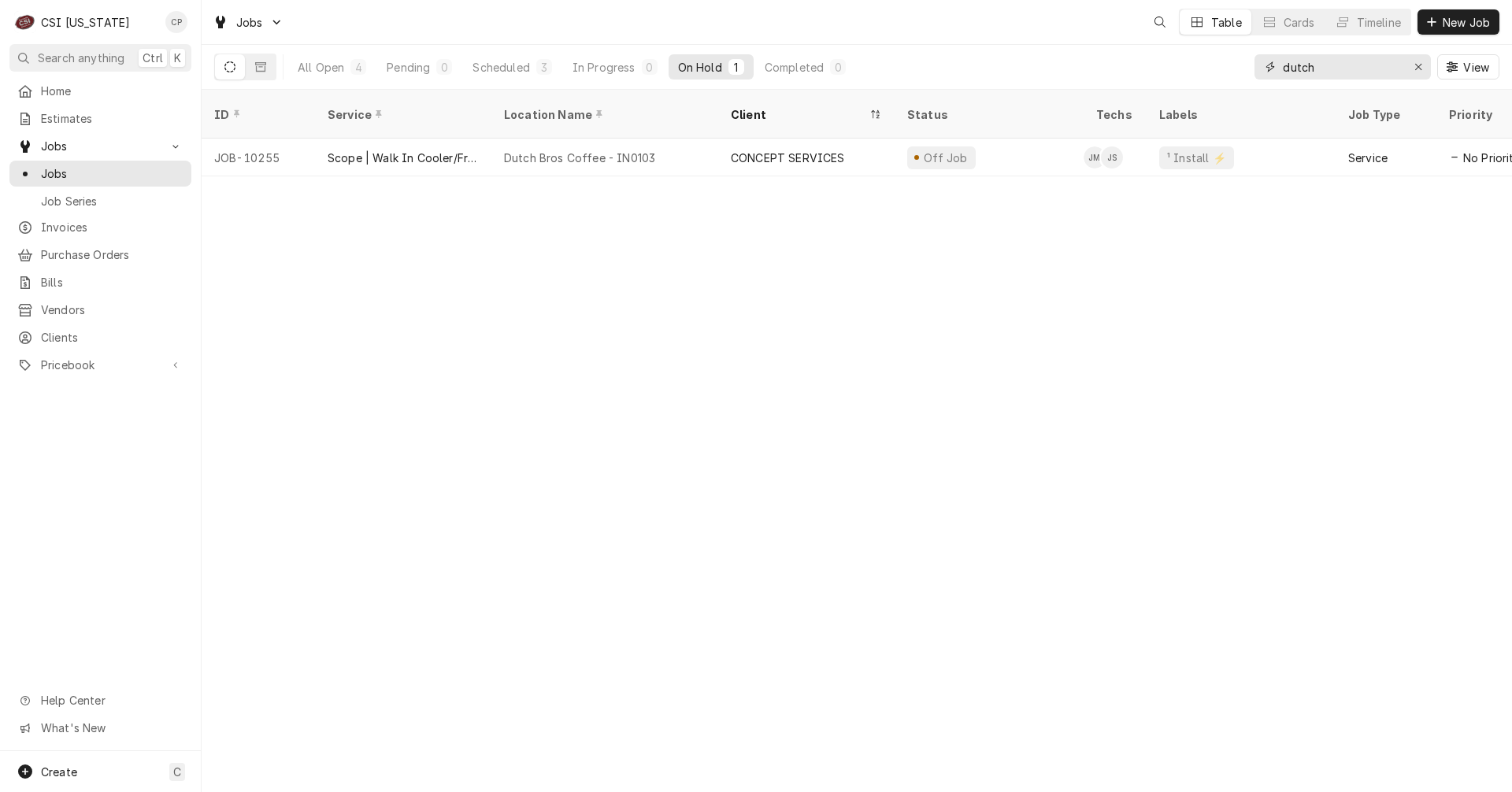
drag, startPoint x: 1315, startPoint y: 63, endPoint x: 1287, endPoint y: 68, distance: 28.4
click at [1287, 68] on input "dutch" at bounding box center [1342, 67] width 118 height 25
type input "d"
type input "f"
type input "k"
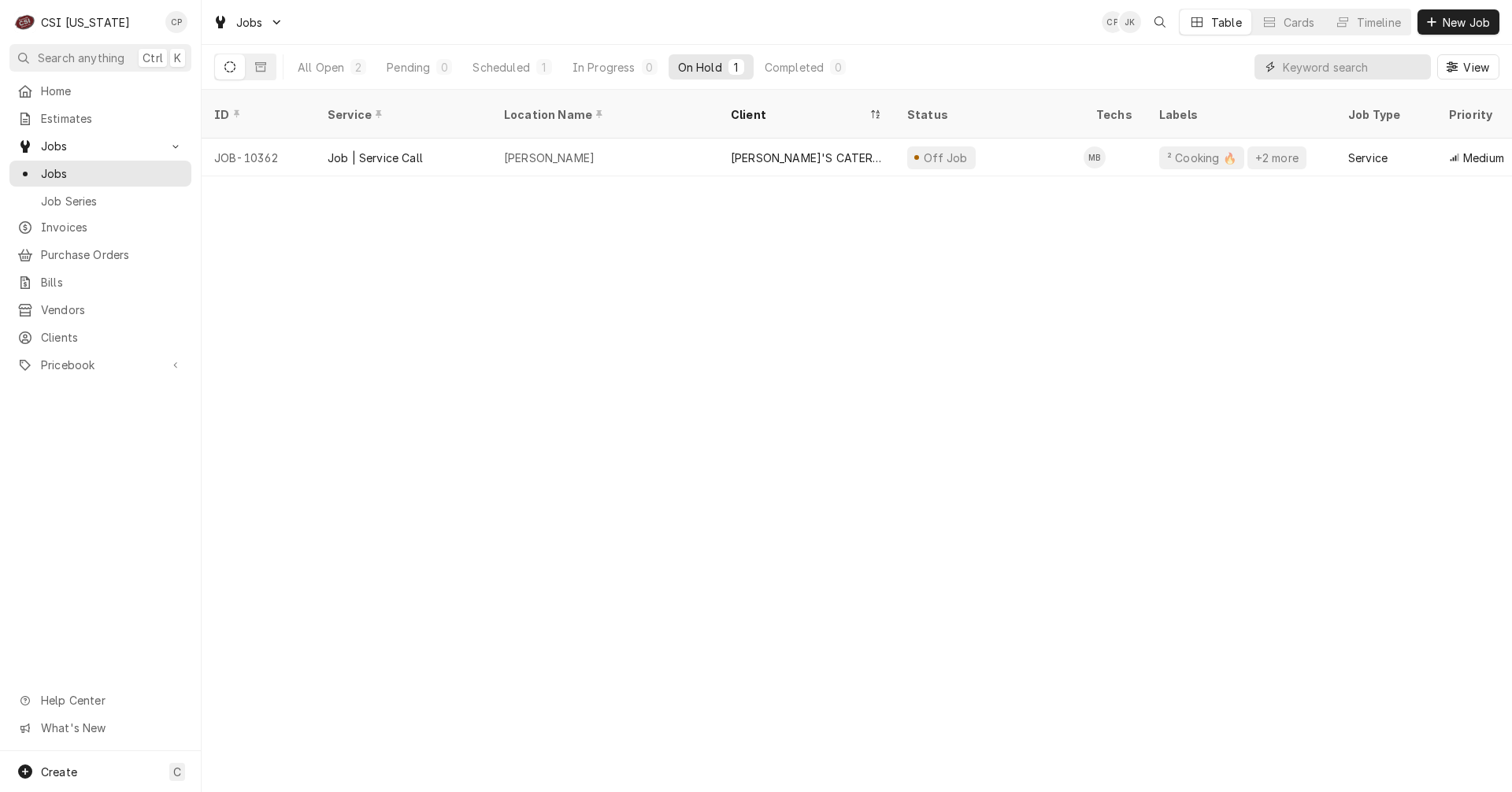
type input "g"
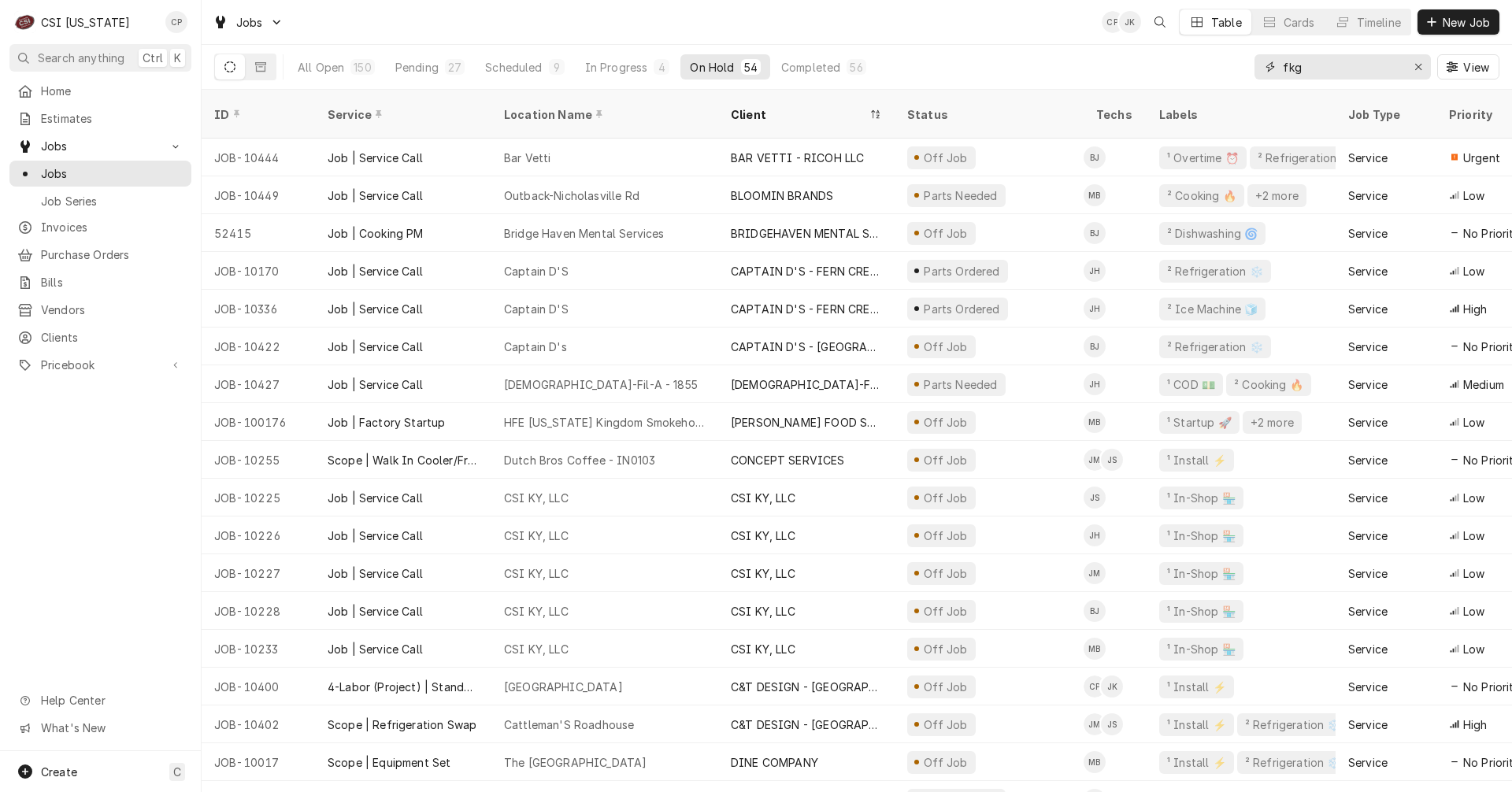
type input "fkg"
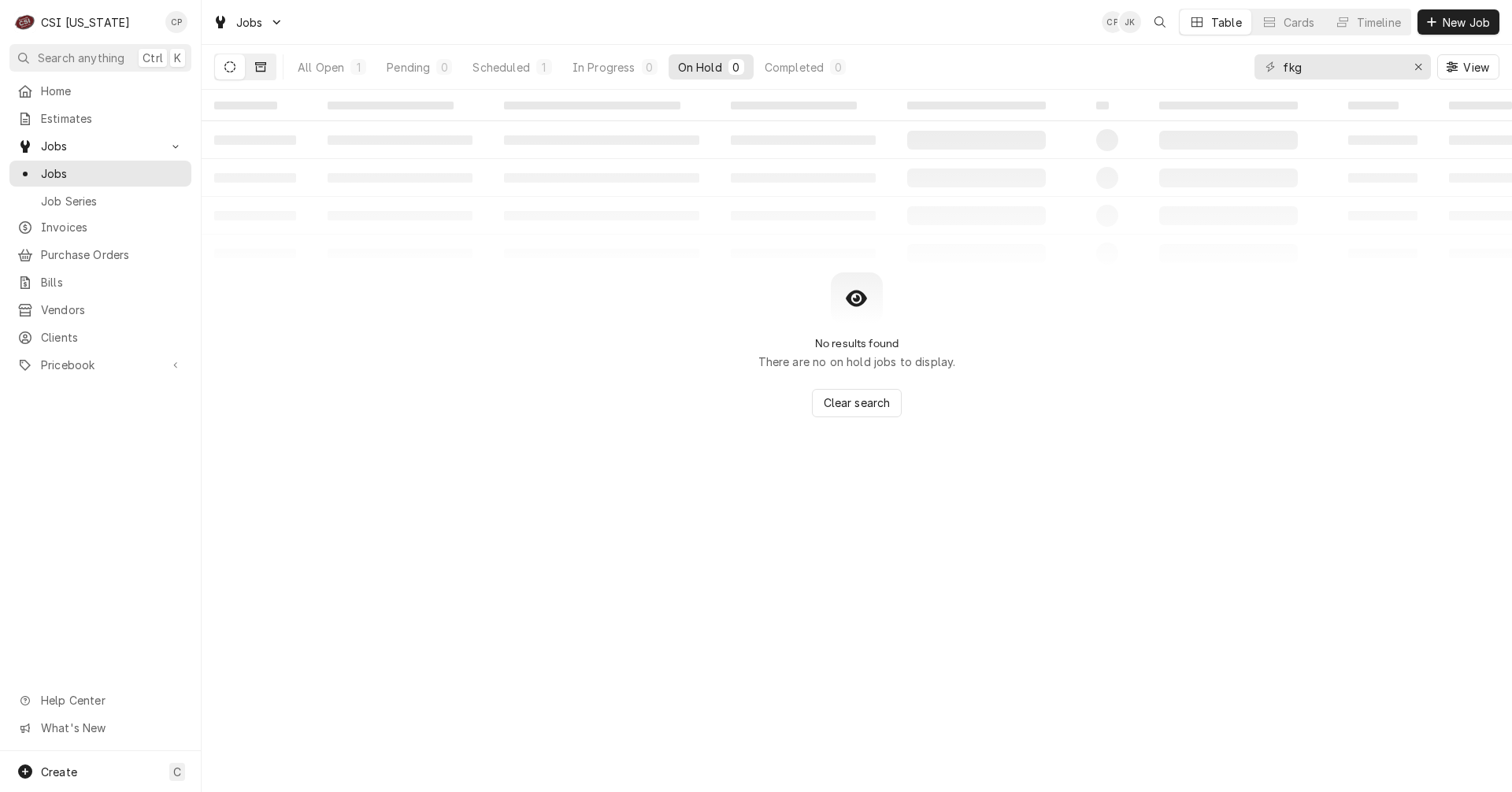
click at [267, 69] on button "Dynamic Content Wrapper" at bounding box center [260, 67] width 30 height 25
click at [233, 62] on icon "Dynamic Content Wrapper" at bounding box center [229, 66] width 11 height 11
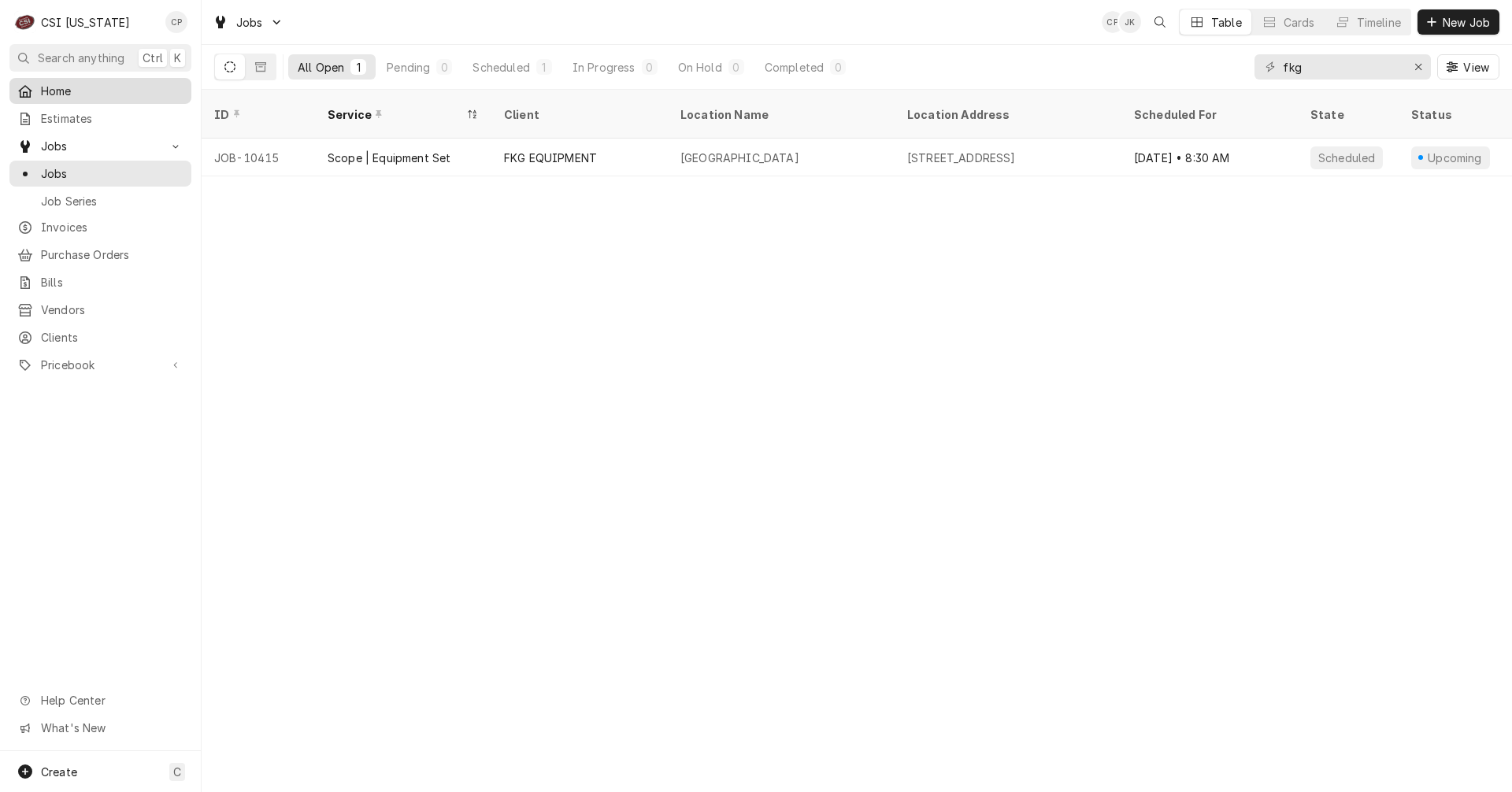
click at [83, 89] on span "Home" at bounding box center [112, 91] width 142 height 17
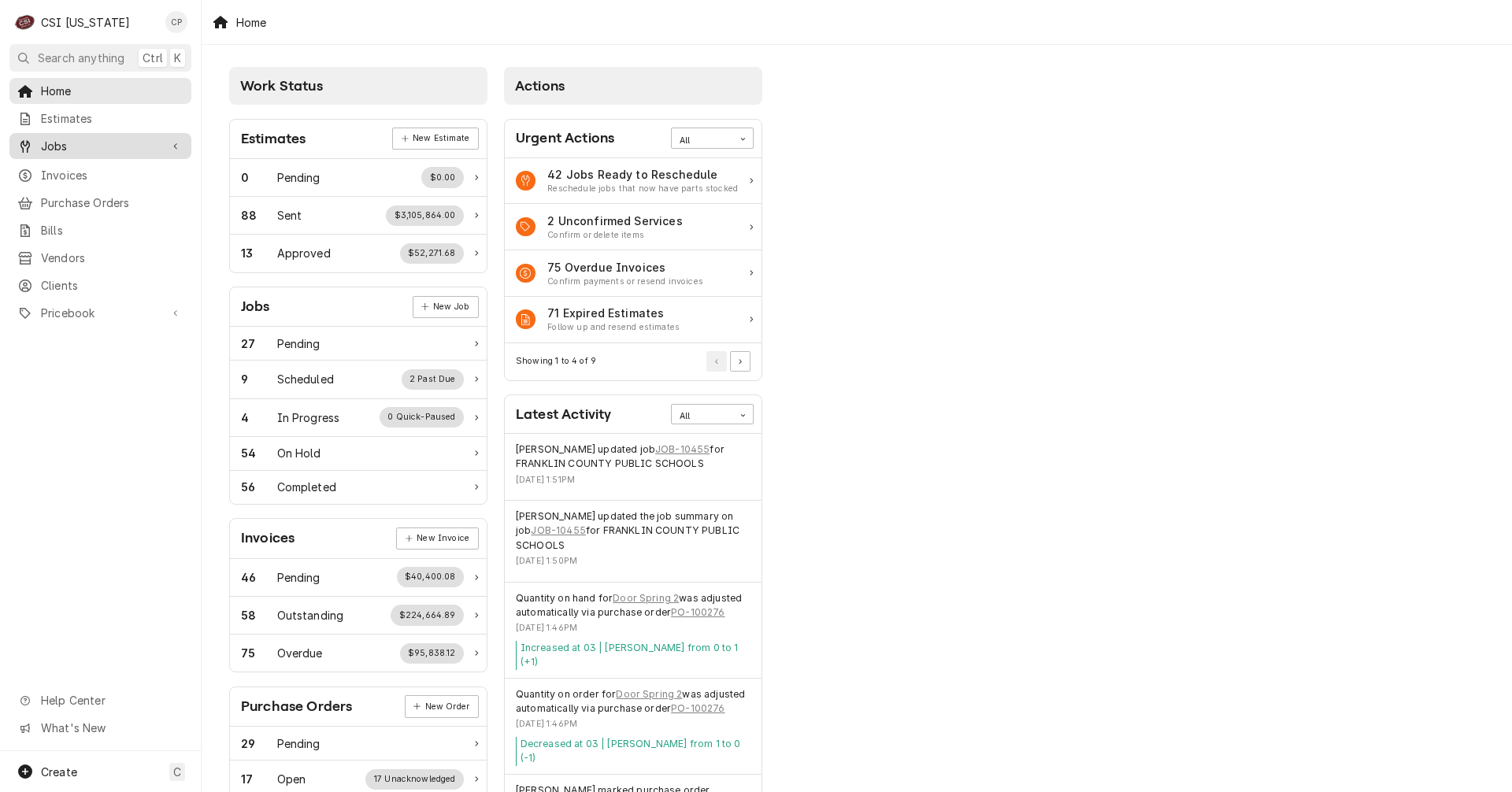
click at [84, 146] on span "Jobs" at bounding box center [101, 146] width 119 height 17
click at [79, 165] on span "Jobs" at bounding box center [112, 174] width 142 height 17
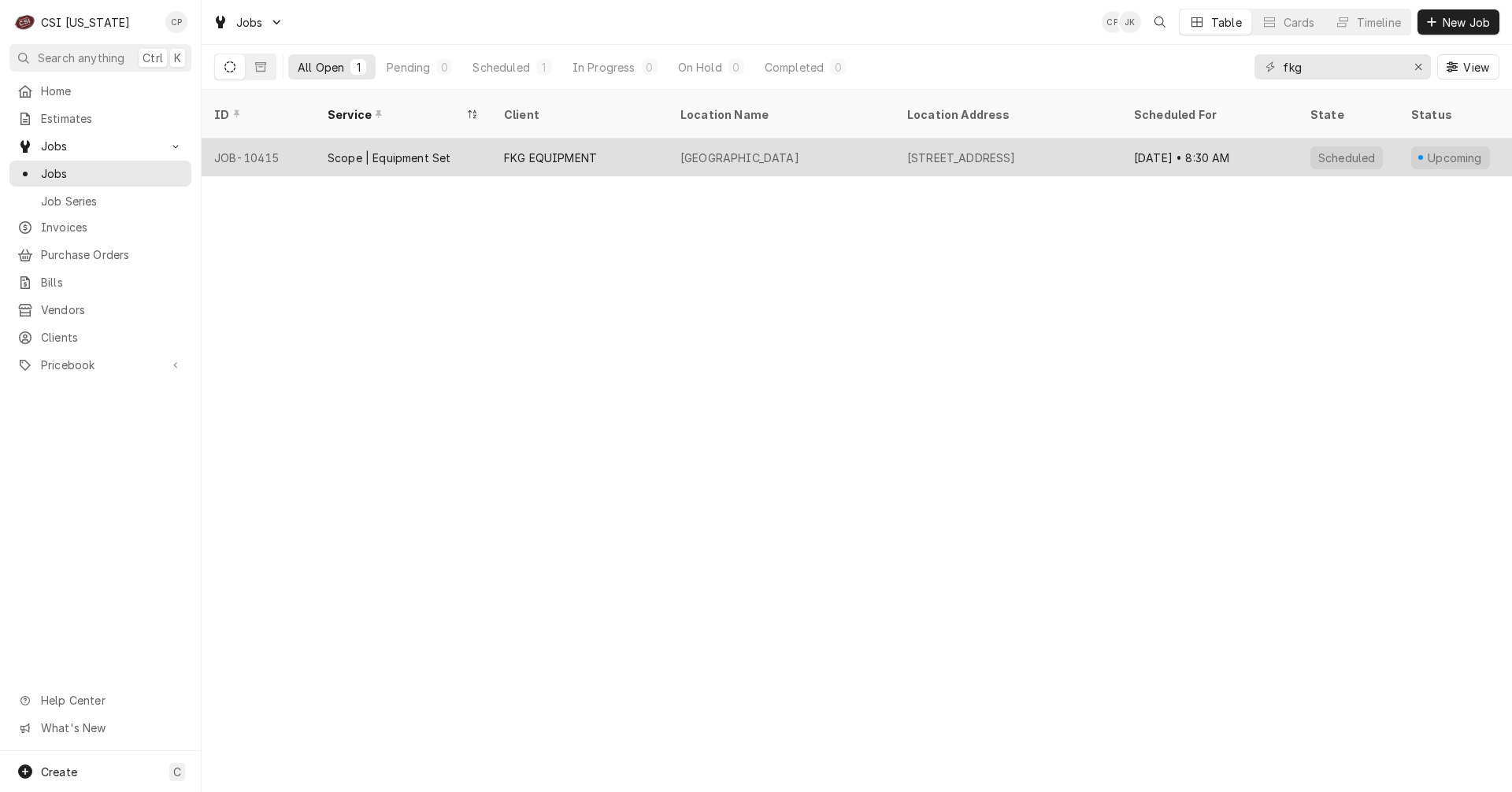
click at [571, 150] on div "FKG EQUIPMENT" at bounding box center [551, 158] width 93 height 17
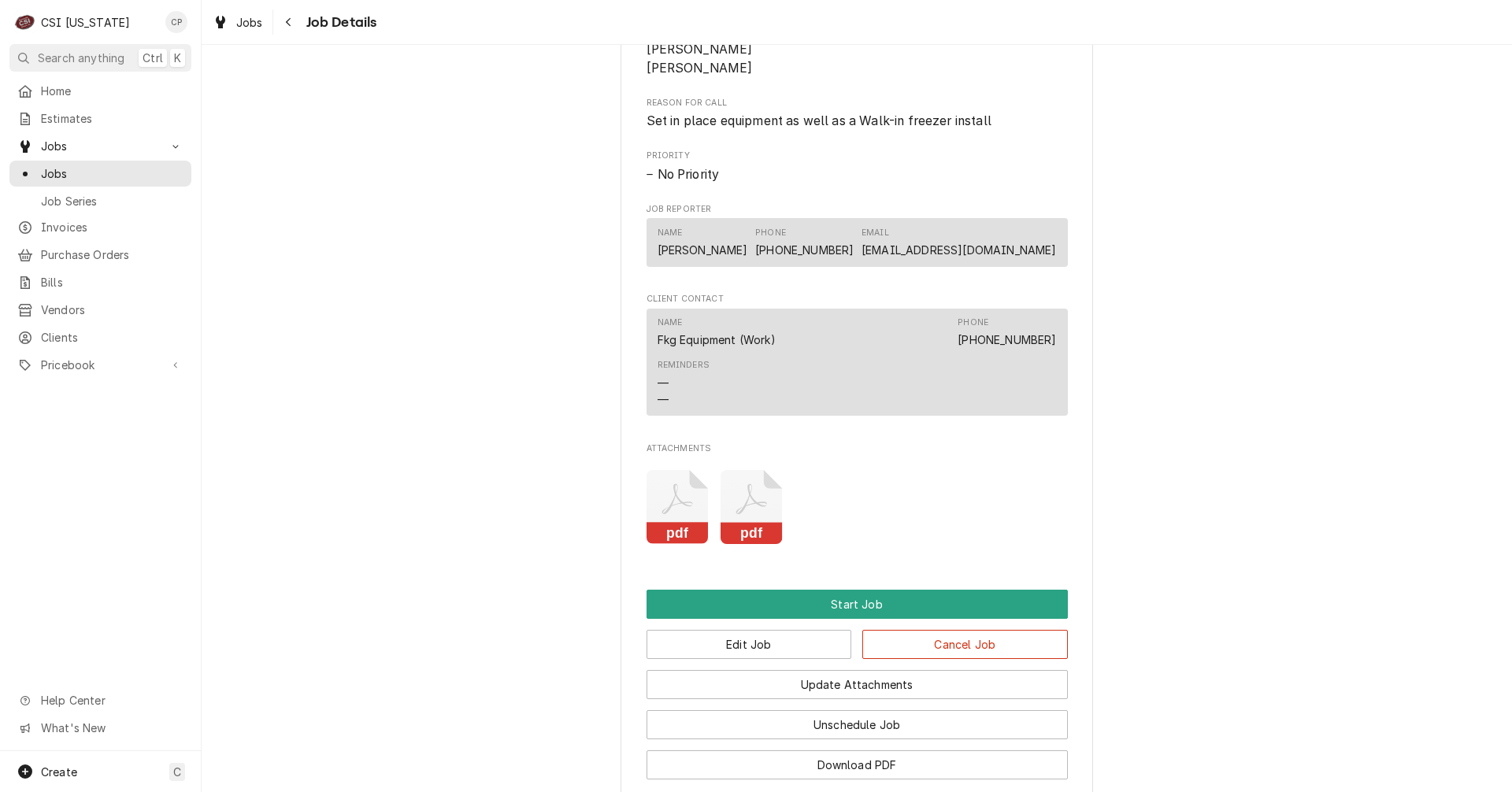
scroll to position [461, 0]
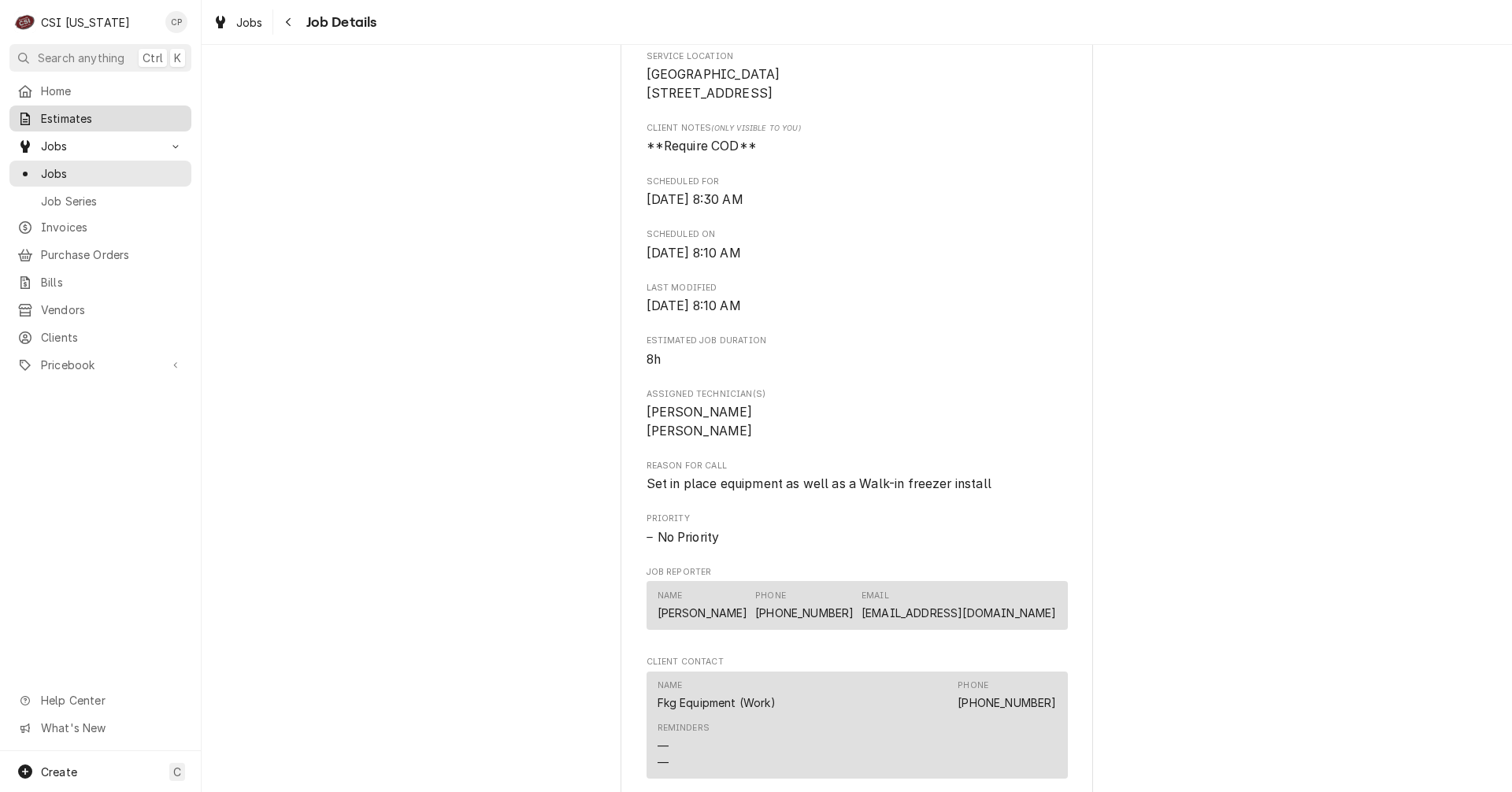
click at [73, 112] on span "Estimates" at bounding box center [112, 118] width 142 height 17
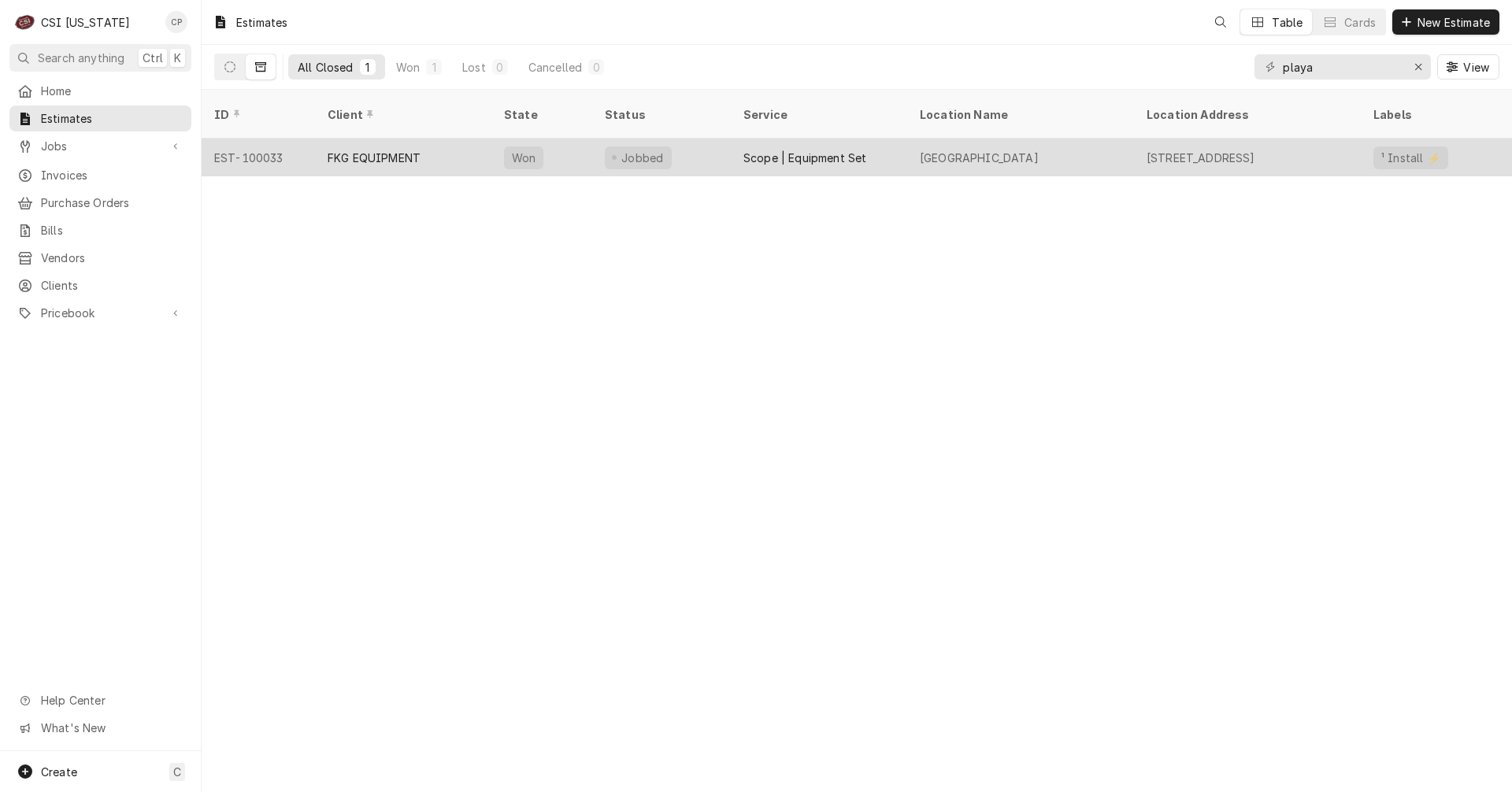
click at [403, 152] on div "FKG EQUIPMENT" at bounding box center [403, 158] width 176 height 38
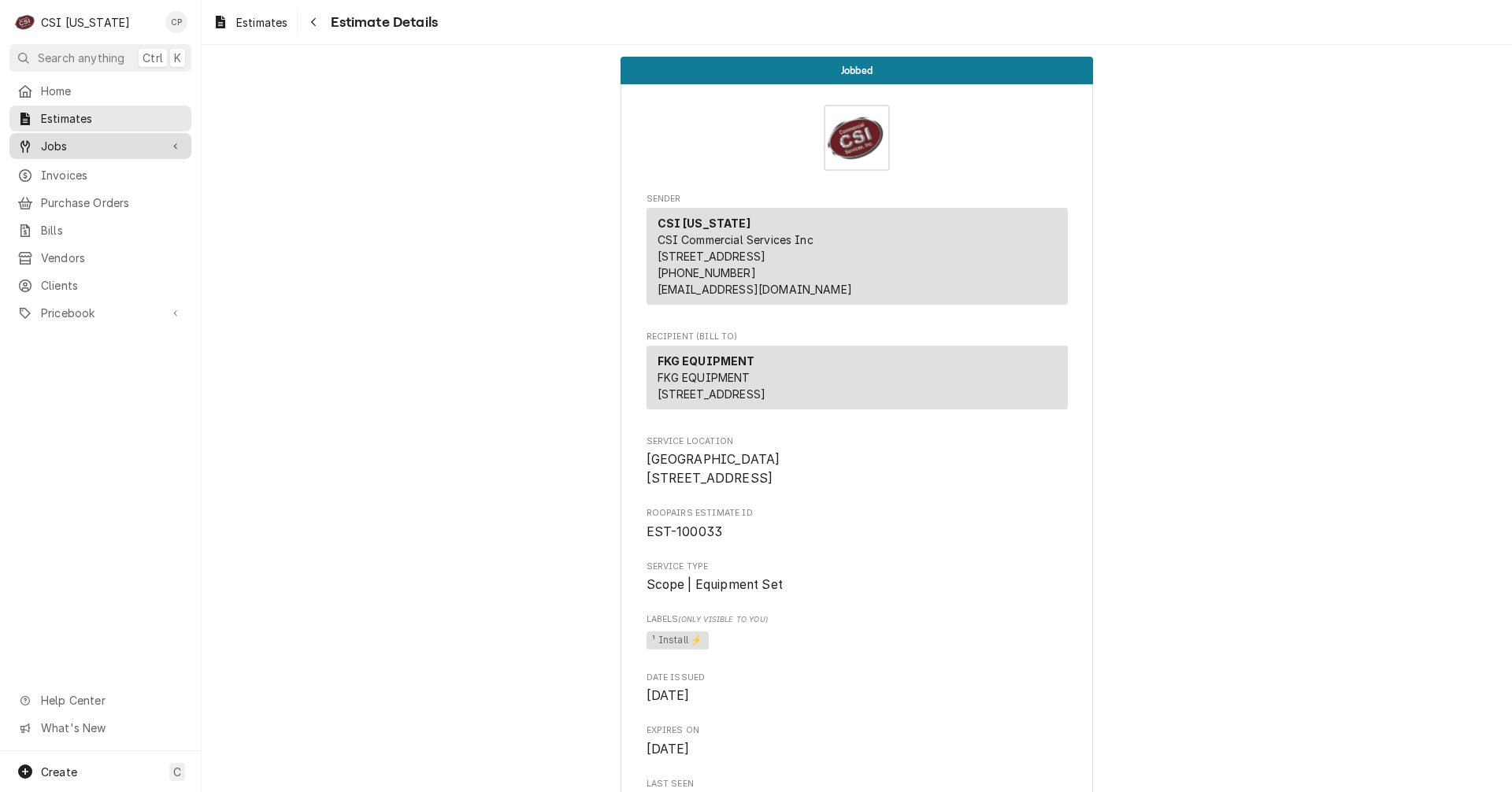
click at [91, 142] on span "Jobs" at bounding box center [101, 146] width 119 height 17
click at [87, 167] on span "Jobs" at bounding box center [112, 174] width 142 height 17
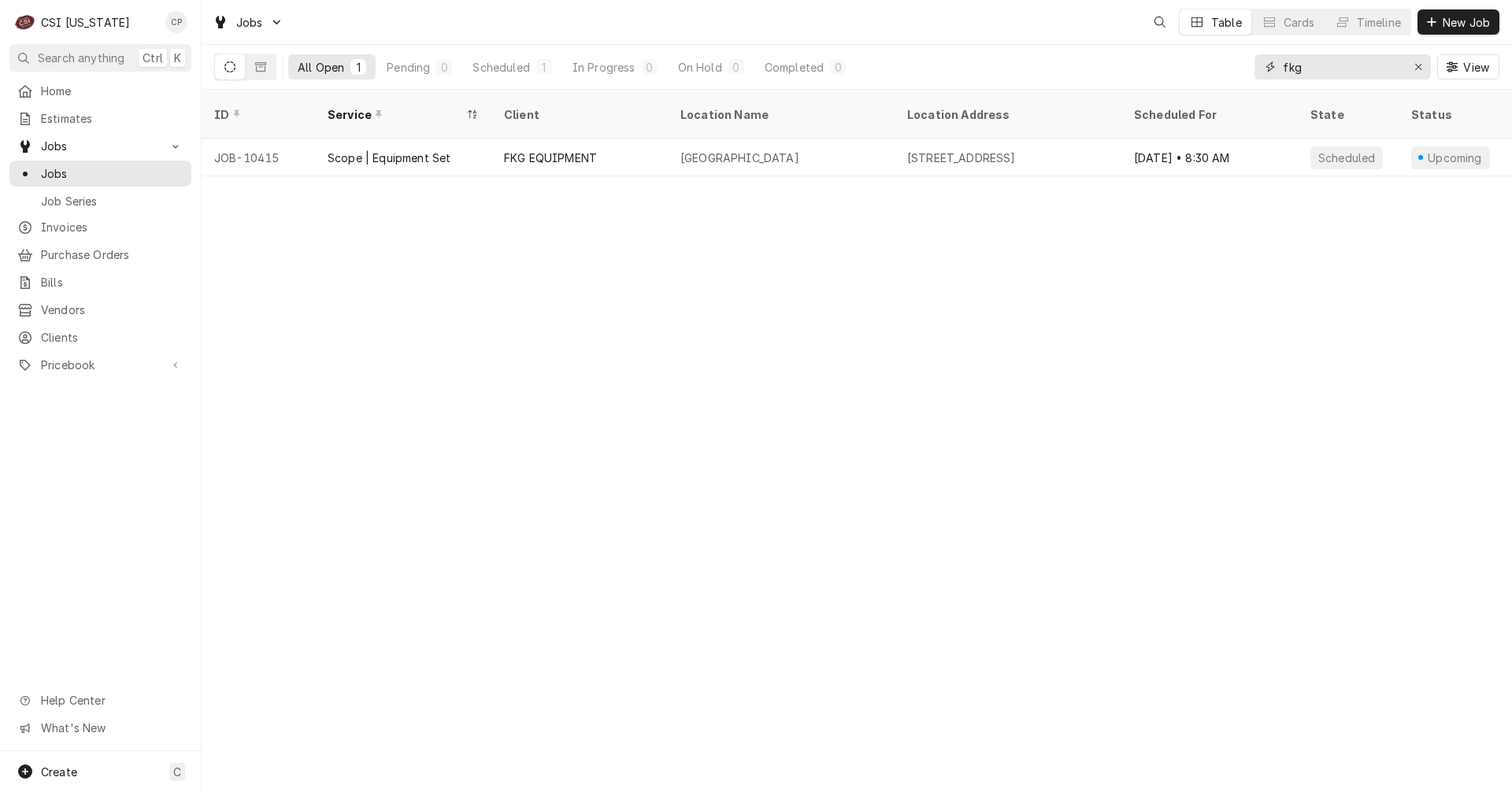
drag, startPoint x: 1305, startPoint y: 68, endPoint x: 1167, endPoint y: 57, distance: 138.4
click at [1167, 57] on div "All Open 1 Pending 0 Scheduled 1 In Progress 0 On Hold 0 Completed 0 fkg View" at bounding box center [856, 66] width 1285 height 44
type input "buff"
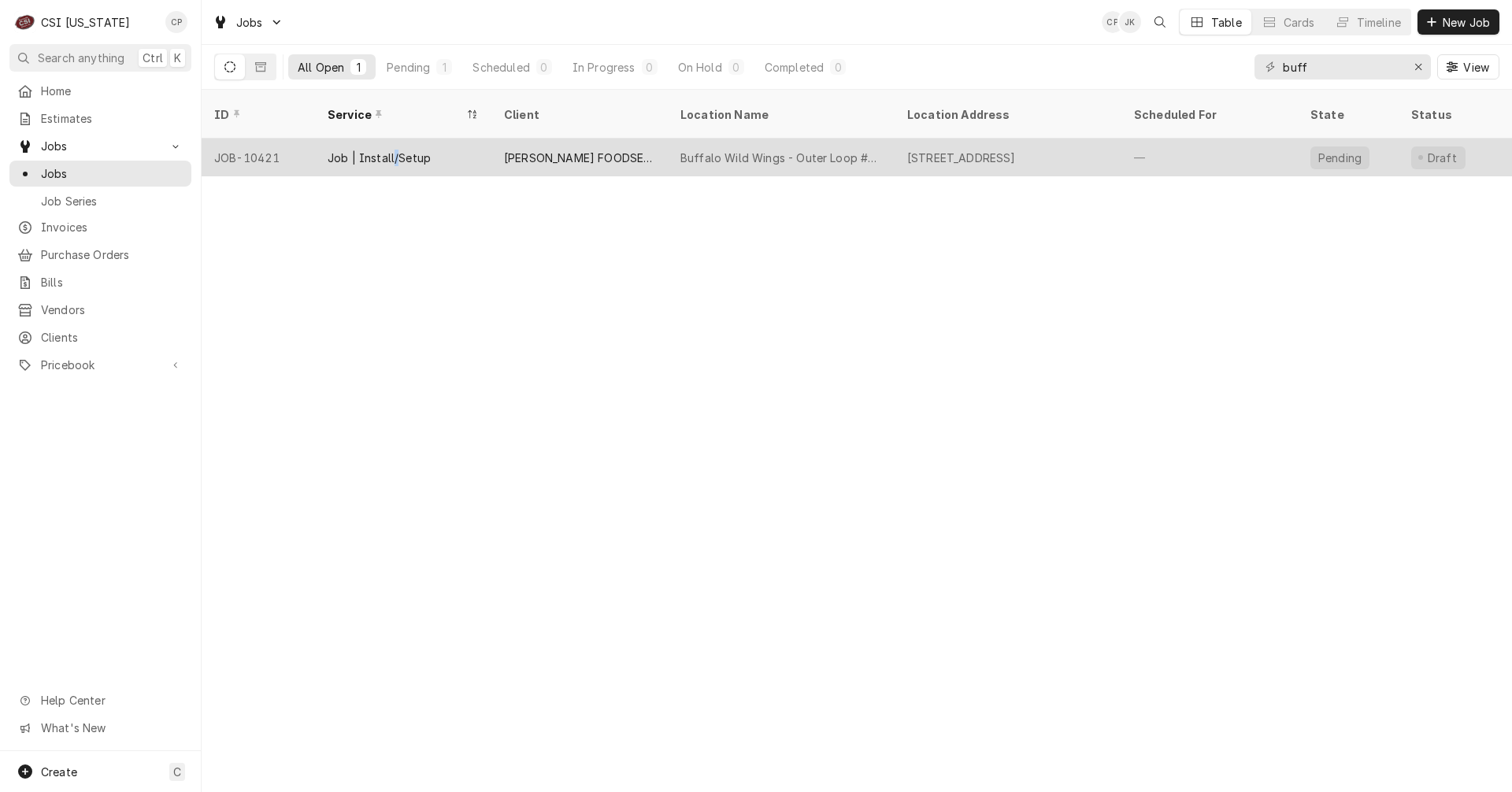
click at [394, 150] on div "Job | Install/Setup" at bounding box center [379, 158] width 103 height 17
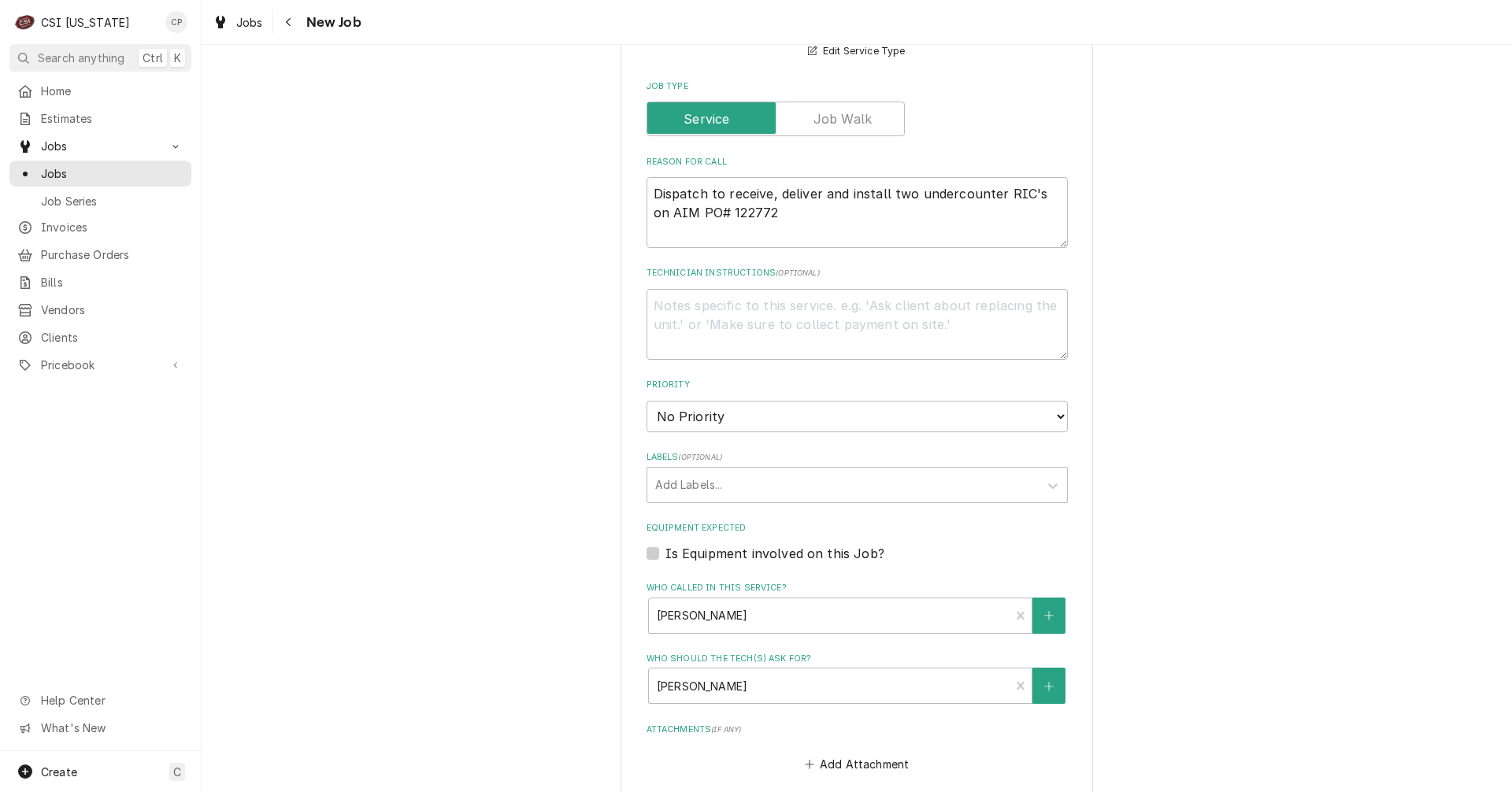
scroll to position [1012, 0]
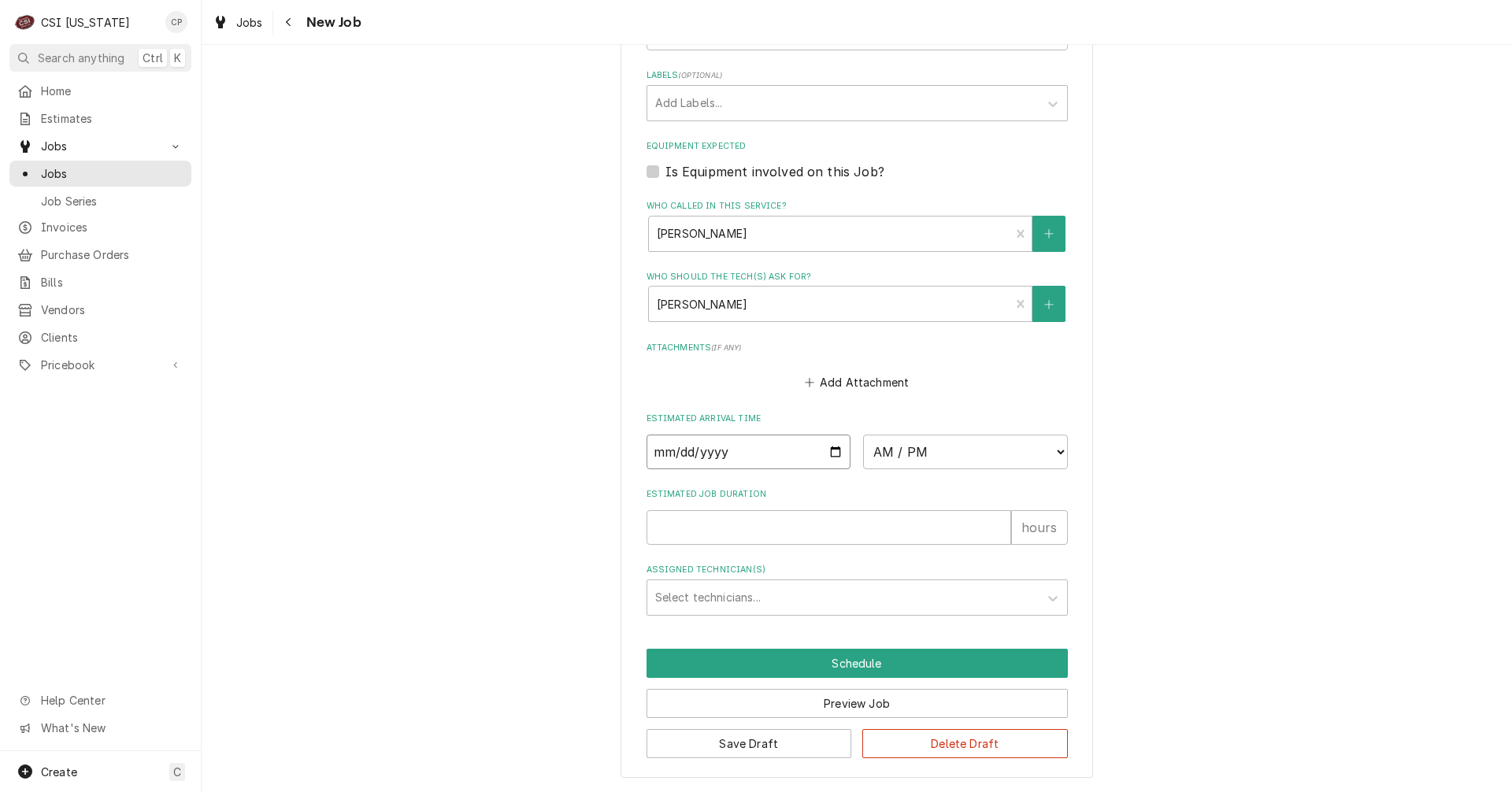
click at [828, 456] on input "Date" at bounding box center [749, 452] width 205 height 35
type textarea "x"
type input "2025-08-12"
click at [713, 530] on input "Estimated Job Duration" at bounding box center [828, 527] width 365 height 35
type textarea "x"
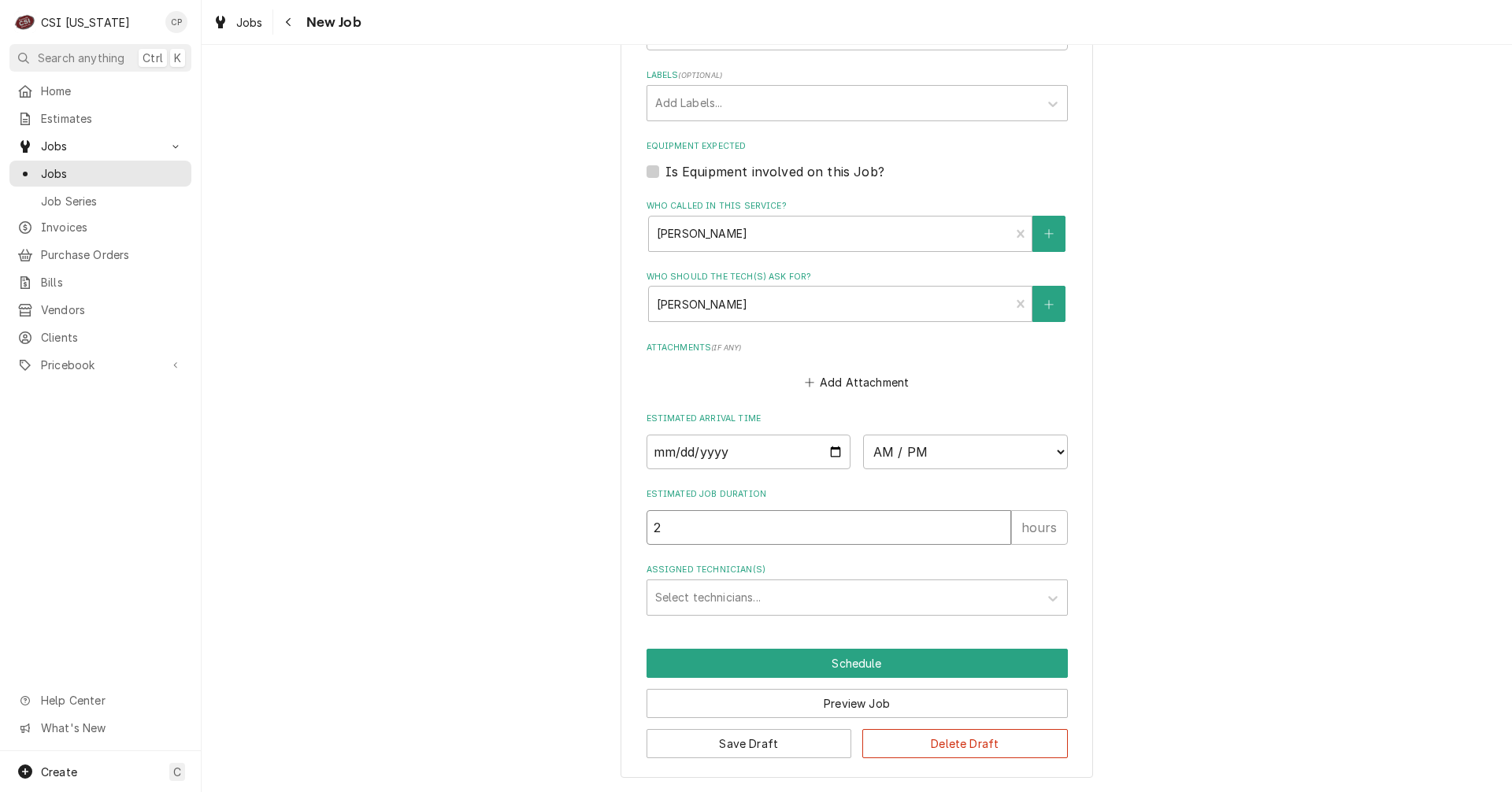
type input "2"
click at [692, 597] on div "Assigned Technician(s)" at bounding box center [842, 598] width 375 height 28
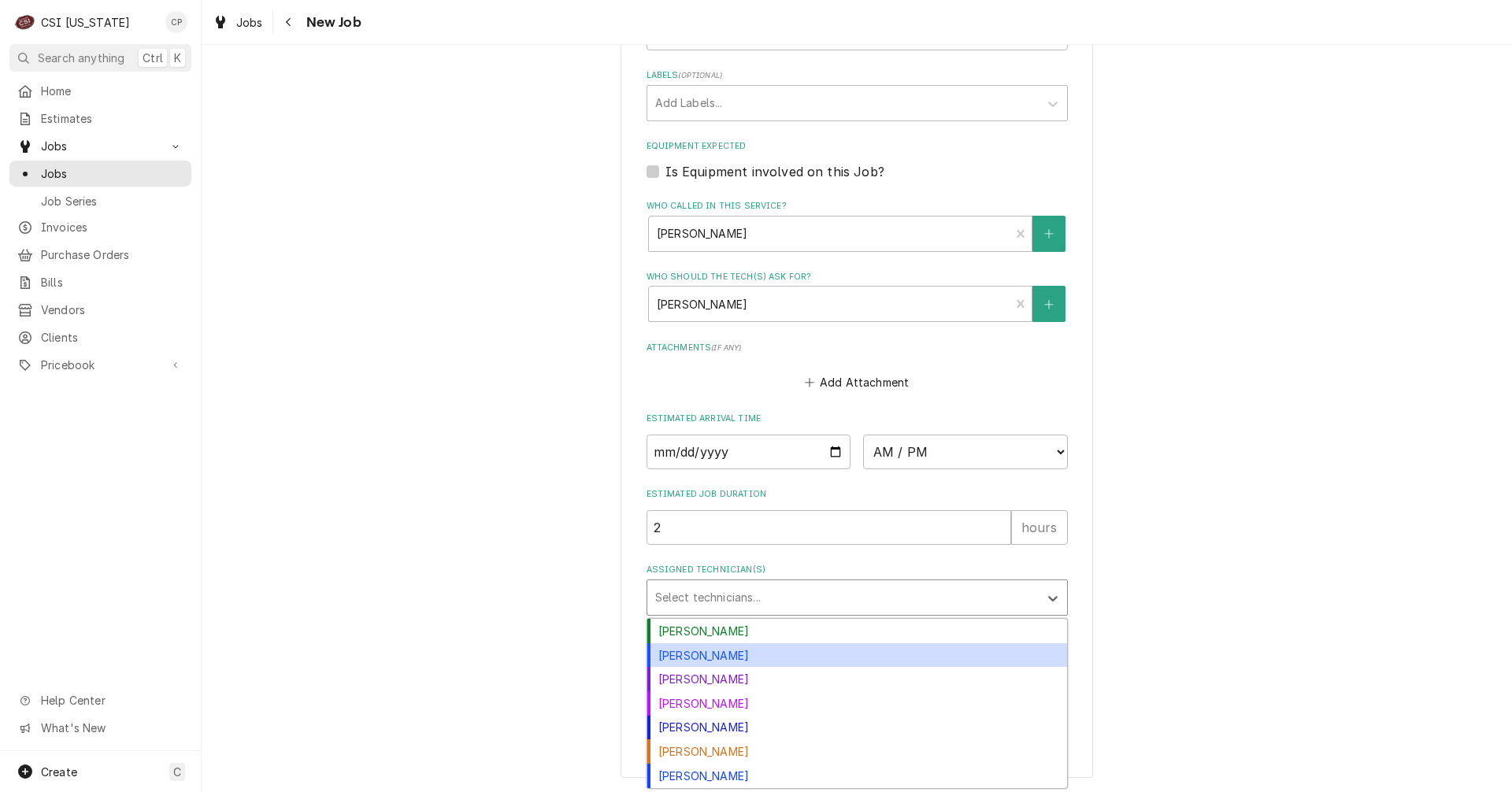
click at [704, 646] on div "[PERSON_NAME]" at bounding box center [857, 656] width 420 height 25
type textarea "x"
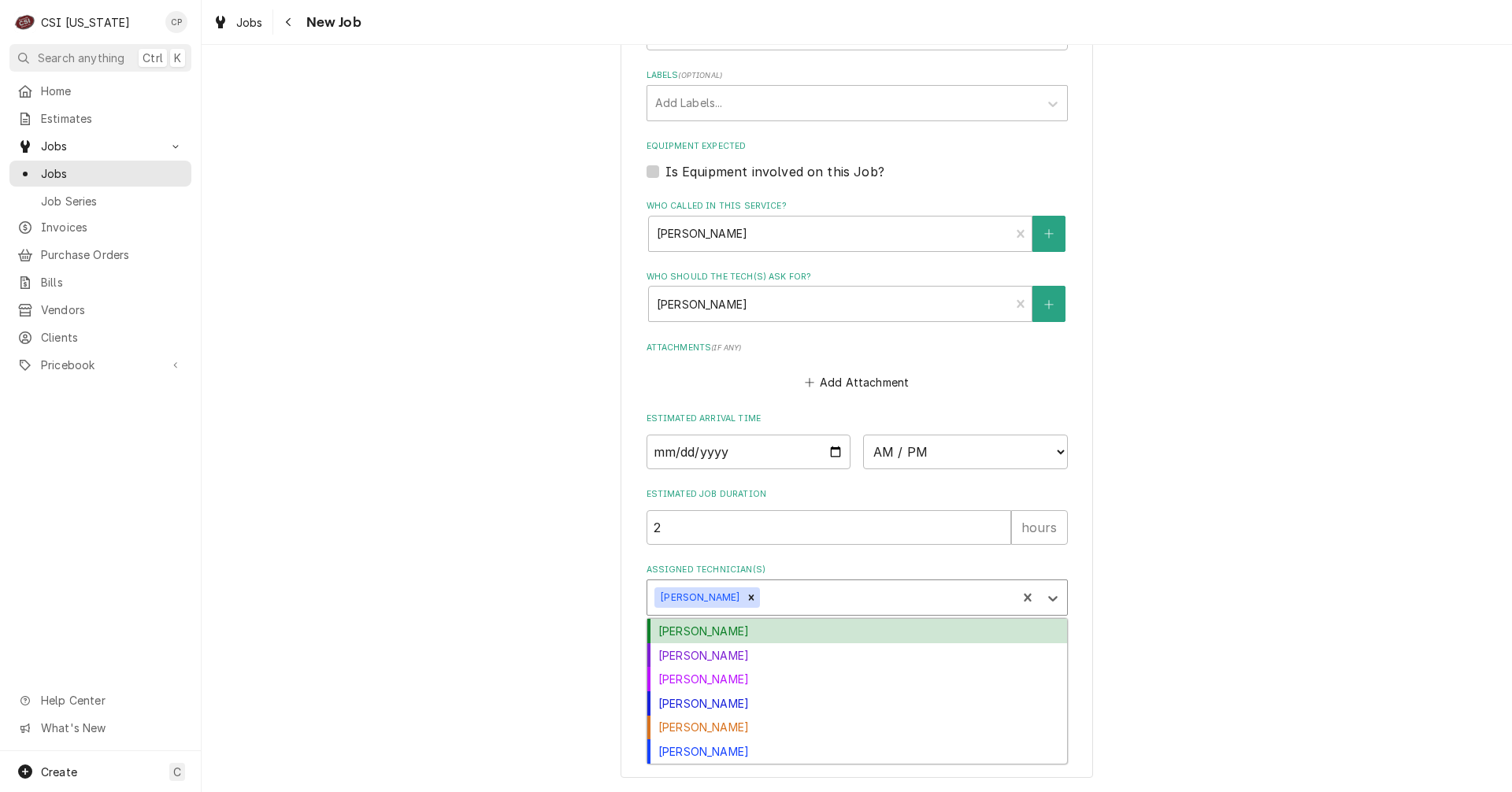
click at [776, 593] on div "Assigned Technician(s)" at bounding box center [885, 598] width 246 height 28
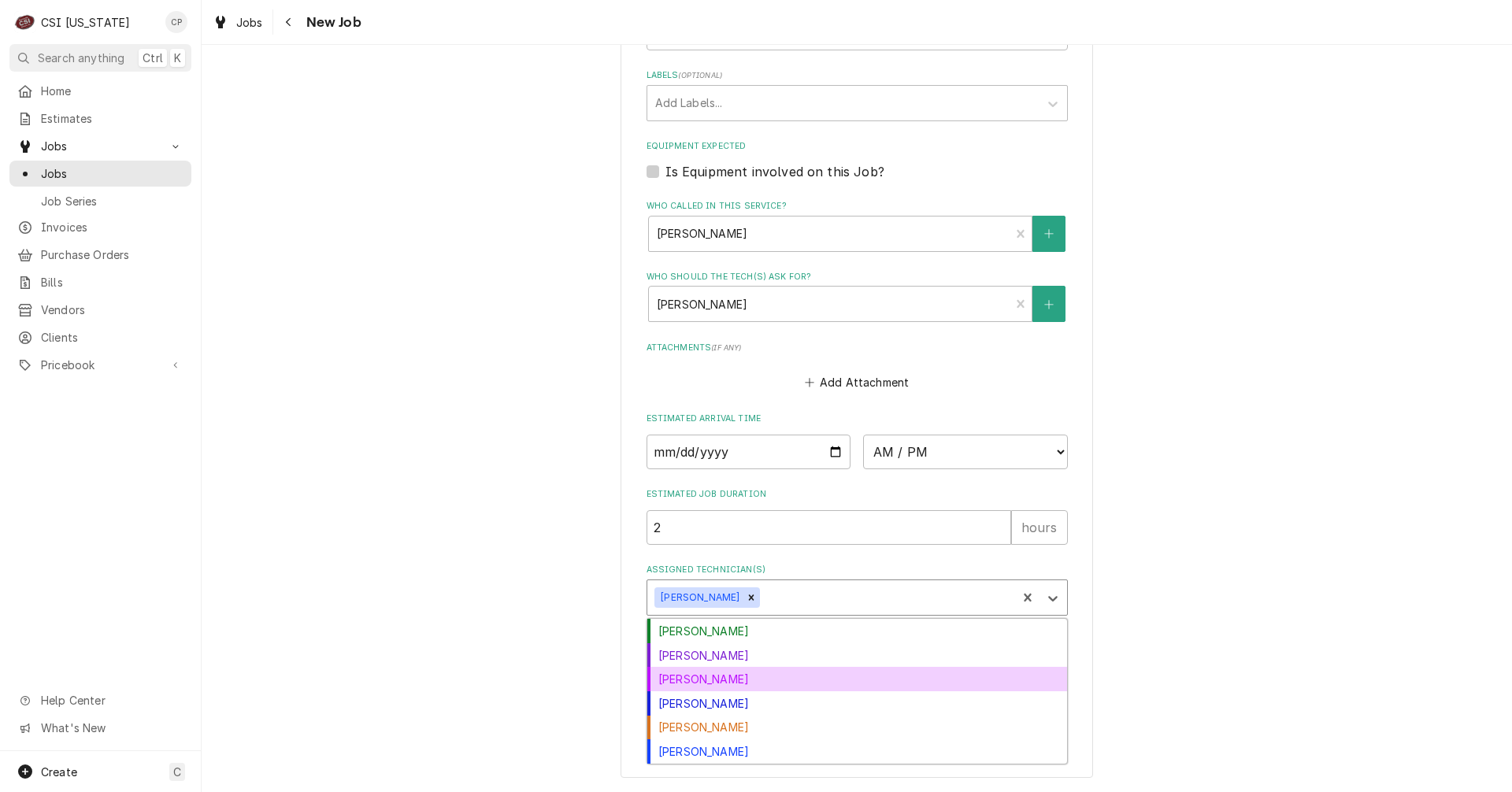
click at [709, 685] on div "[PERSON_NAME]" at bounding box center [857, 680] width 420 height 25
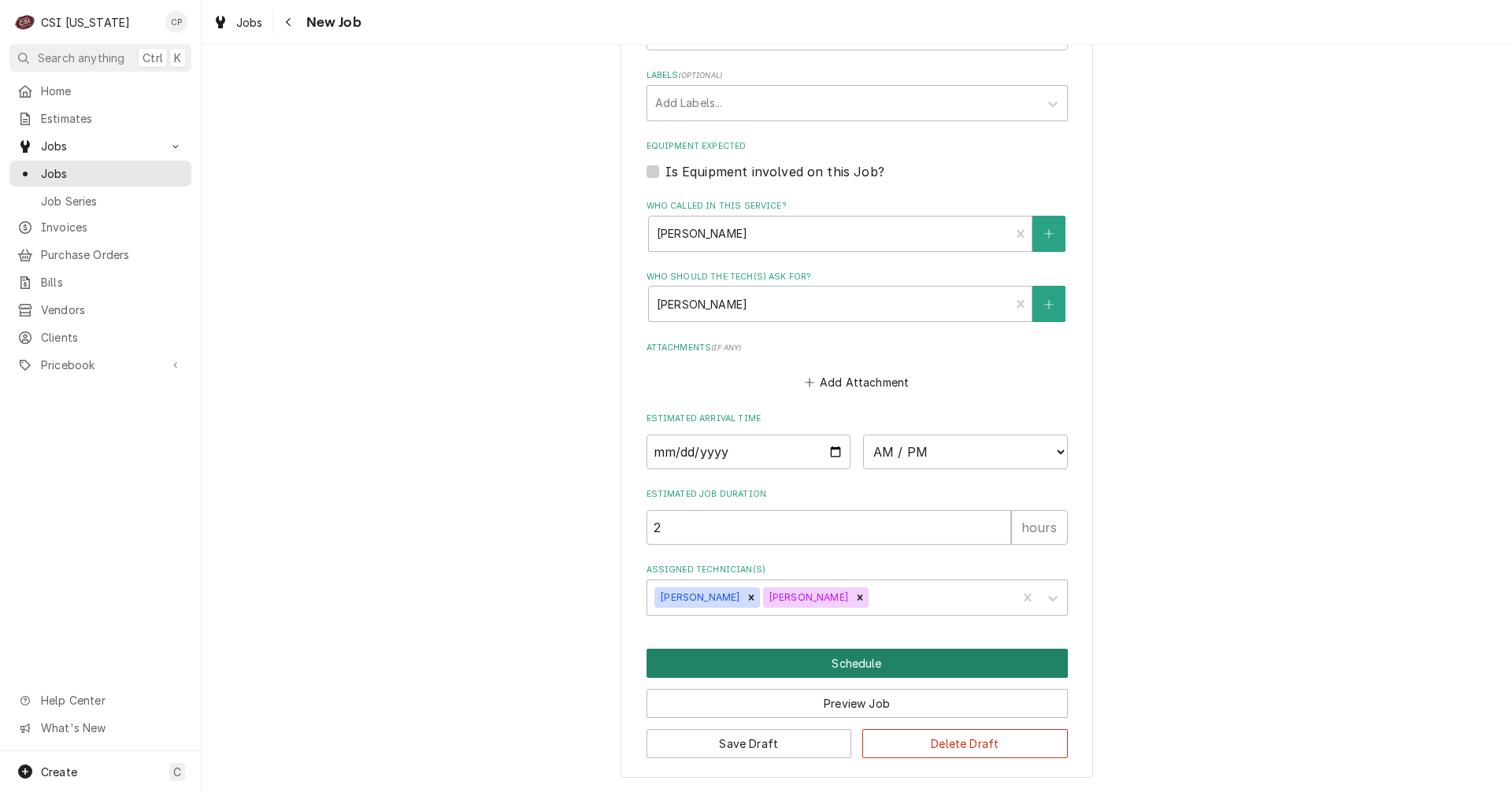
type textarea "x"
click at [952, 456] on select "AM / PM 6:00 AM 6:15 AM 6:30 AM 6:45 AM 7:00 AM 7:15 AM 7:30 AM 7:45 AM 8:00 AM…" at bounding box center [966, 452] width 205 height 35
select select "02:00:00"
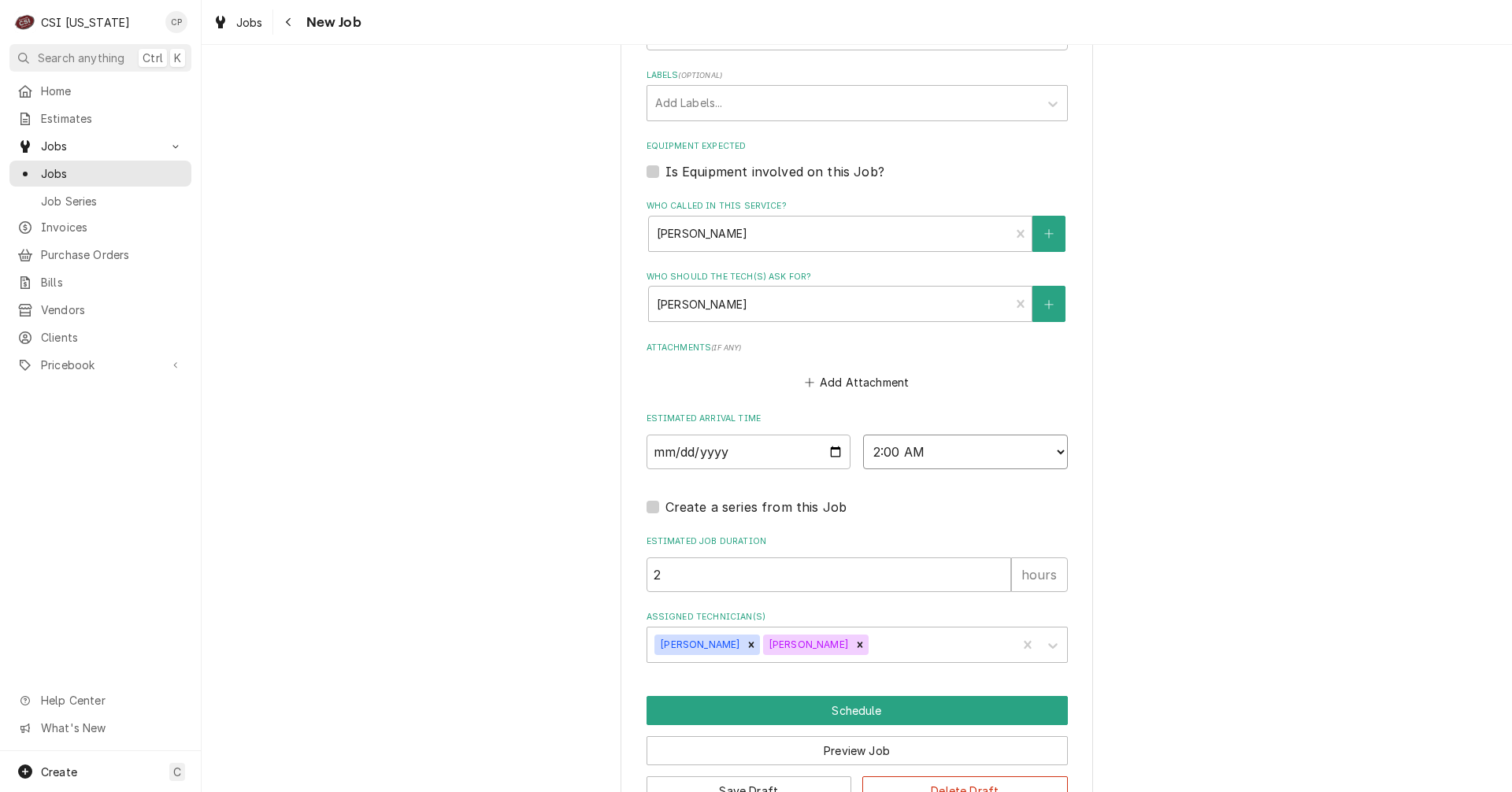
type textarea "x"
click at [1026, 459] on select "AM / PM 6:00 AM 6:15 AM 6:30 AM 6:45 AM 7:00 AM 7:15 AM 7:30 AM 7:45 AM 8:00 AM…" at bounding box center [966, 452] width 205 height 35
select select "14:00:00"
click at [863, 435] on select "AM / PM 6:00 AM 6:15 AM 6:30 AM 6:45 AM 7:00 AM 7:15 AM 7:30 AM 7:45 AM 8:00 AM…" at bounding box center [966, 452] width 205 height 35
click at [844, 718] on button "Schedule" at bounding box center [857, 710] width 422 height 29
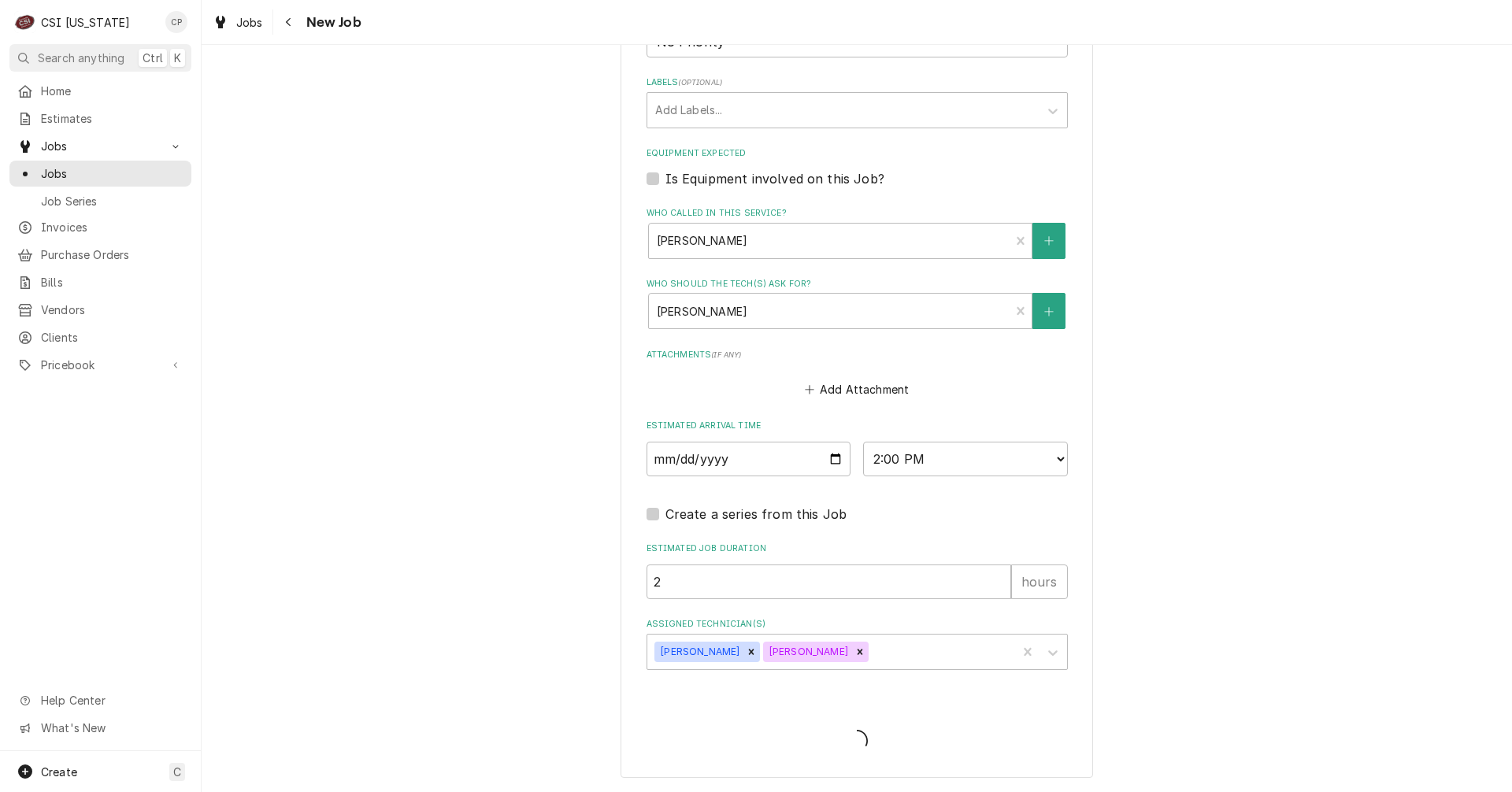
scroll to position [1004, 0]
type textarea "x"
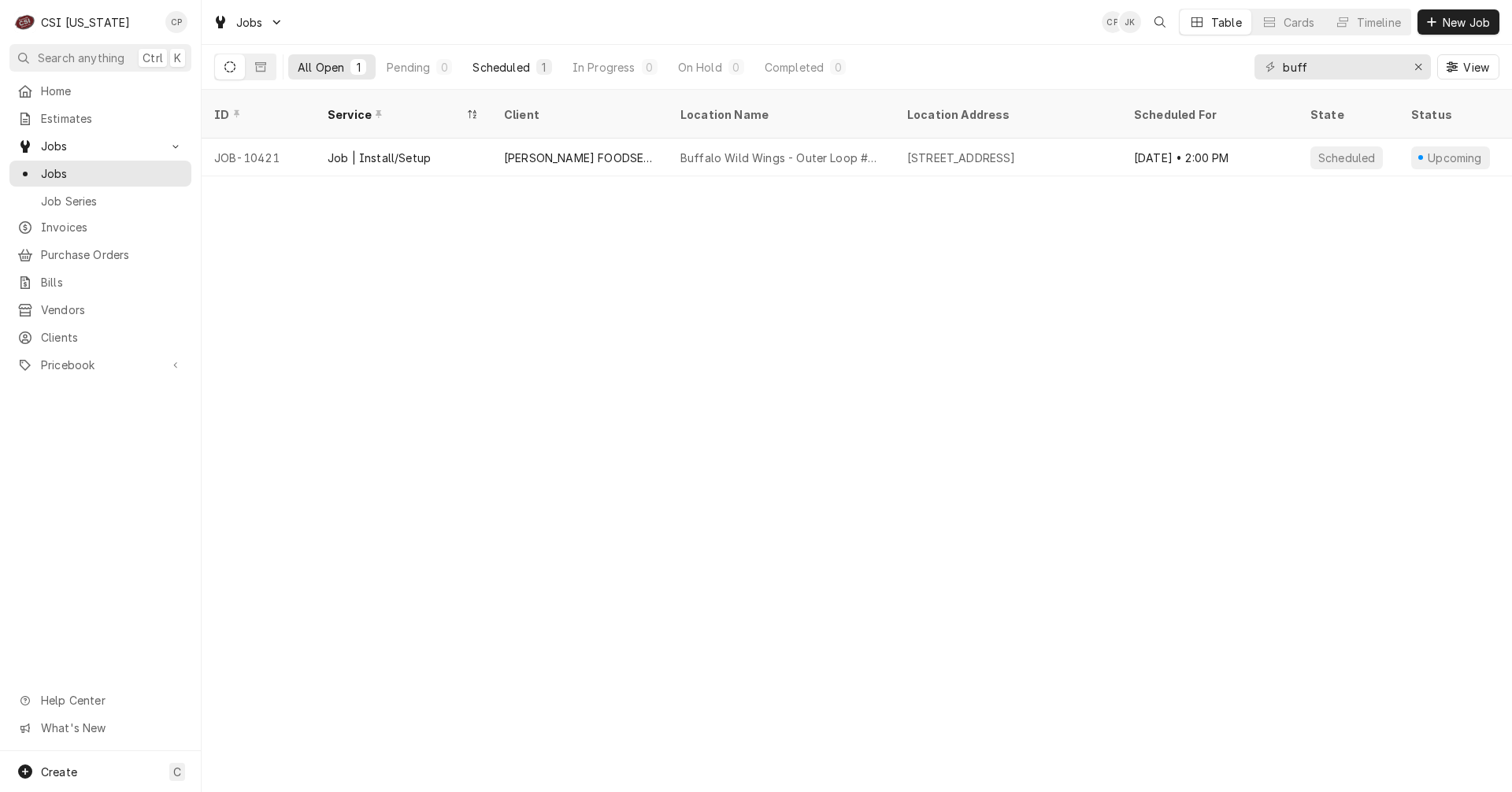
click at [498, 72] on div "Scheduled" at bounding box center [500, 67] width 57 height 17
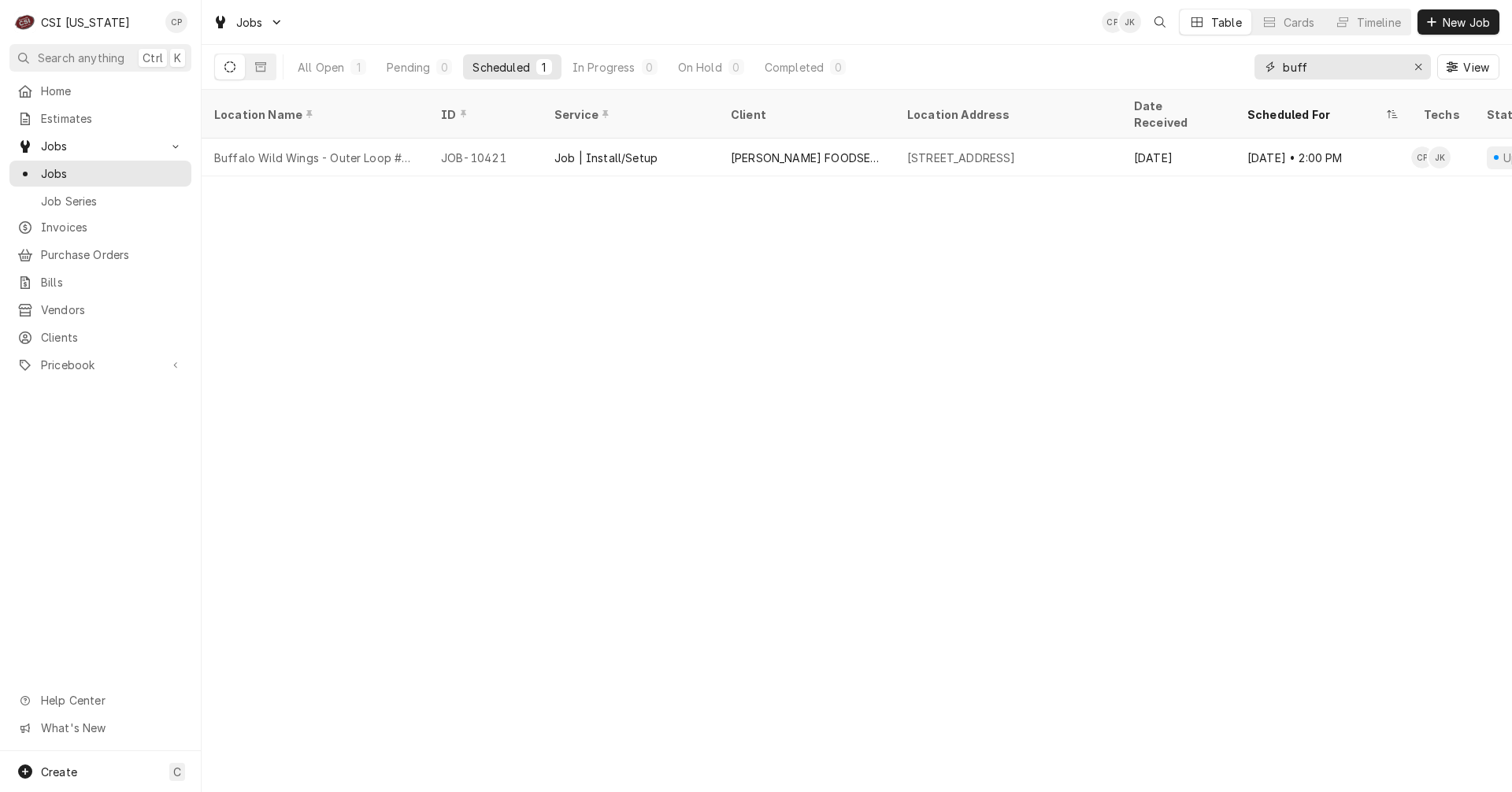
click at [1413, 69] on div "Erase input" at bounding box center [1418, 66] width 16 height 16
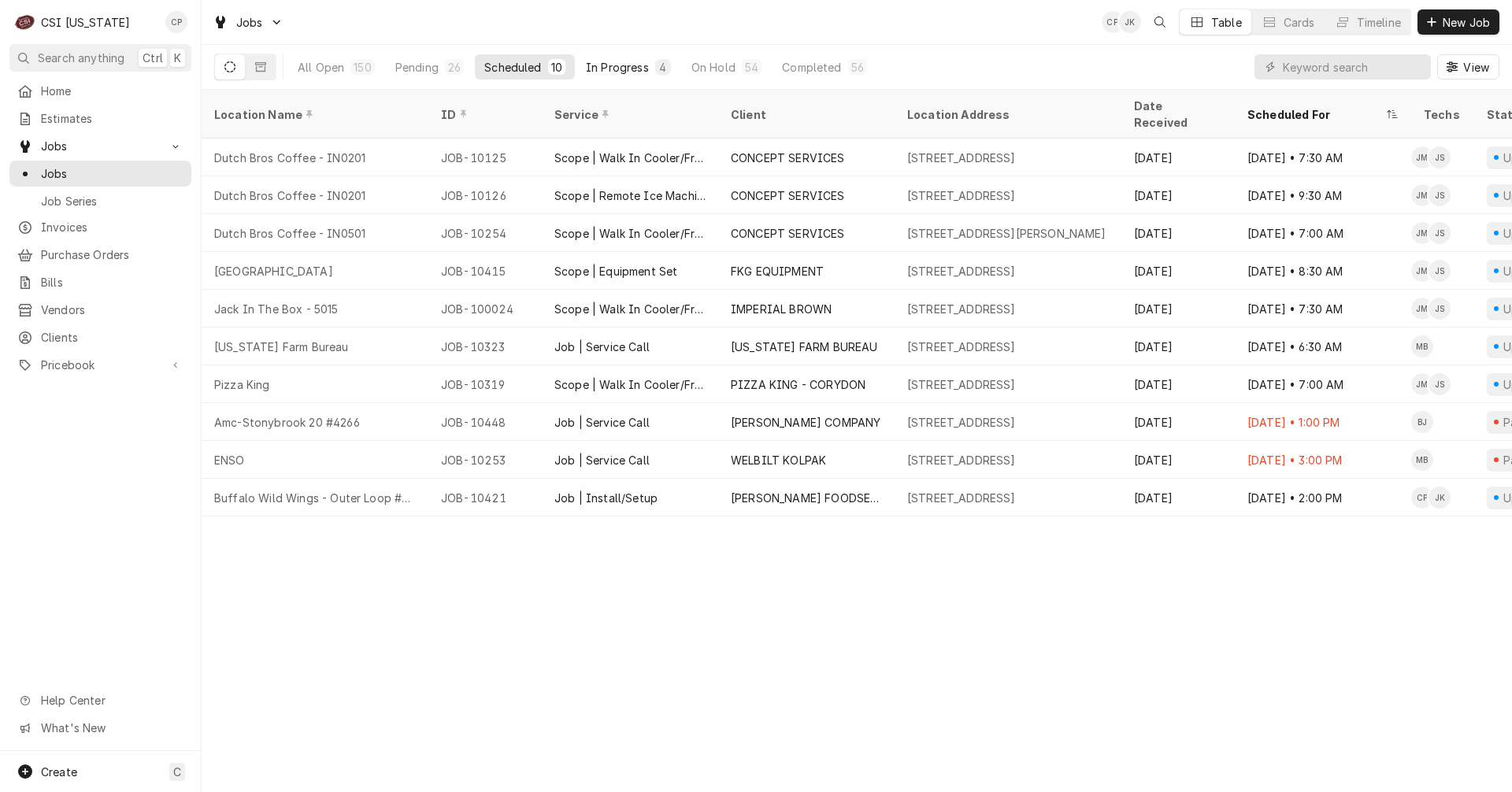
click at [619, 69] on div "In Progress" at bounding box center [618, 67] width 63 height 17
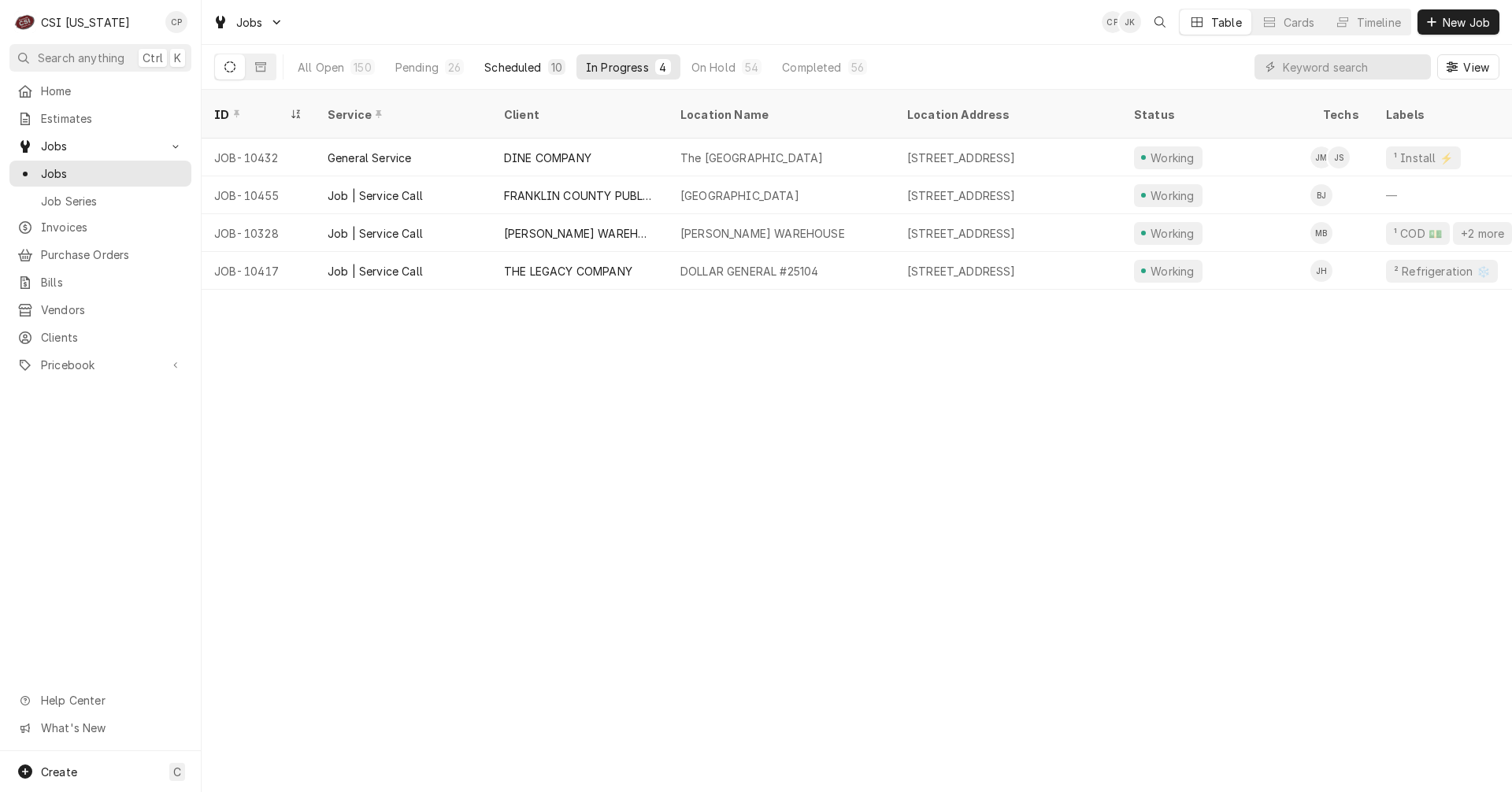
click at [522, 64] on div "Scheduled" at bounding box center [513, 67] width 57 height 17
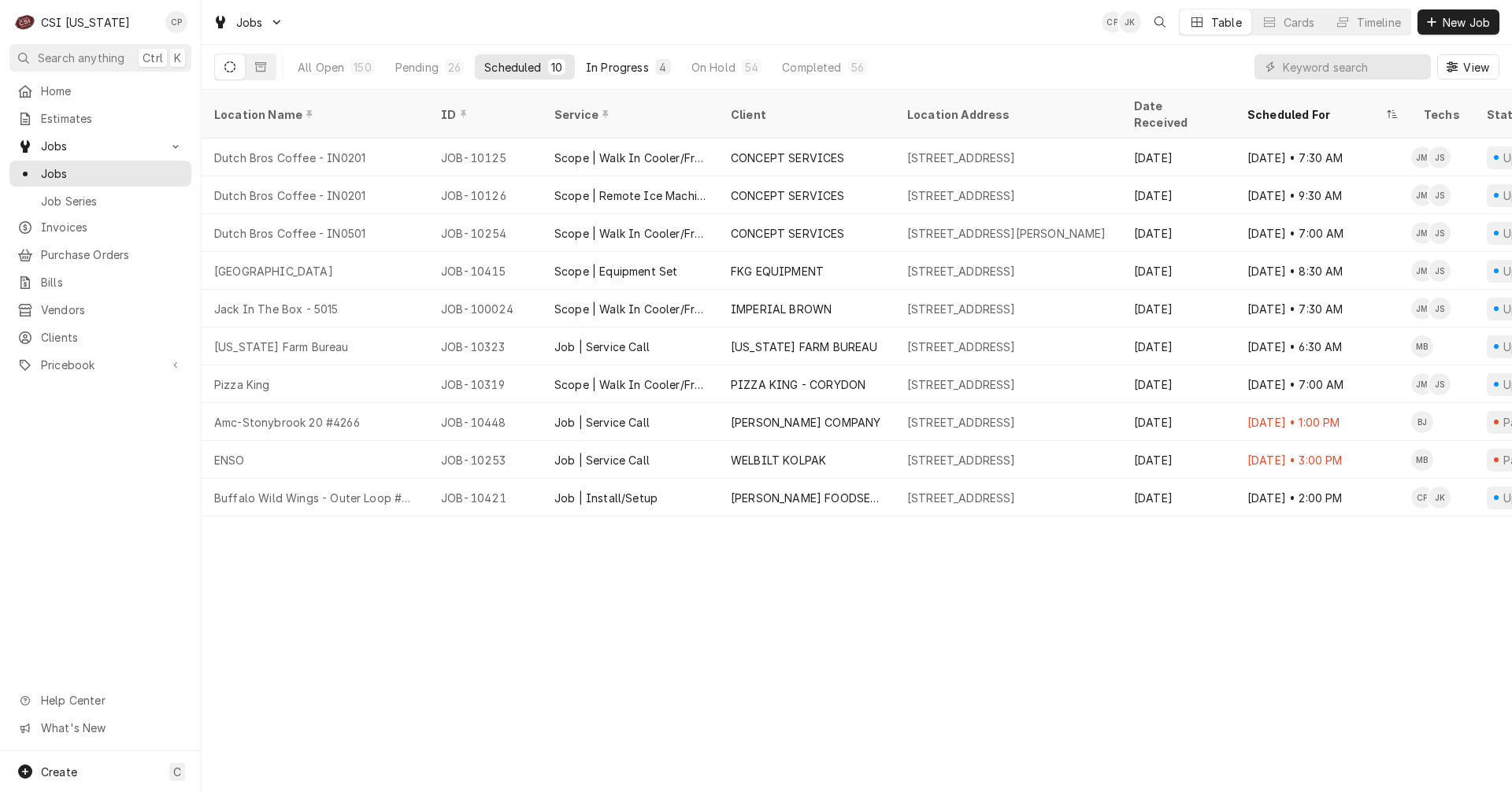
click at [606, 61] on div "In Progress" at bounding box center [618, 67] width 63 height 17
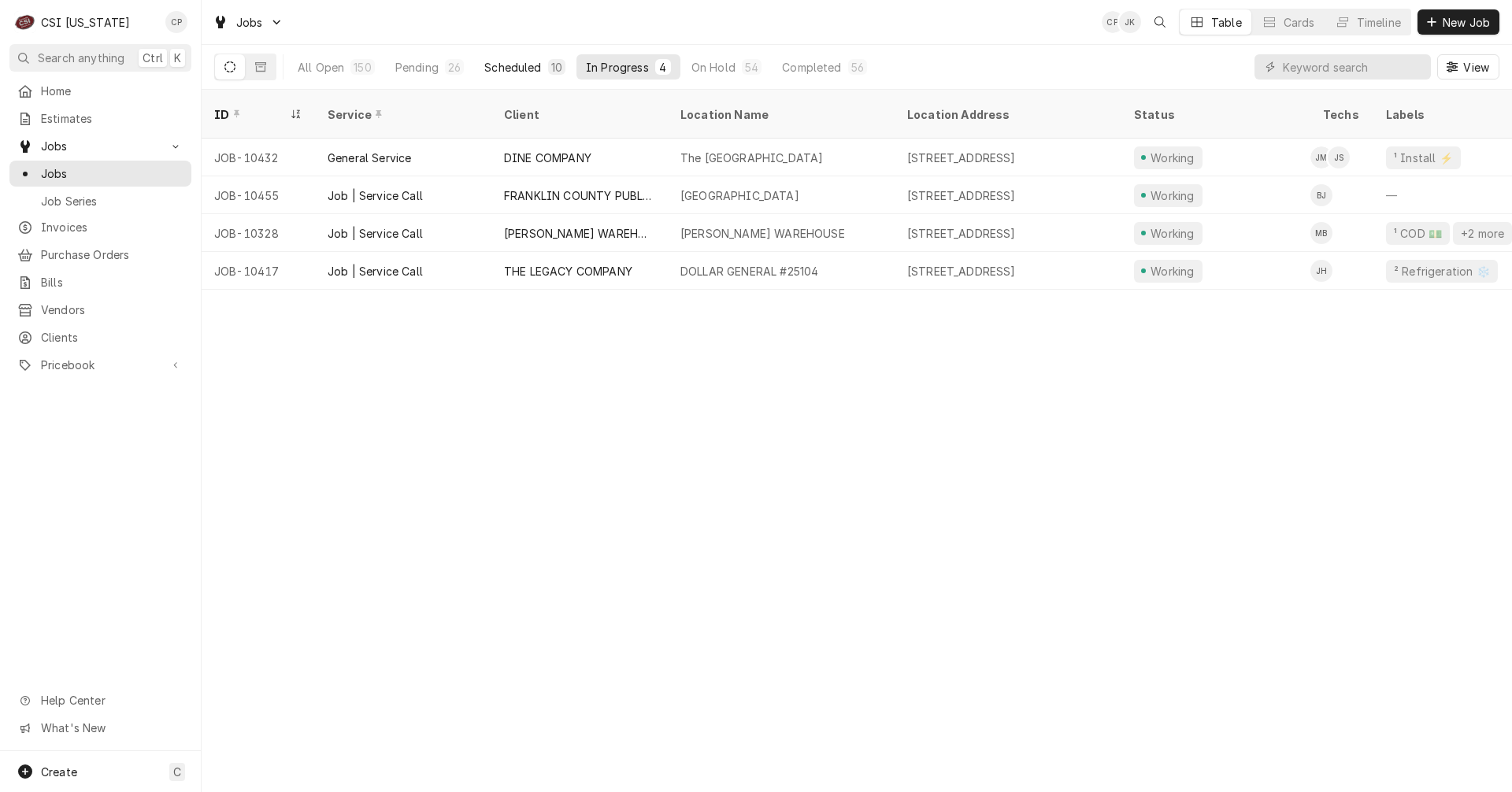
click at [524, 68] on div "Scheduled" at bounding box center [513, 67] width 57 height 17
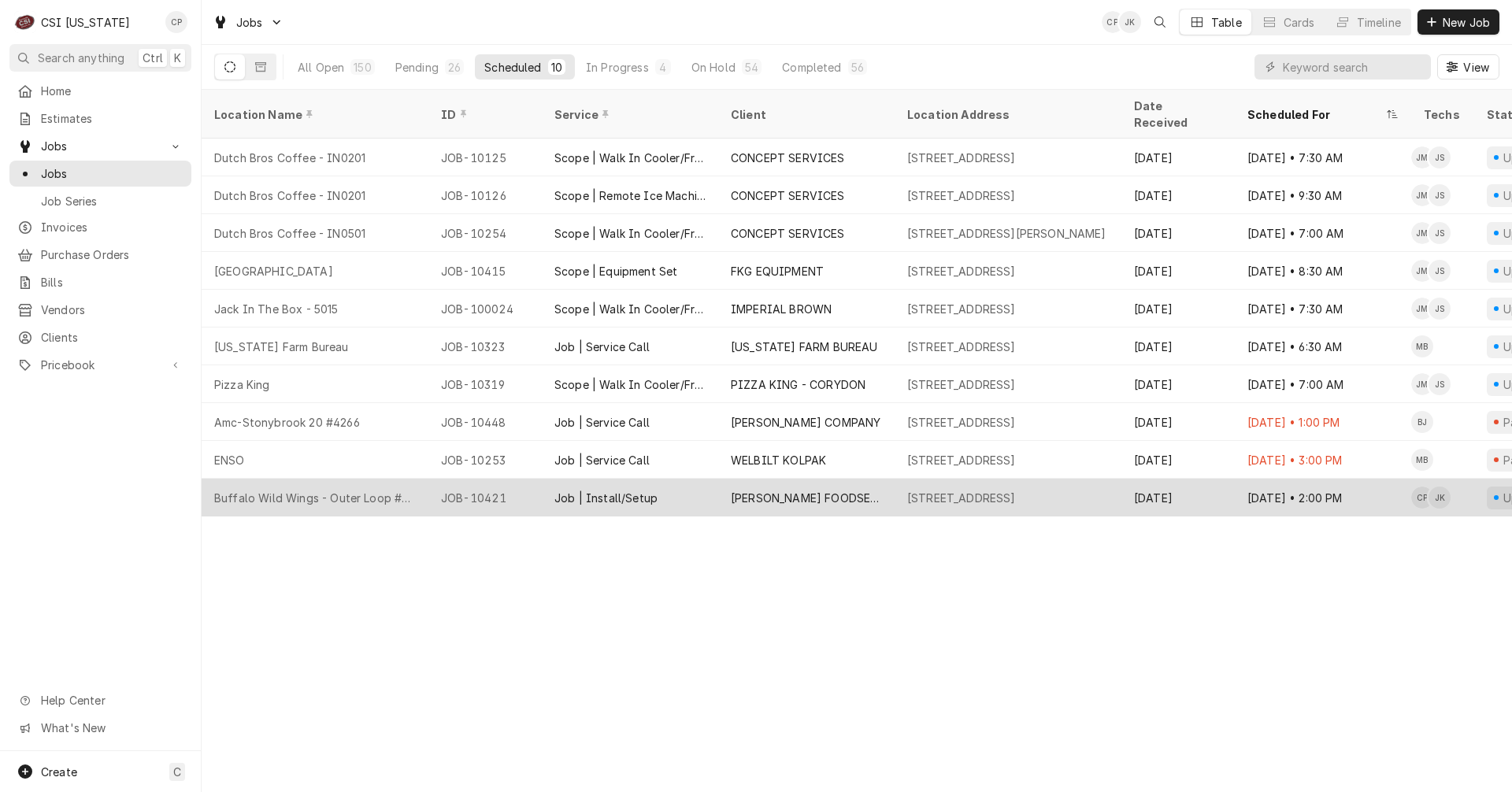
click at [266, 489] on div "Buffalo Wild Wings - Outer Loop #570" at bounding box center [315, 498] width 202 height 17
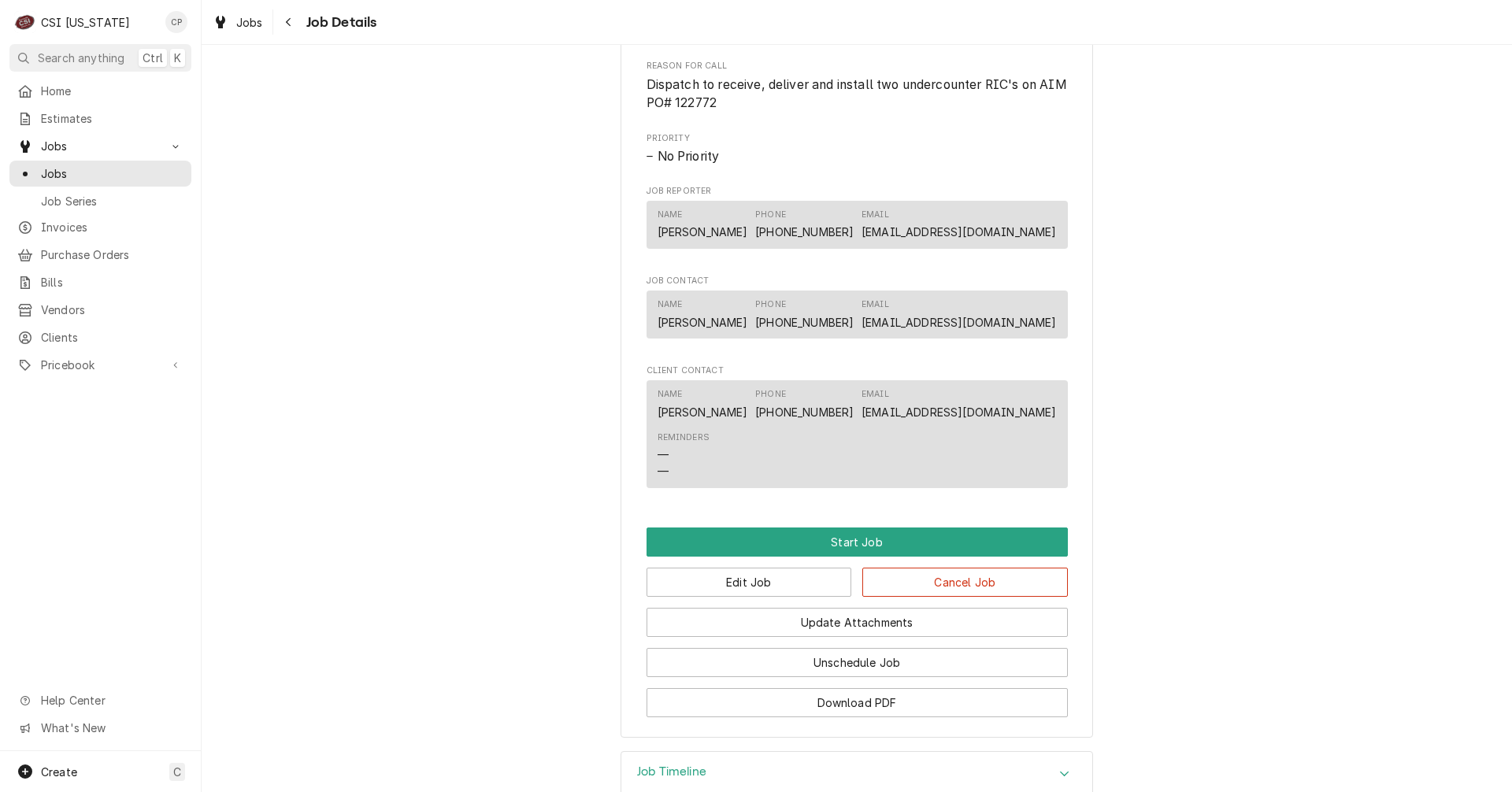
scroll to position [787, 0]
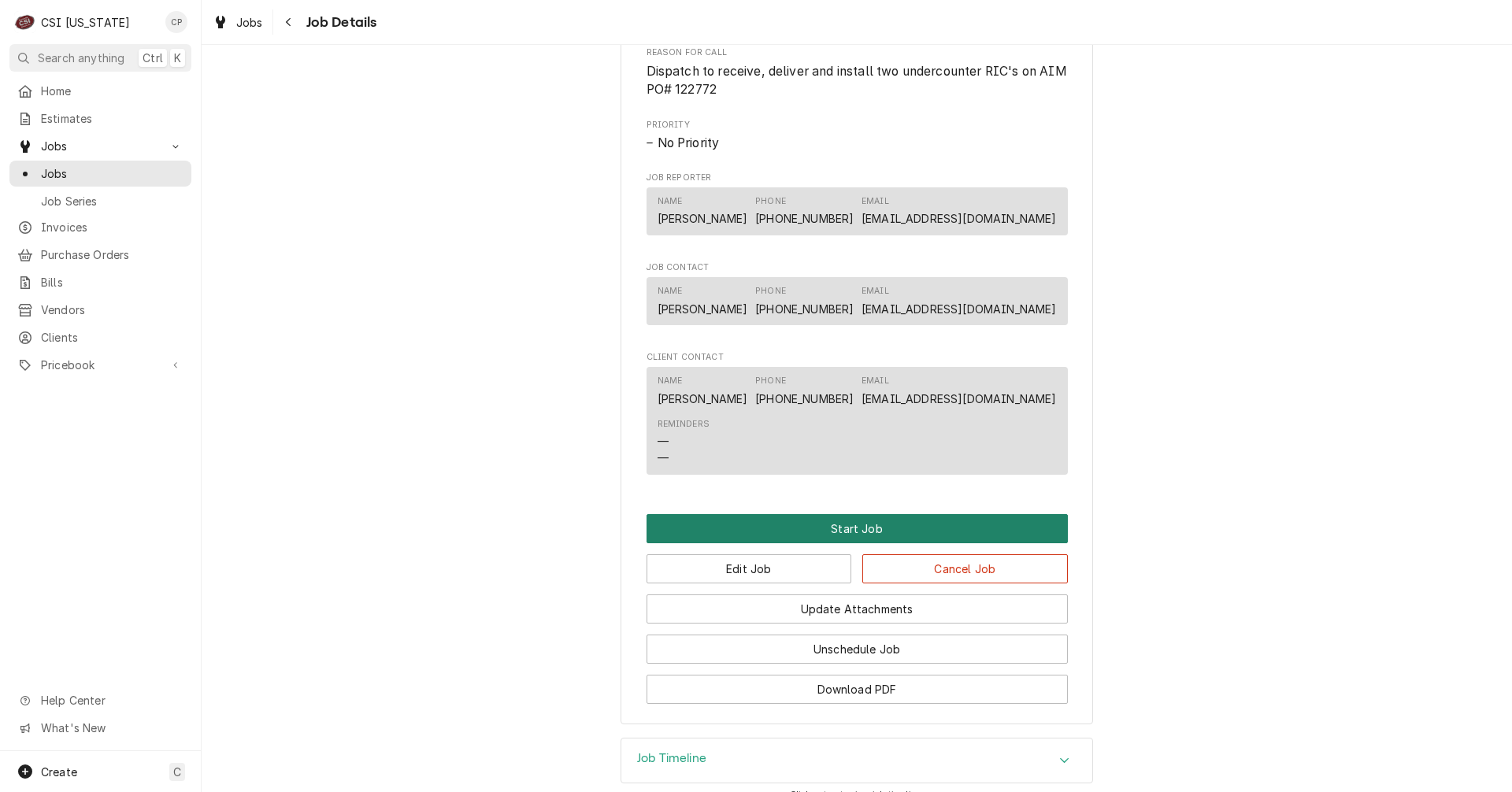
click at [863, 543] on button "Start Job" at bounding box center [857, 528] width 422 height 29
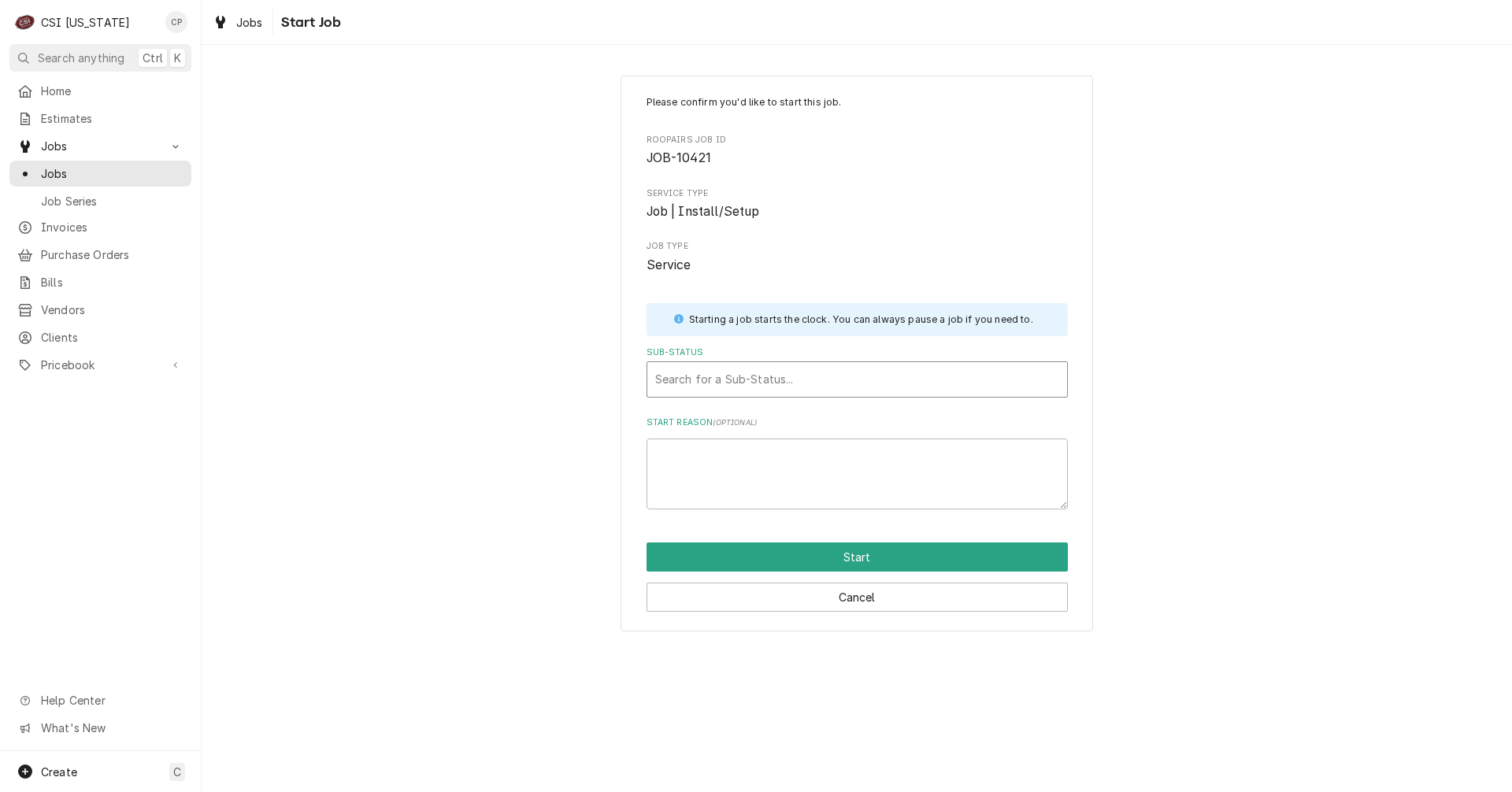
click at [717, 381] on div "Sub-Status" at bounding box center [856, 379] width 404 height 28
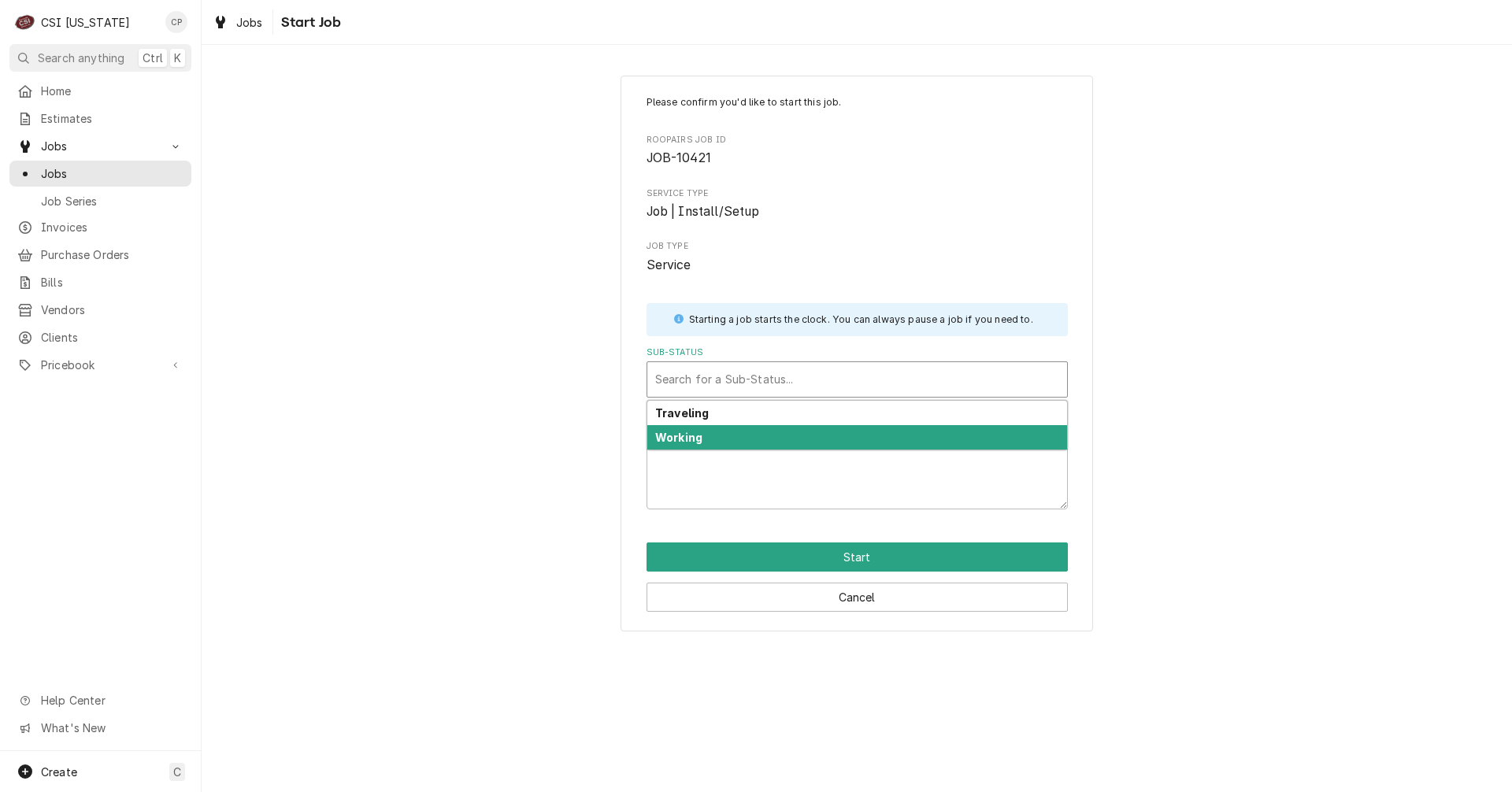
click at [698, 437] on strong "Working" at bounding box center [678, 437] width 47 height 13
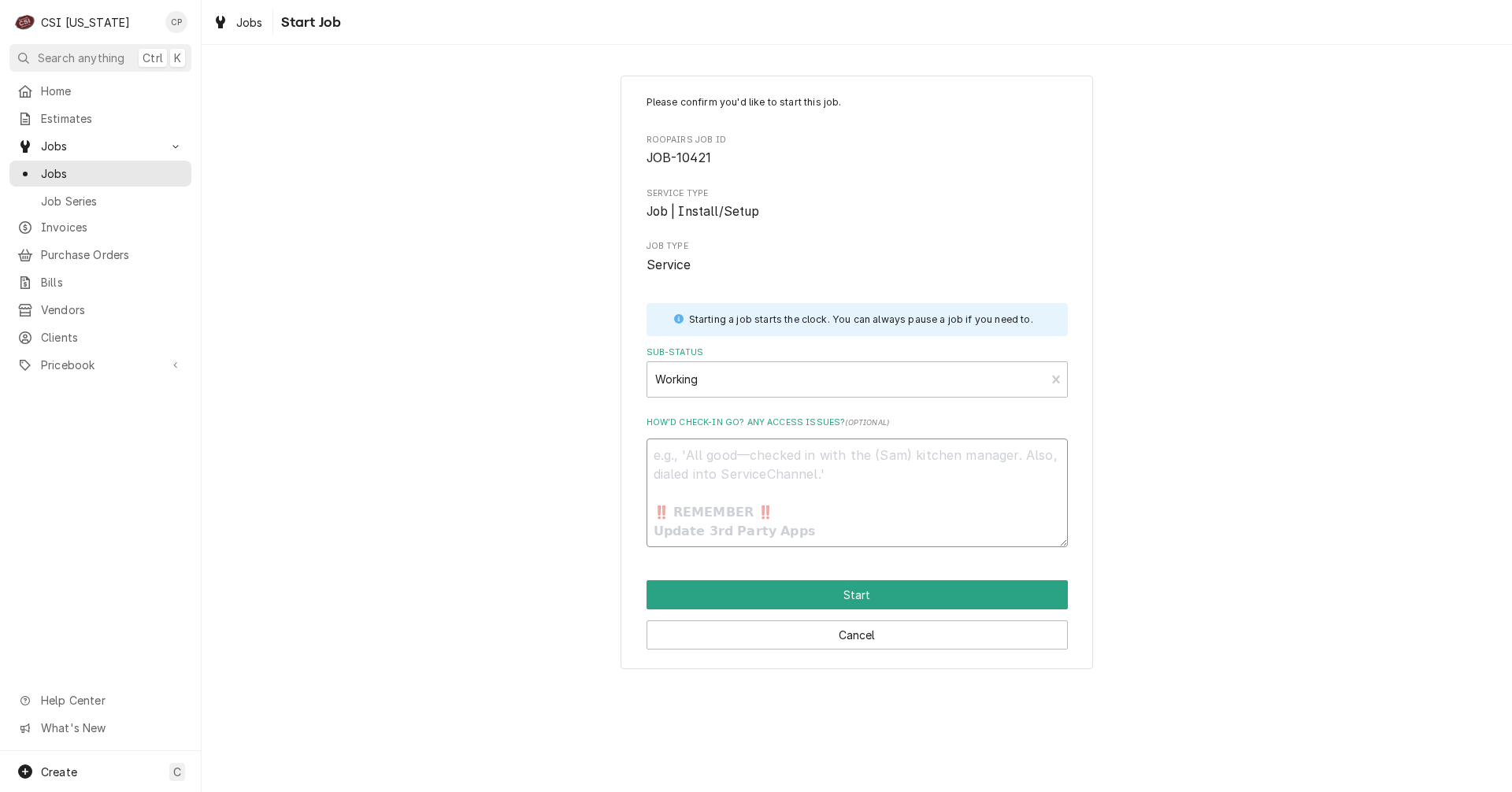
click at [704, 475] on textarea "How’d check-in go? Any access issues? ( optional )" at bounding box center [857, 493] width 422 height 108
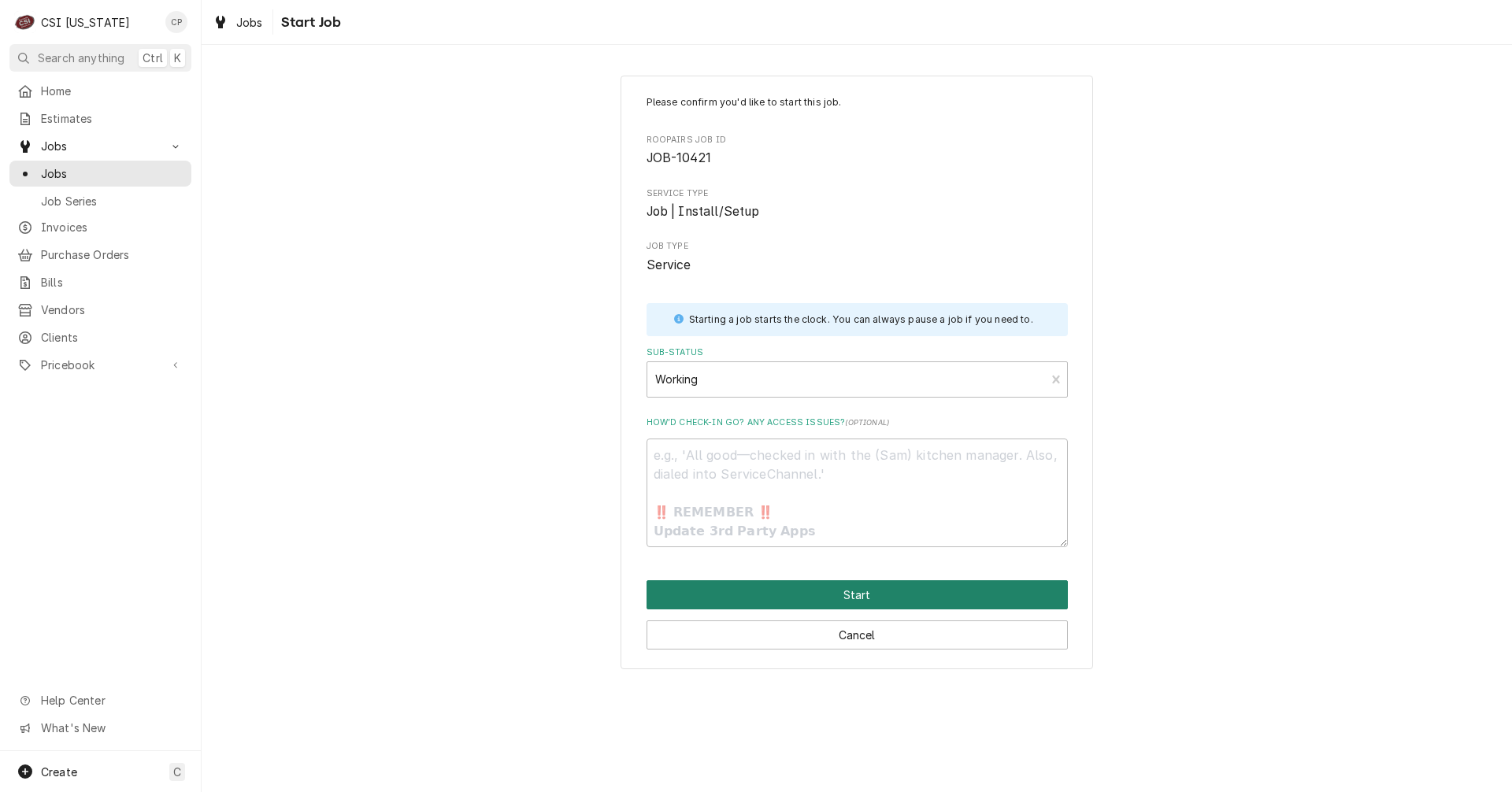
click at [850, 595] on button "Start" at bounding box center [857, 594] width 422 height 29
type textarea "x"
